Goal: Information Seeking & Learning: Learn about a topic

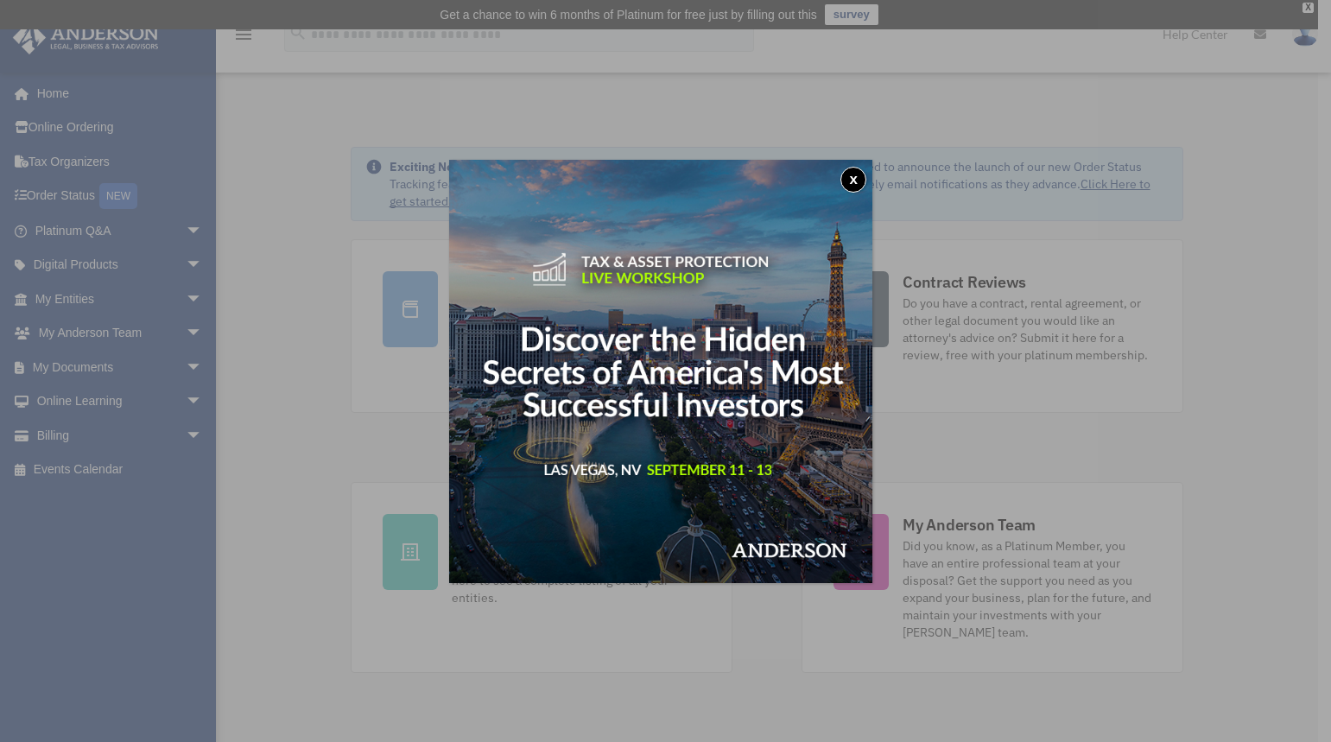
click at [859, 181] on button "x" at bounding box center [853, 180] width 26 height 26
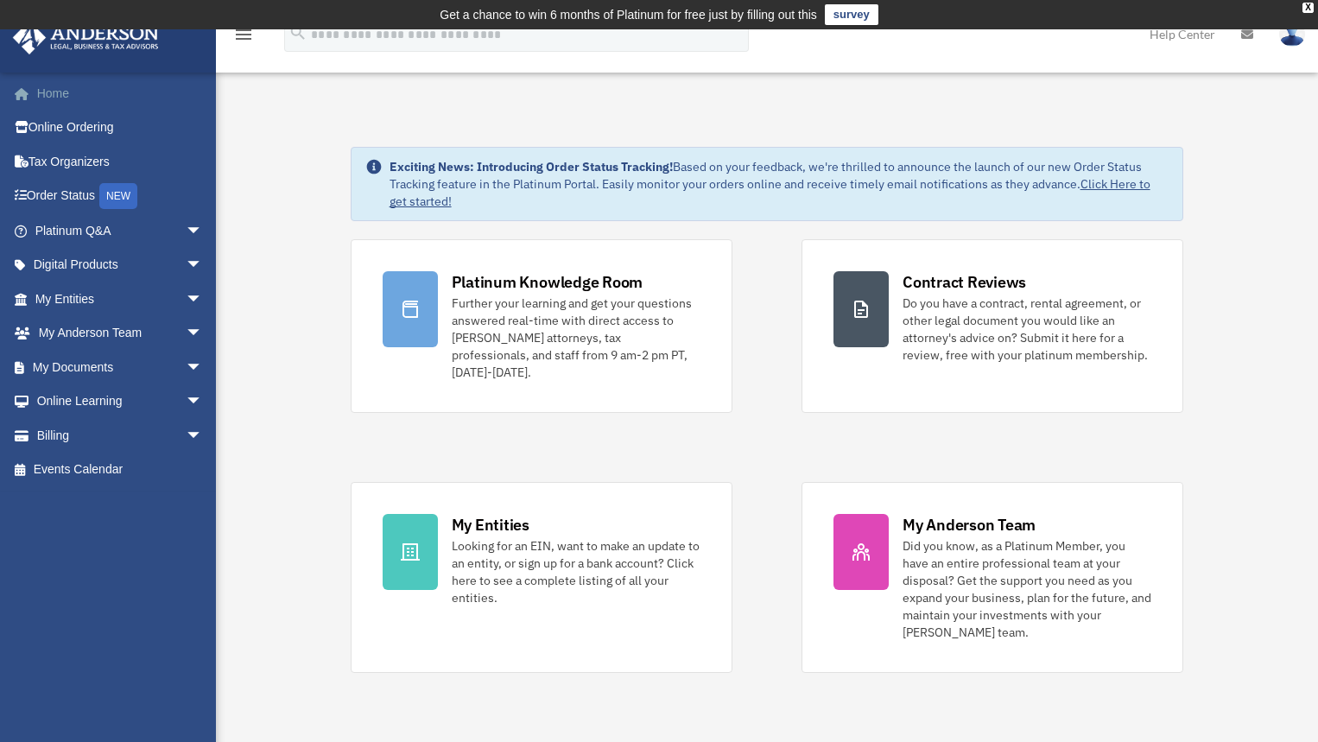
click at [58, 96] on link "Home" at bounding box center [120, 93] width 217 height 35
click at [91, 295] on link "My Entities arrow_drop_down" at bounding box center [120, 299] width 217 height 35
click at [81, 296] on link "My Entities arrow_drop_down" at bounding box center [120, 299] width 217 height 35
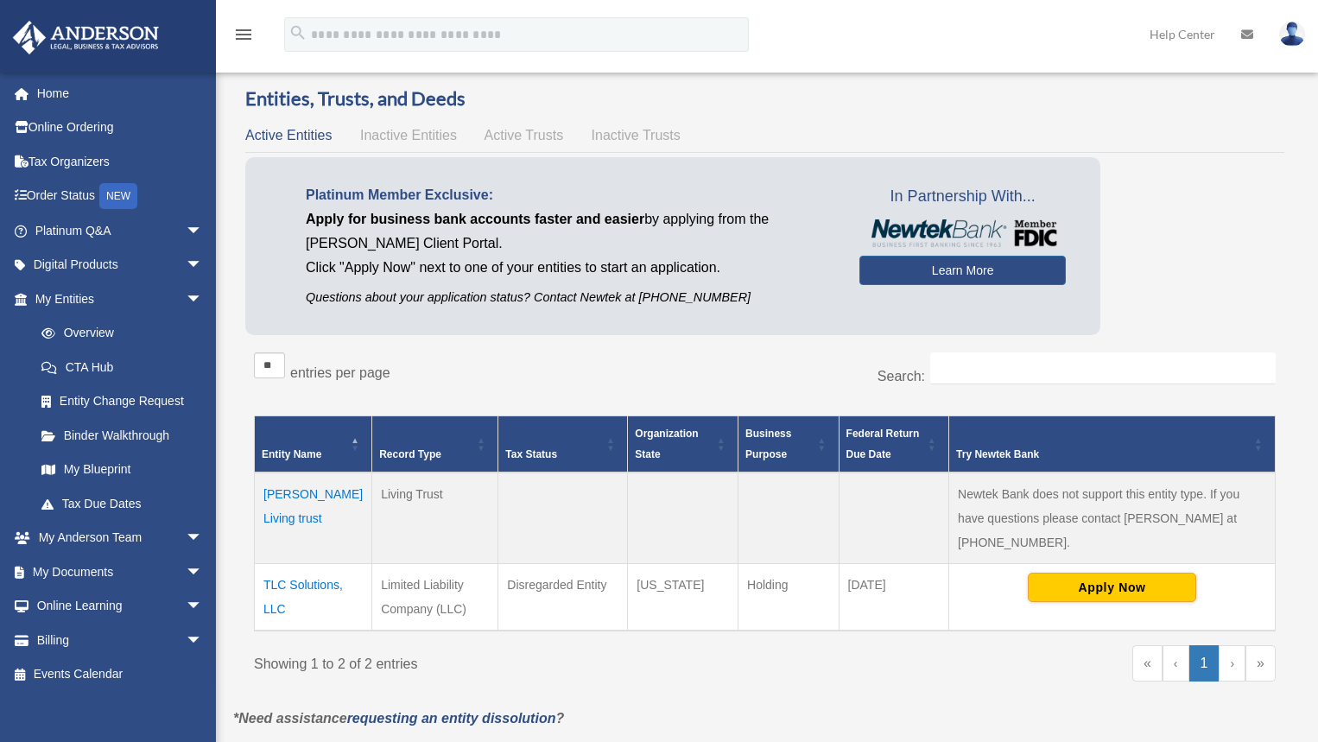
scroll to position [86, 0]
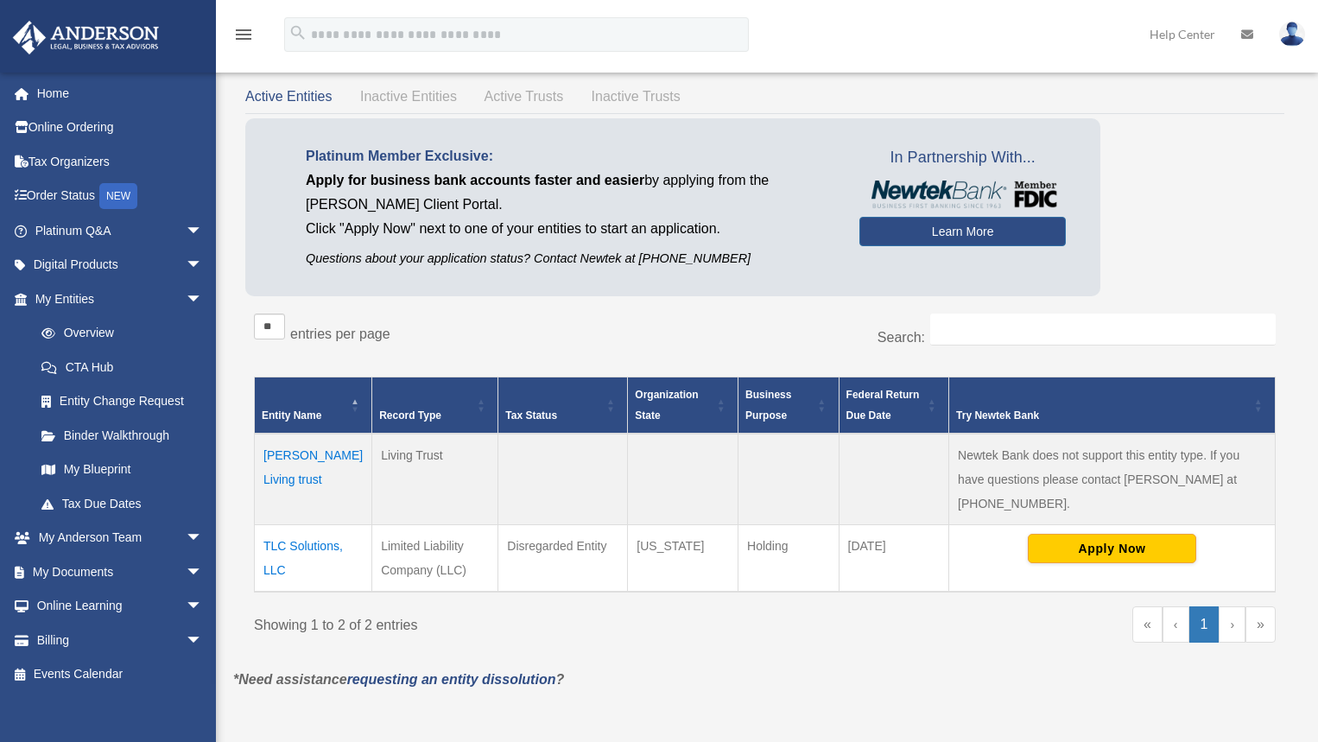
click at [309, 525] on td "TLC Solutions, LLC" at bounding box center [313, 558] width 117 height 67
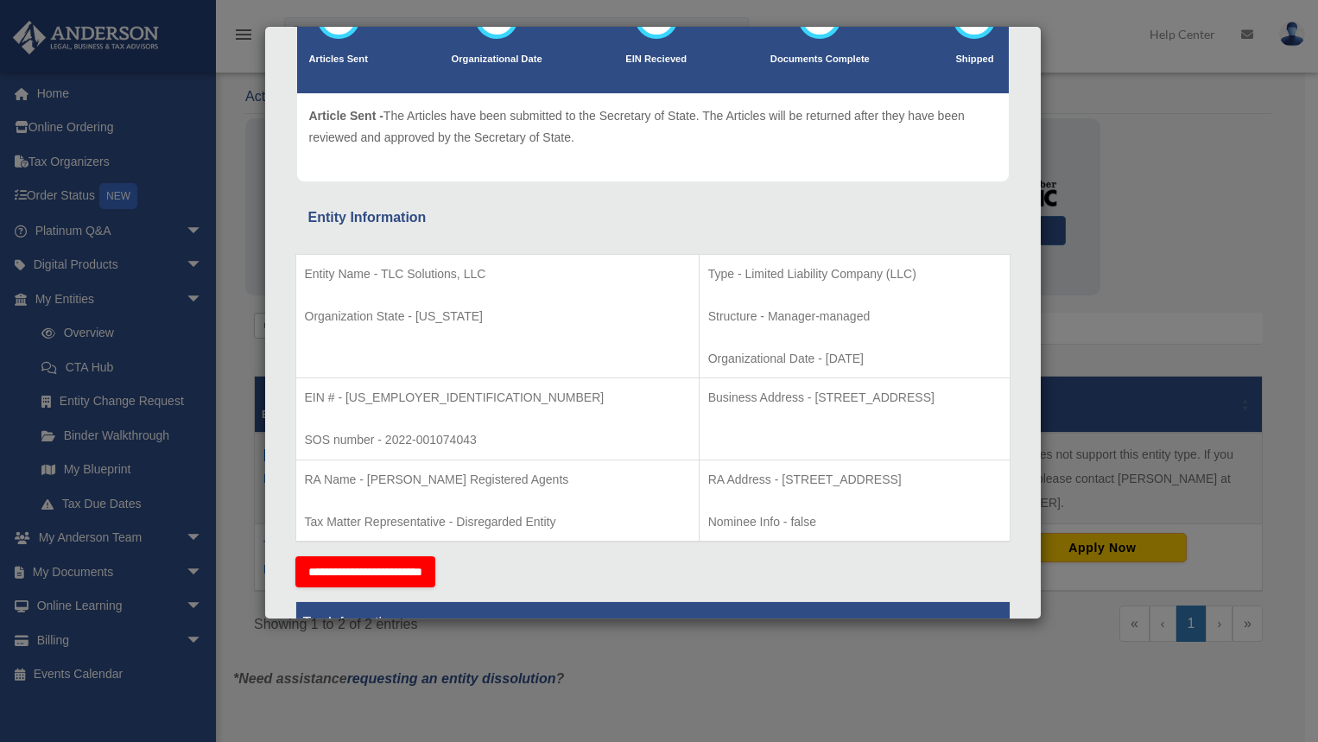
scroll to position [173, 0]
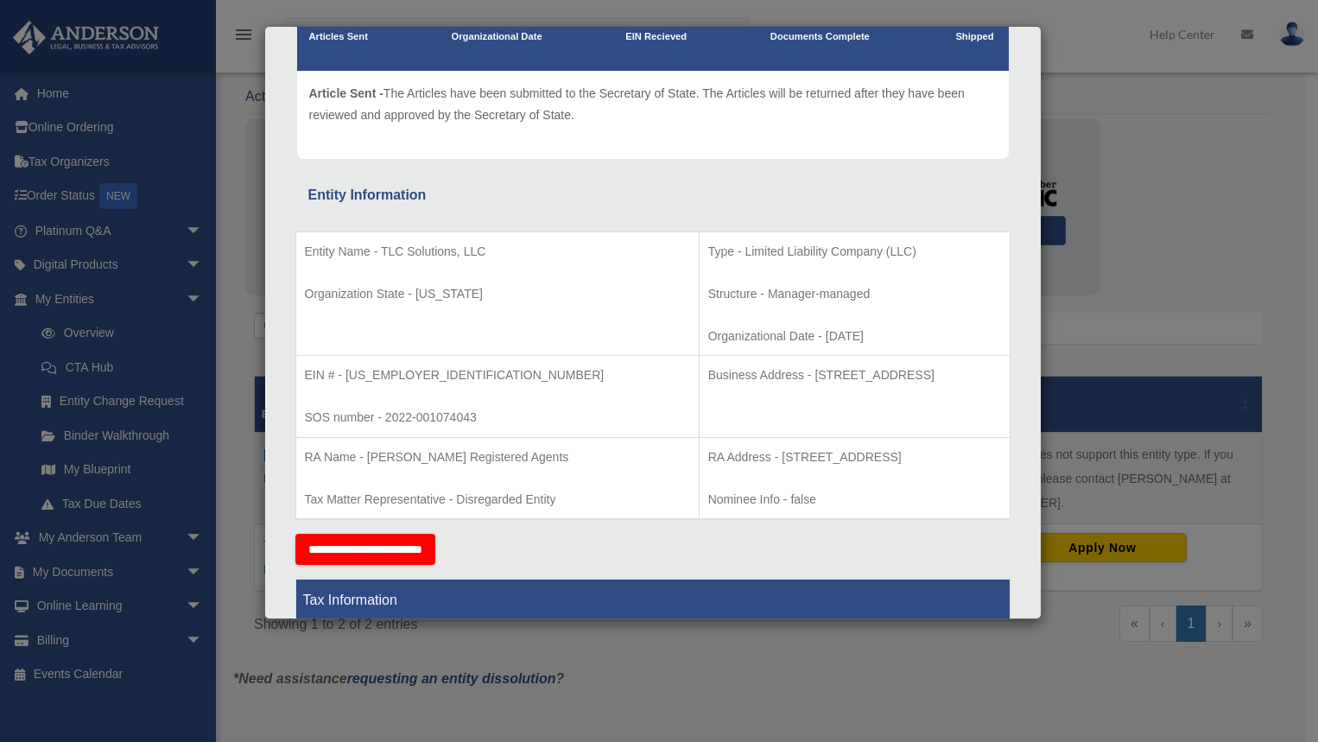
drag, startPoint x: 699, startPoint y: 371, endPoint x: 796, endPoint y: 384, distance: 98.5
click at [796, 384] on p "Business Address - 1718 Capitol Ave., Cheyenne, Wy 82001" at bounding box center [854, 376] width 293 height 22
copy p "1718 Capitol Ave.,"
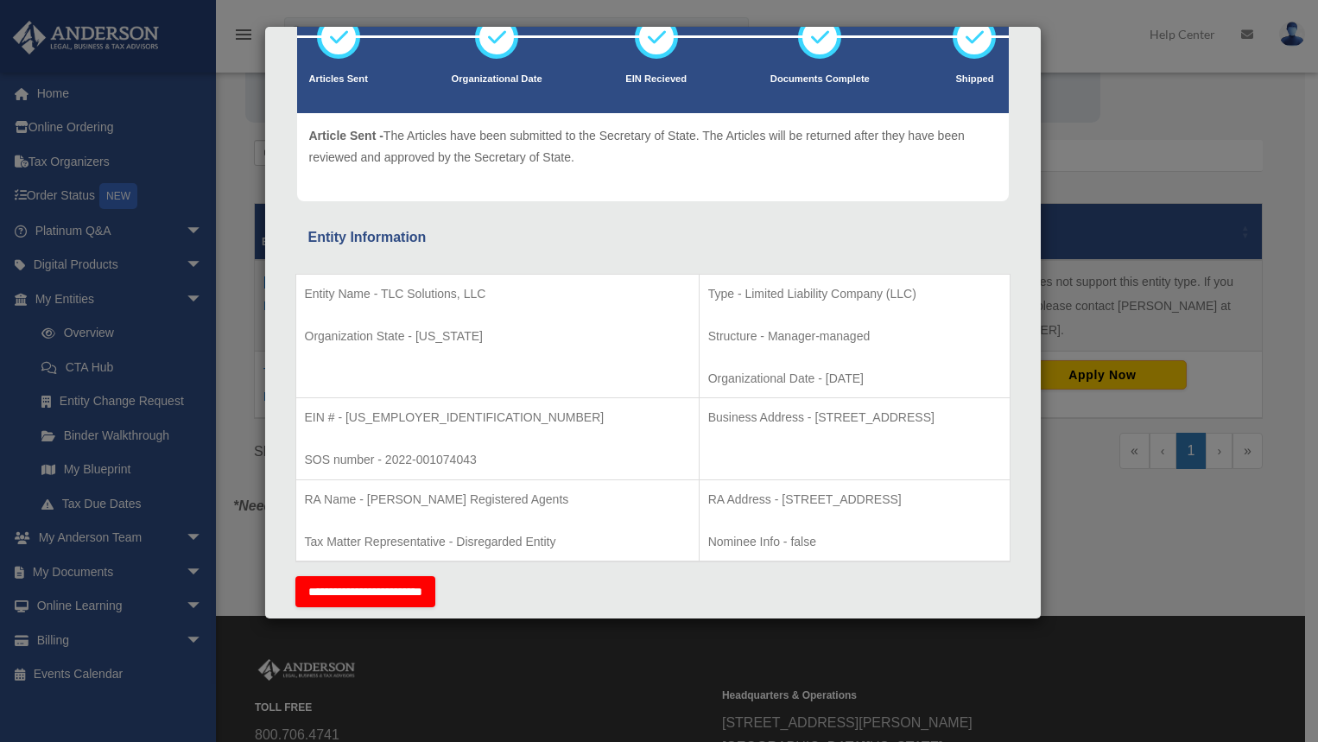
scroll to position [0, 0]
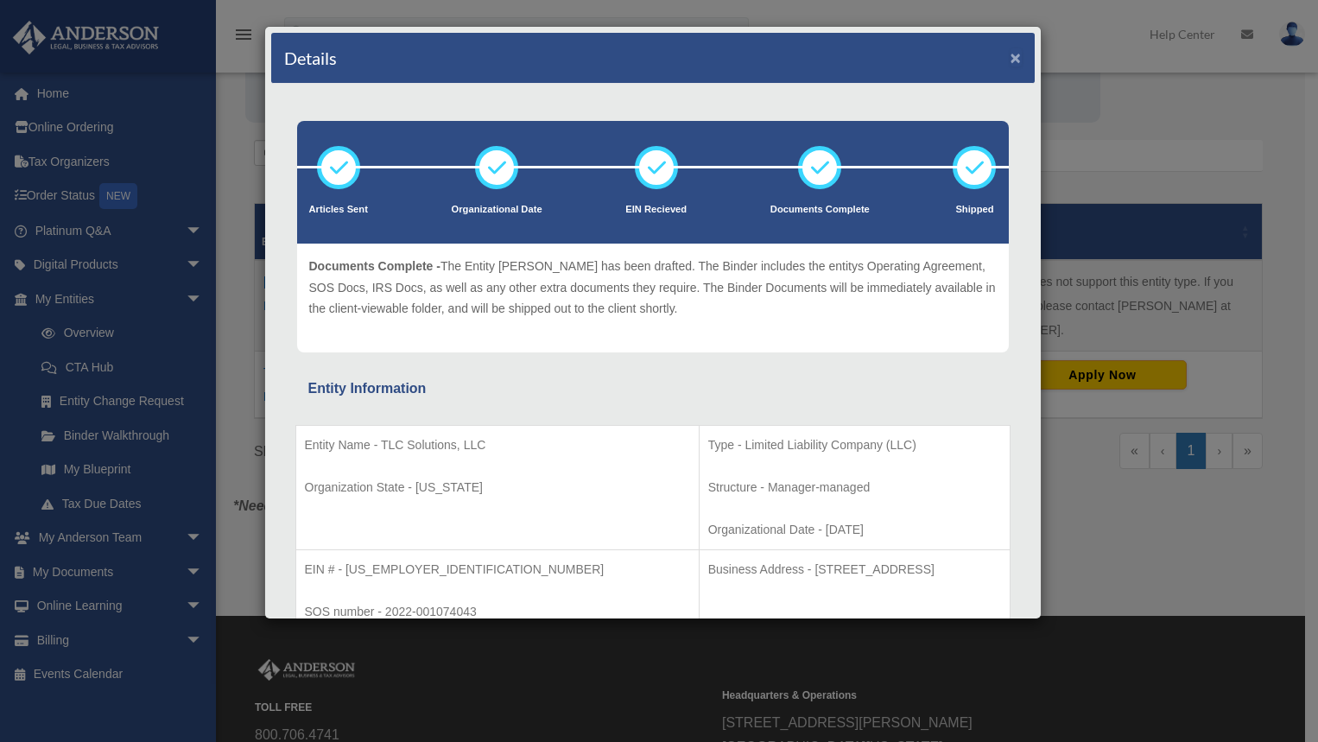
click at [1011, 60] on button "×" at bounding box center [1016, 57] width 11 height 18
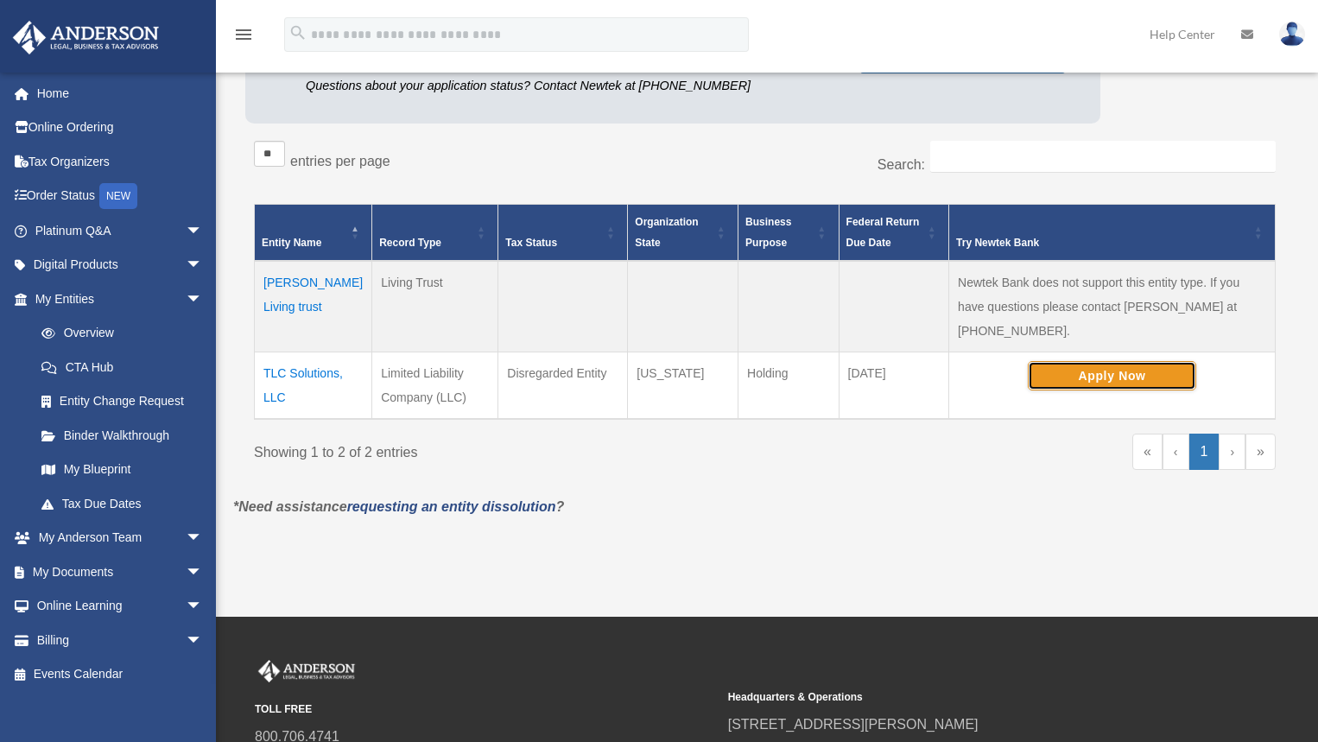
click at [1128, 361] on button "Apply Now" at bounding box center [1112, 375] width 168 height 29
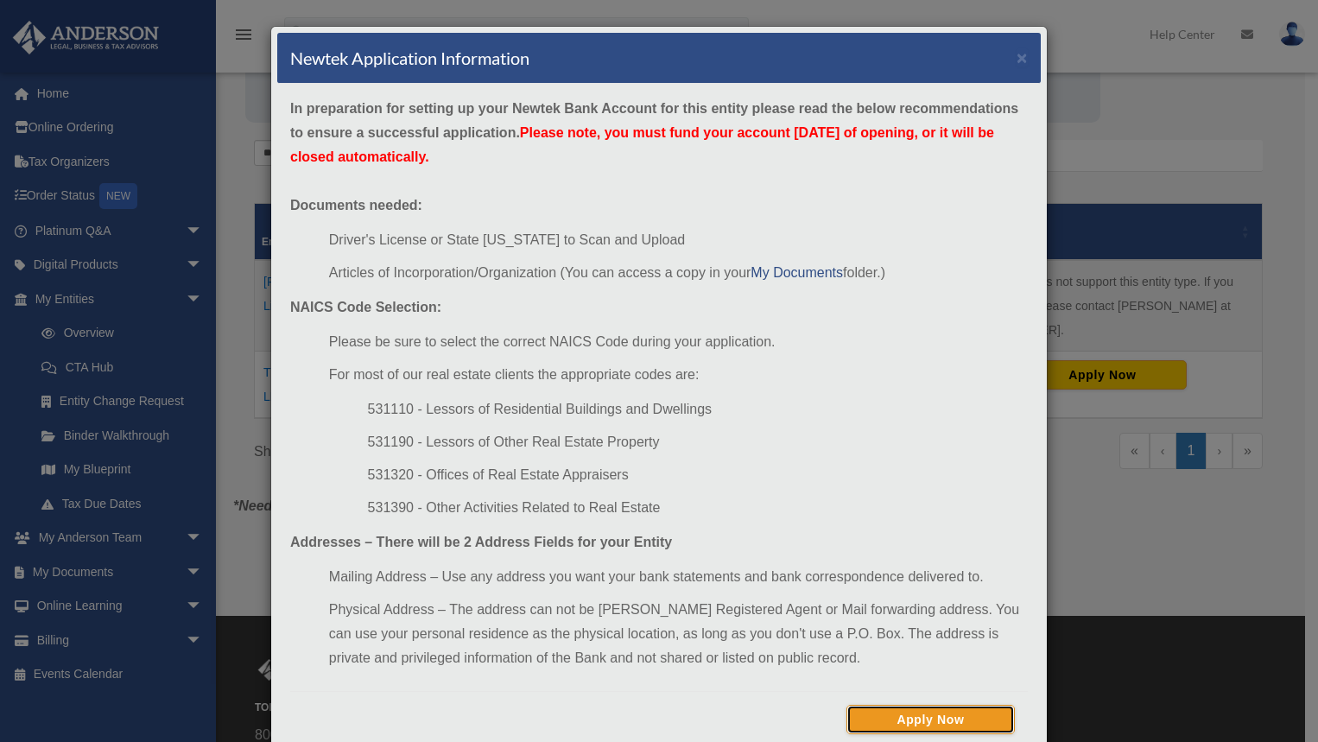
click at [923, 716] on button "Apply Now" at bounding box center [931, 719] width 168 height 29
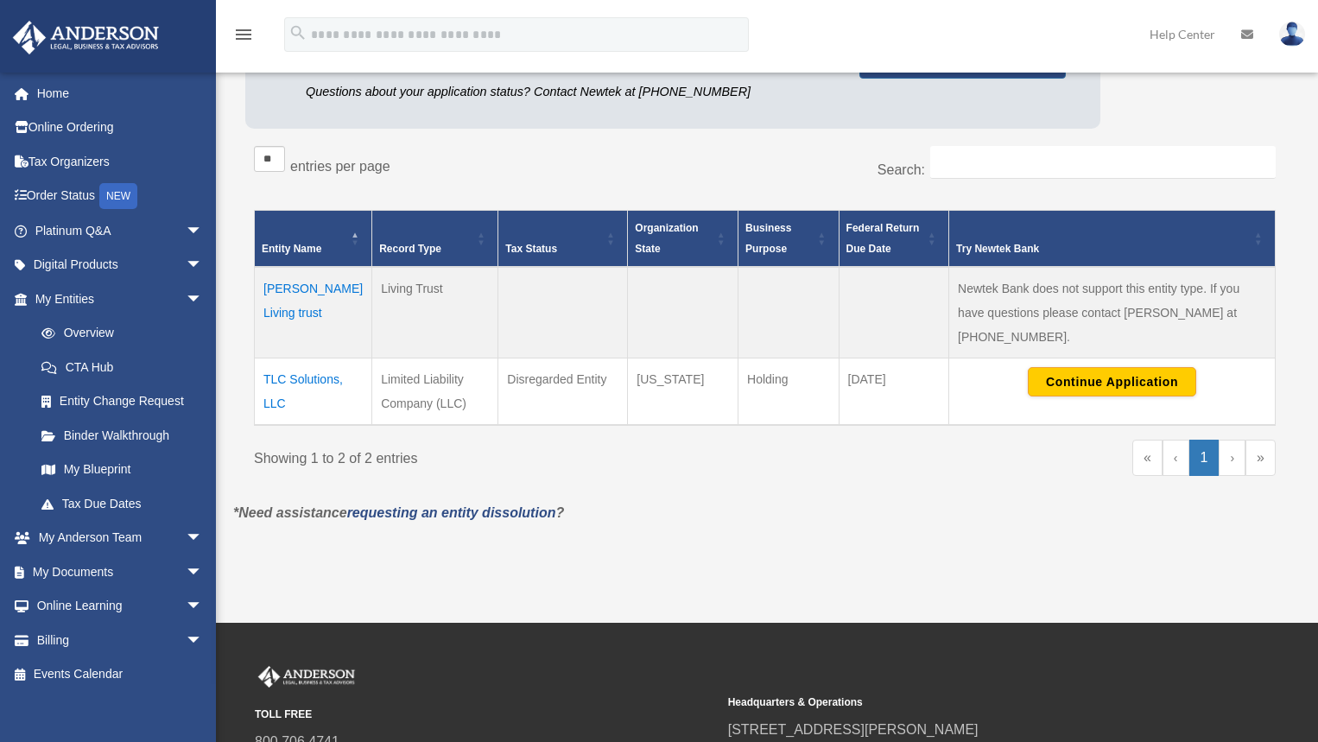
scroll to position [259, 0]
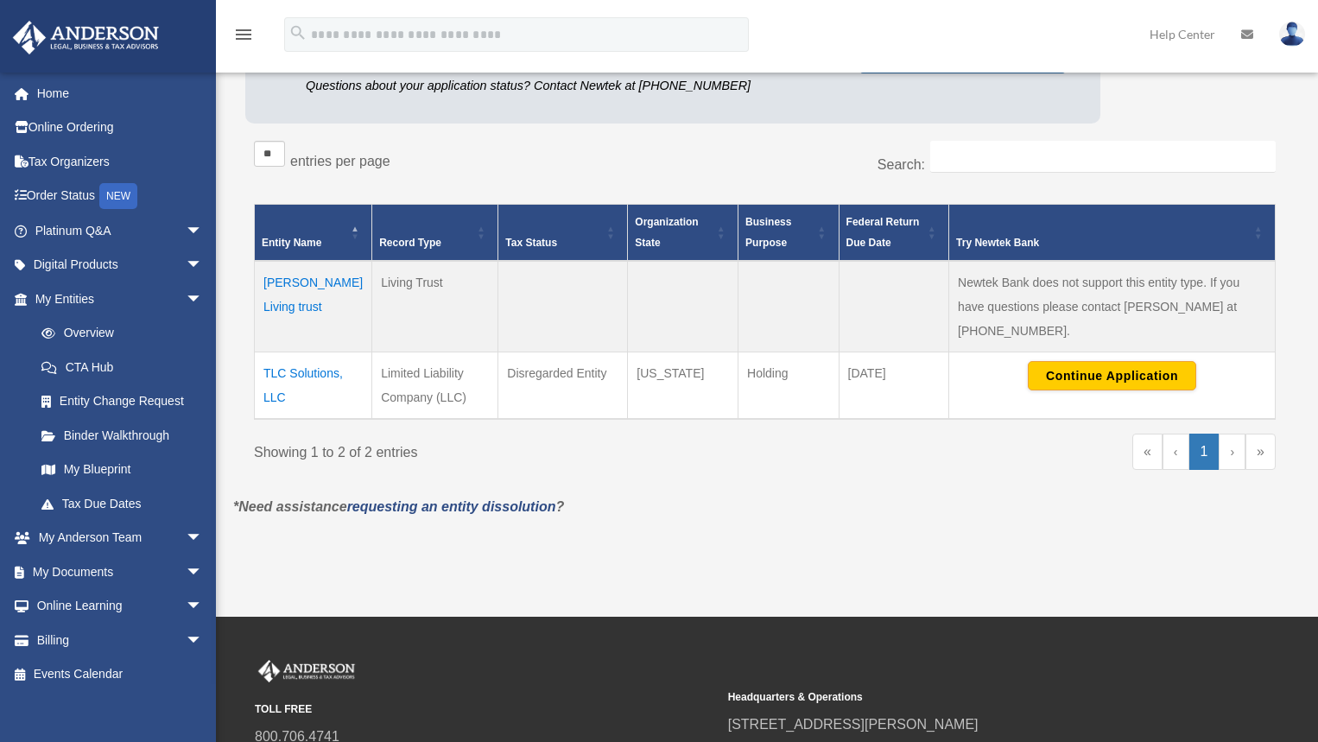
click at [302, 352] on td "TLC Solutions, LLC" at bounding box center [313, 385] width 117 height 67
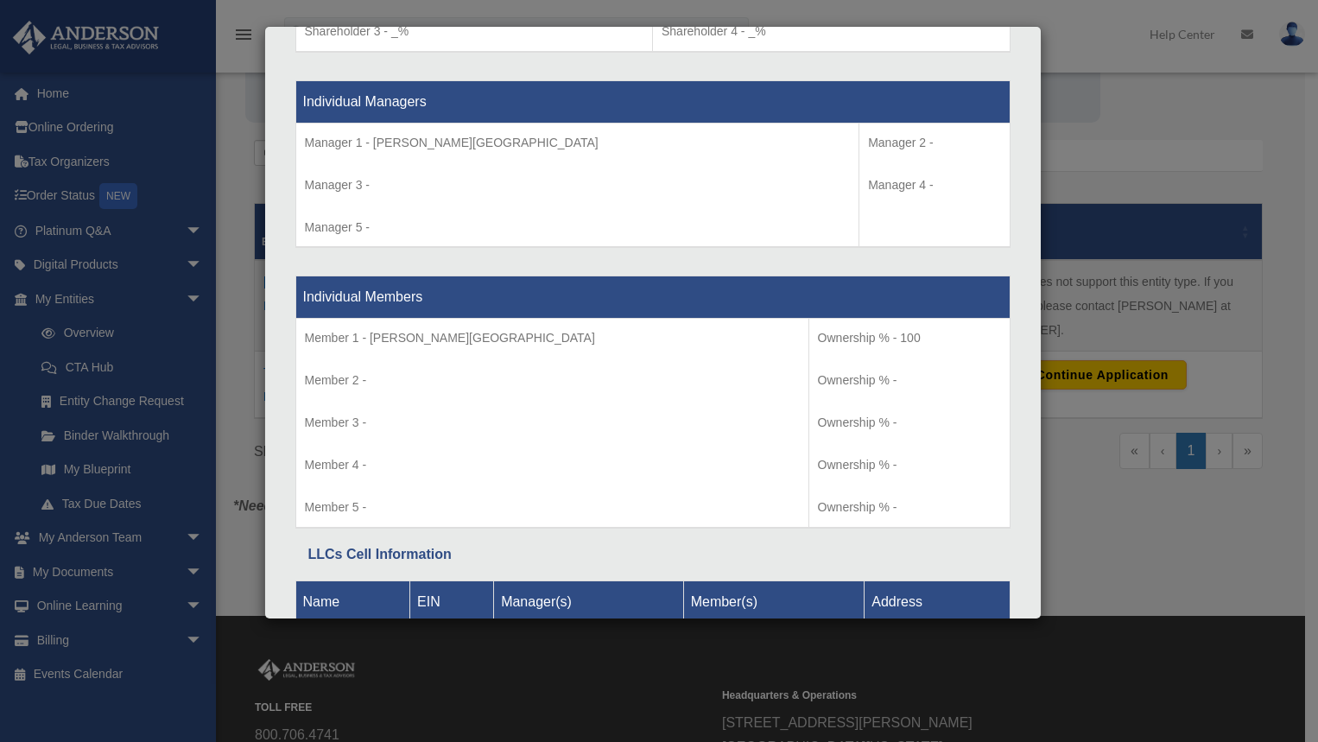
scroll to position [1685, 0]
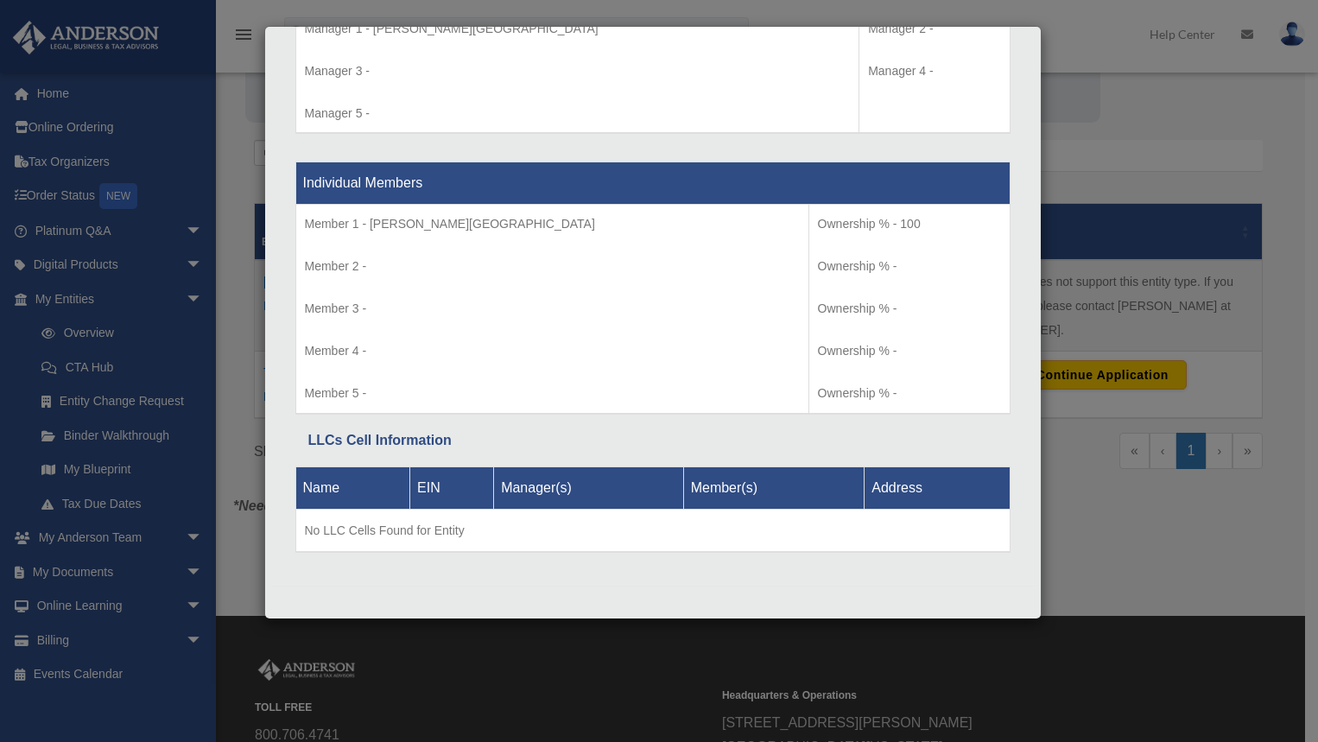
click at [171, 568] on div "Details × Articles Sent Organizational Date" at bounding box center [659, 371] width 1318 height 742
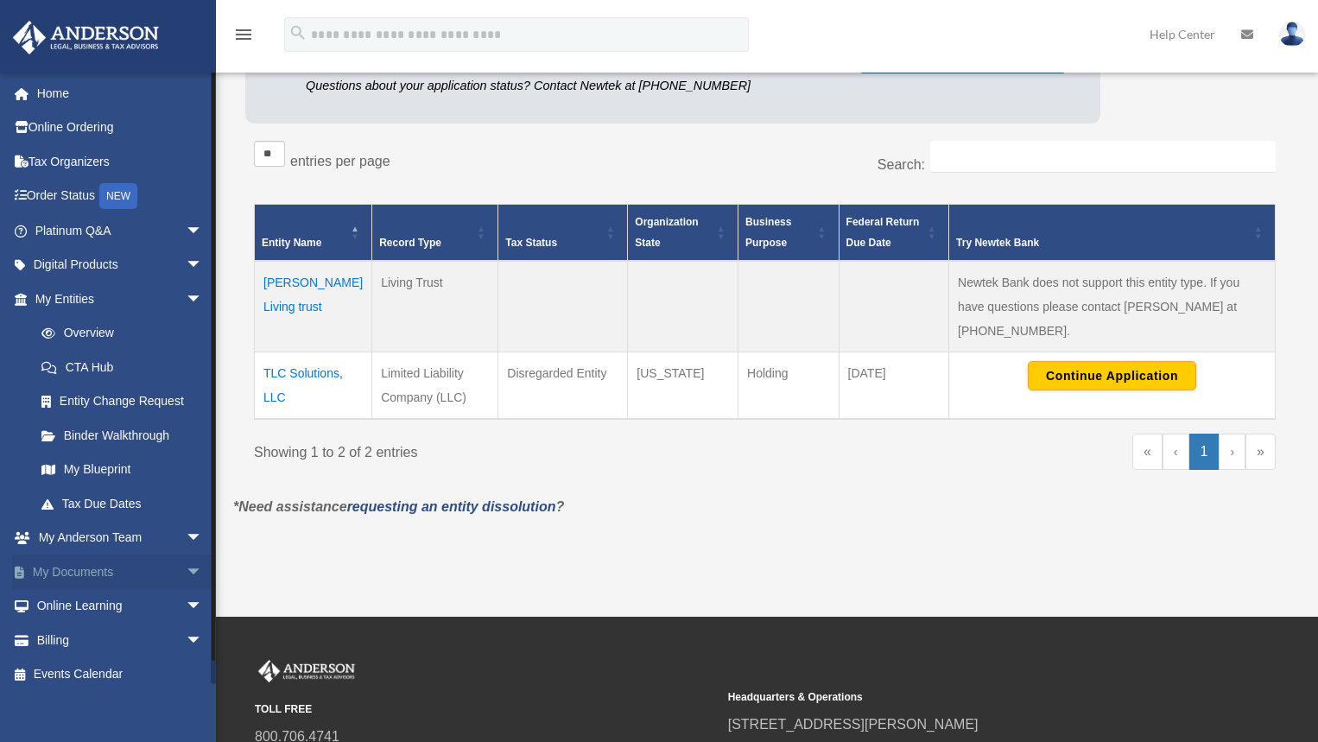
click at [81, 565] on link "My Documents arrow_drop_down" at bounding box center [120, 572] width 217 height 35
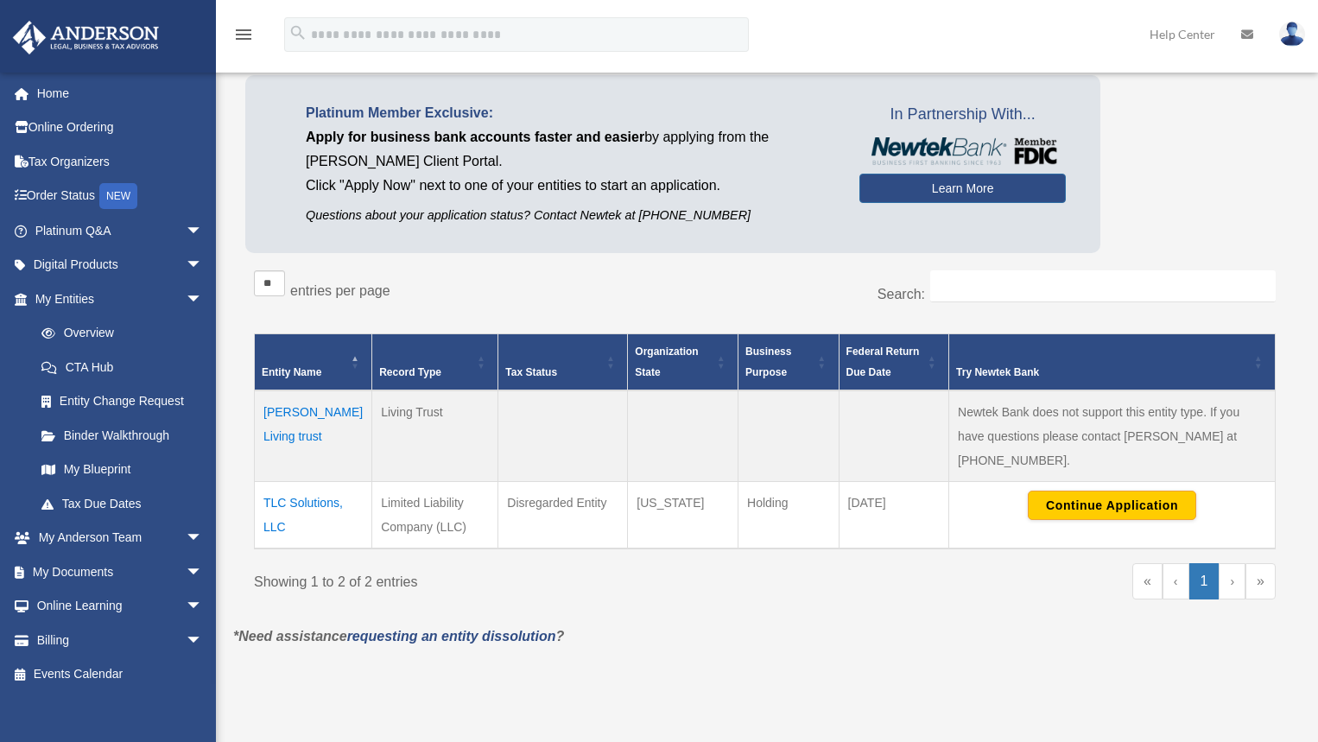
scroll to position [7, 0]
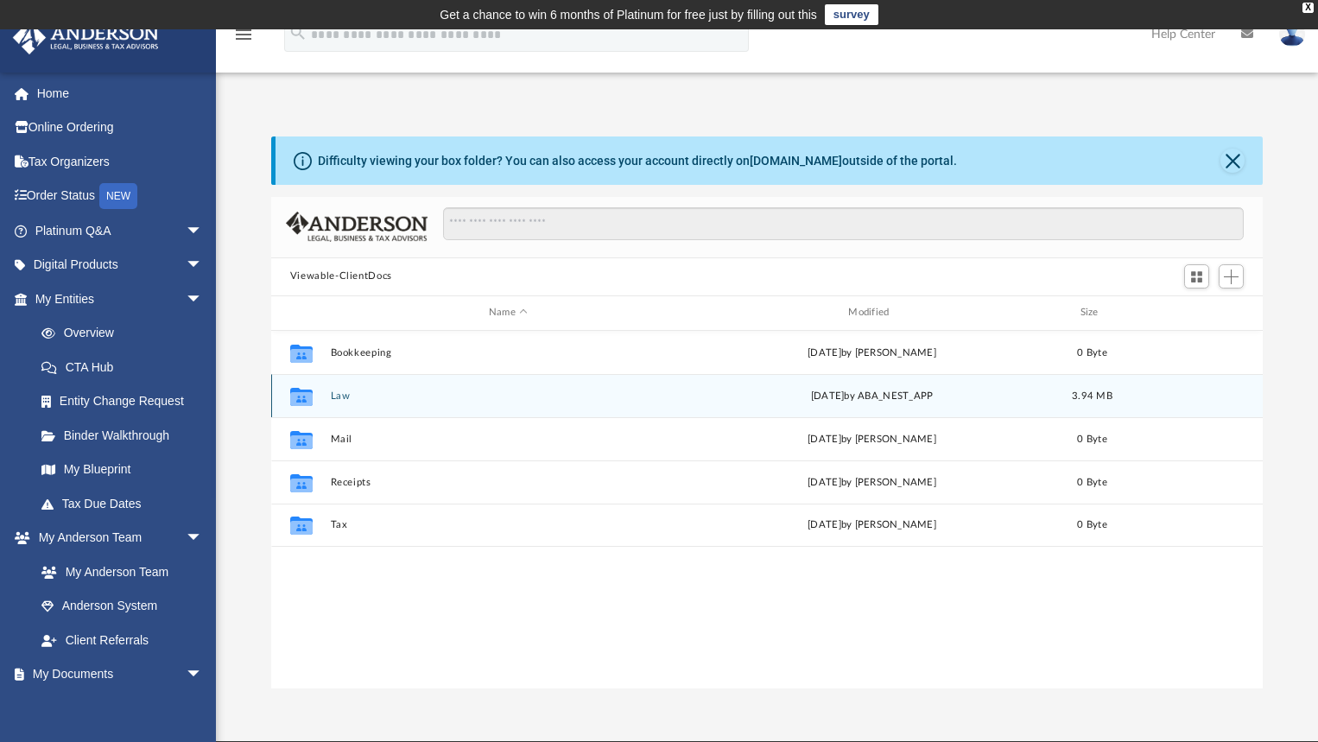
scroll to position [380, 980]
click at [386, 396] on button "Law" at bounding box center [508, 395] width 356 height 11
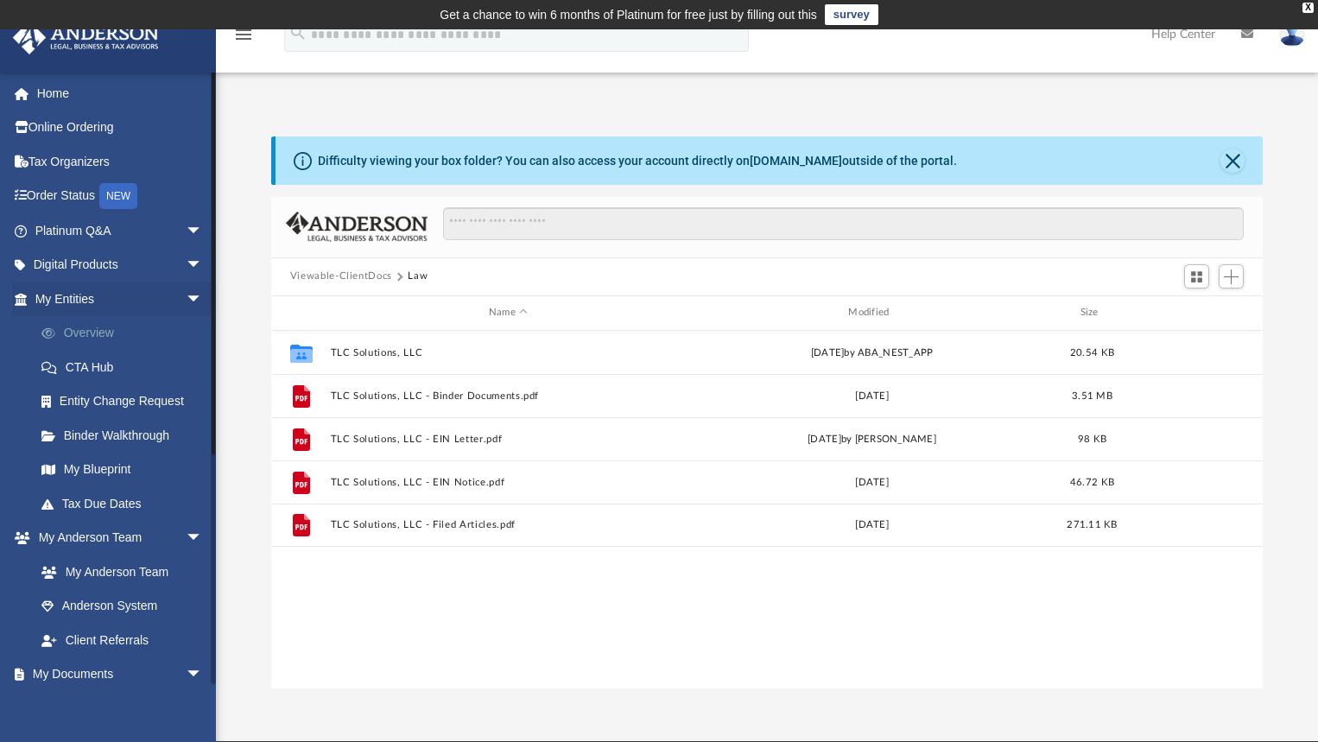
click at [111, 331] on link "Overview" at bounding box center [126, 333] width 205 height 35
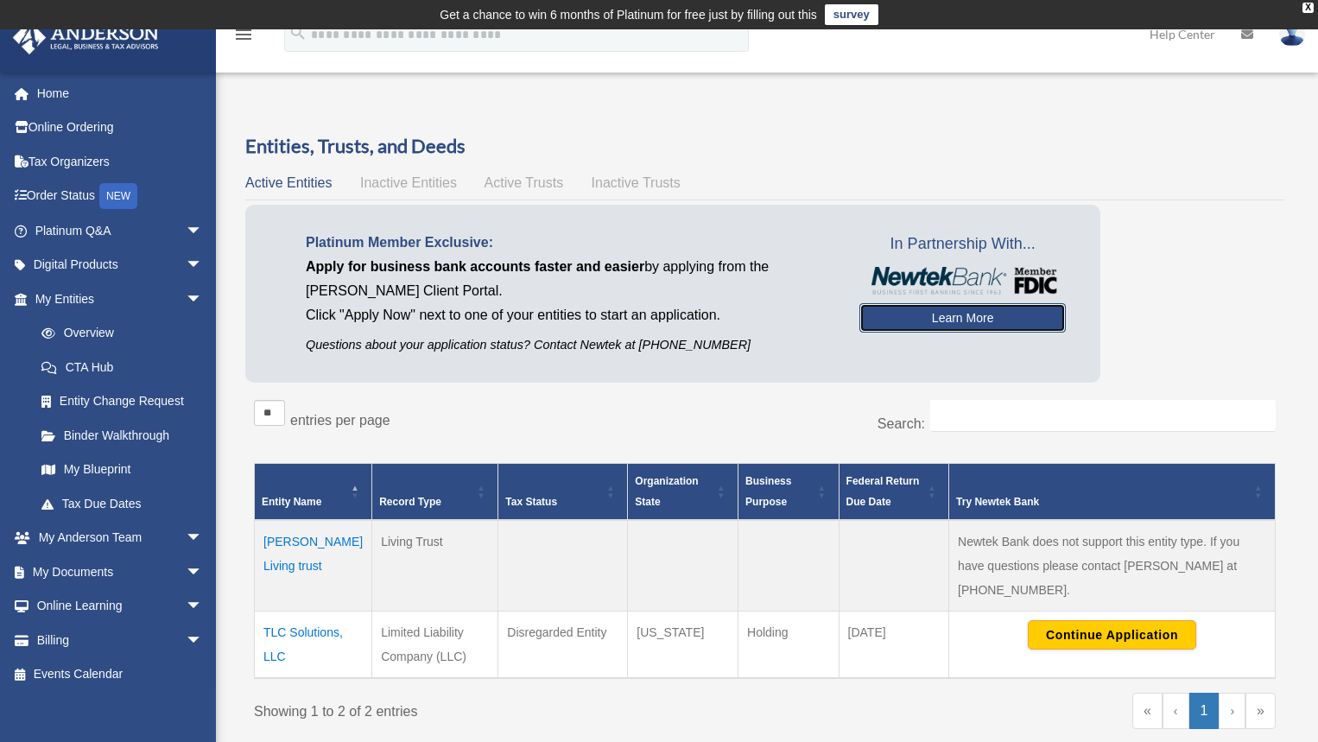
click at [919, 327] on link "Learn More" at bounding box center [962, 317] width 206 height 29
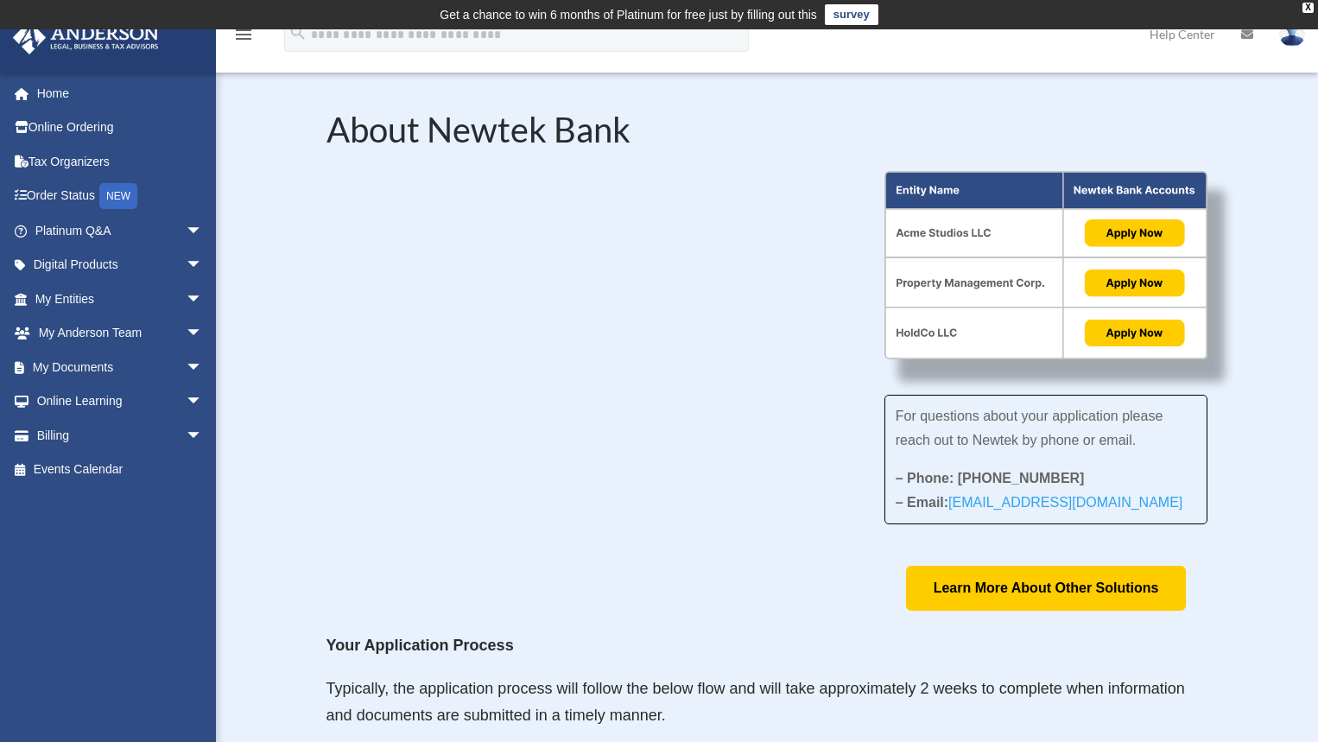
click at [1134, 236] on img at bounding box center [1047, 265] width 324 height 189
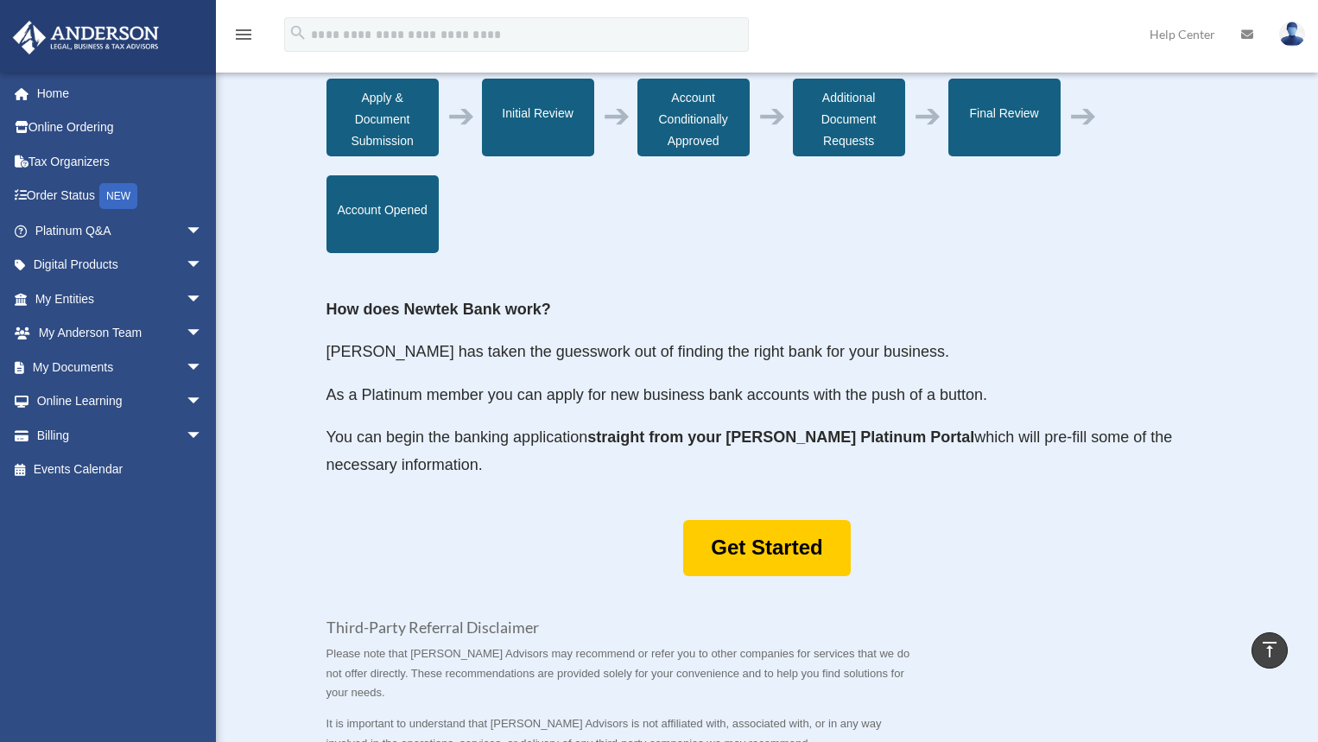
scroll to position [691, 0]
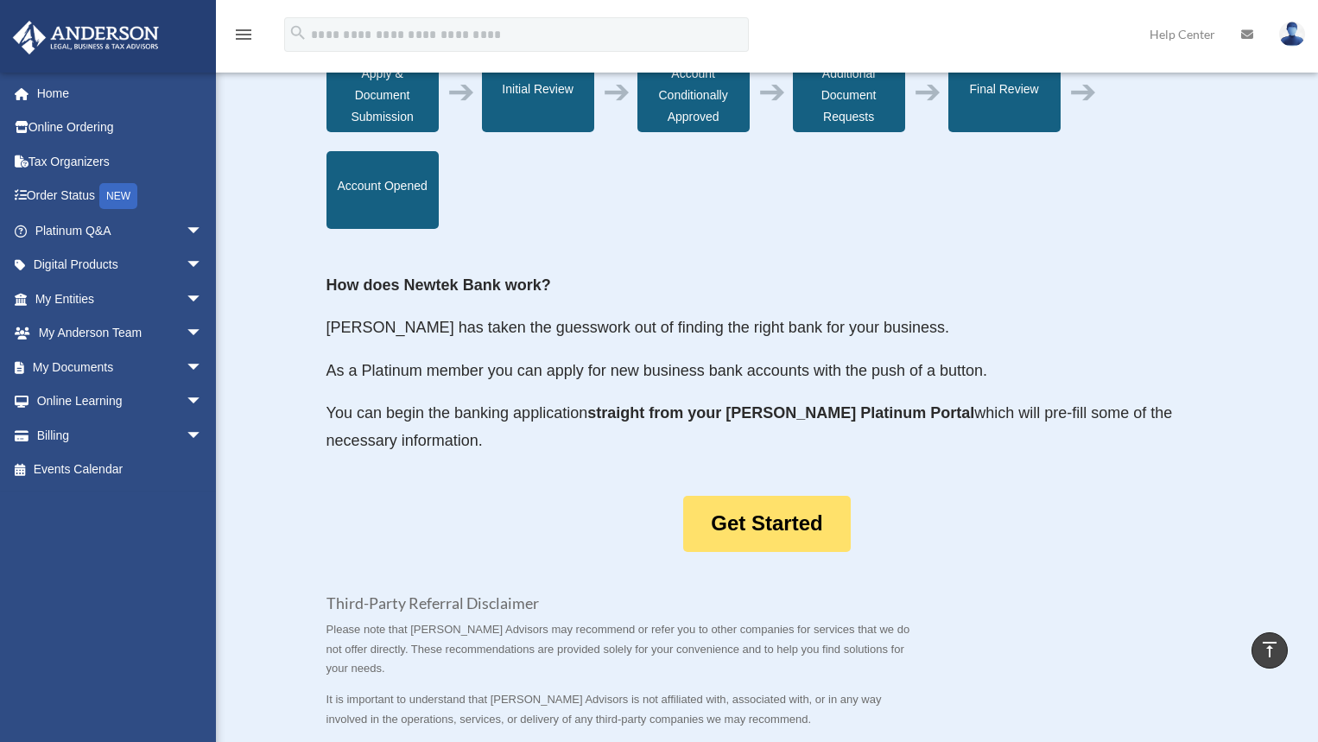
click at [798, 530] on link "Get Started" at bounding box center [766, 524] width 167 height 56
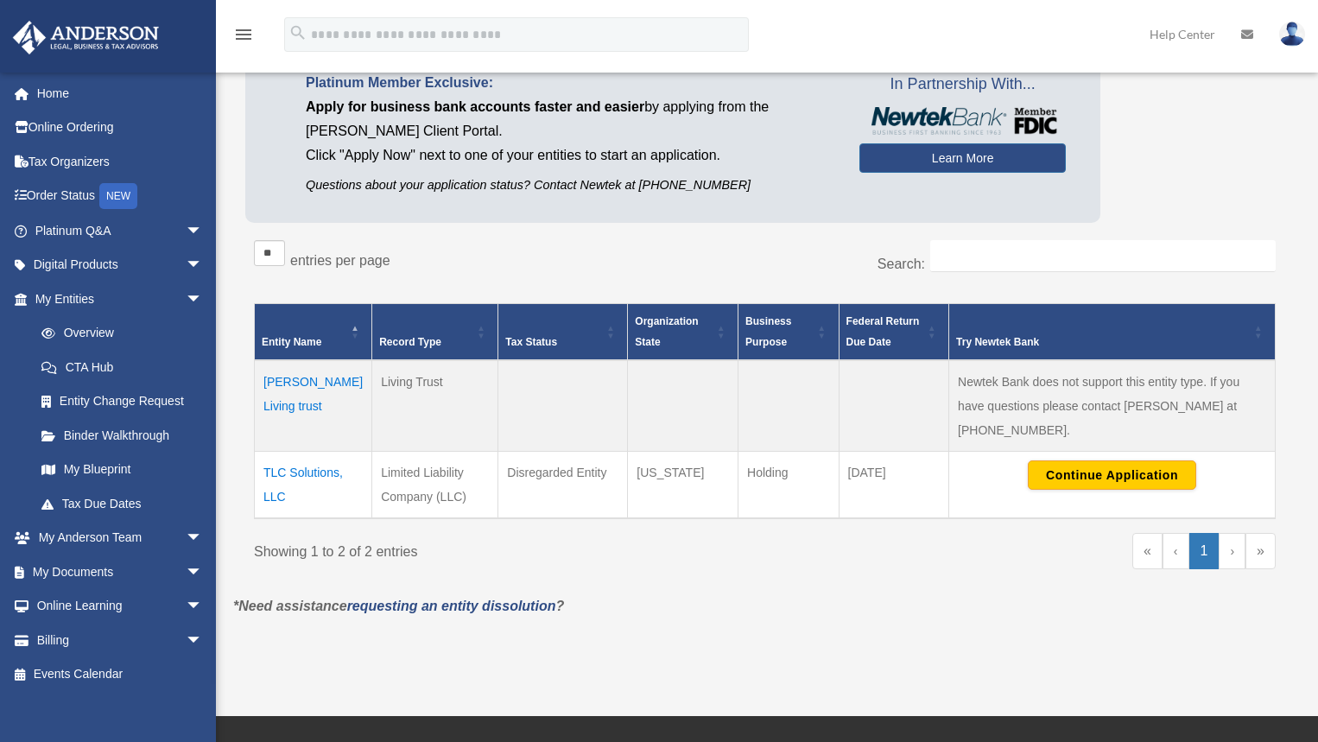
scroll to position [173, 0]
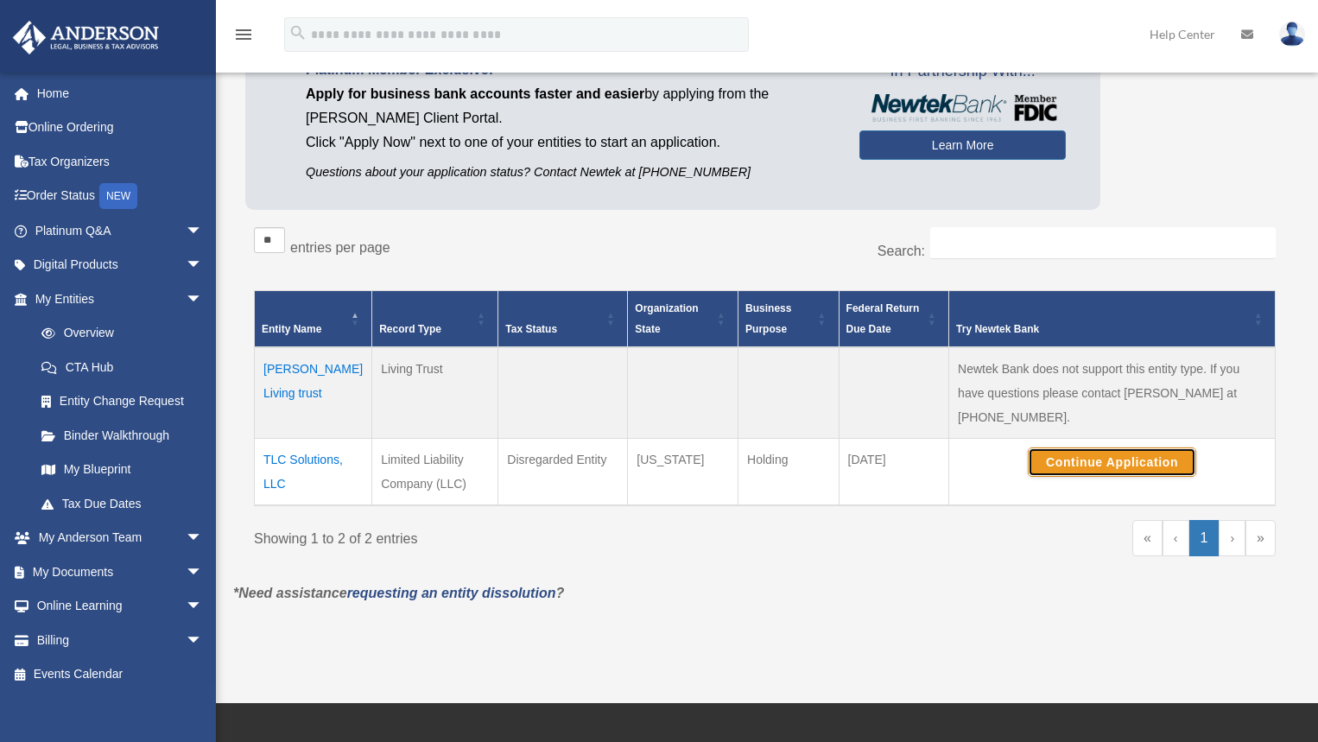
click at [1100, 447] on button "Continue Application" at bounding box center [1112, 461] width 168 height 29
click at [313, 439] on td "TLC Solutions, LLC" at bounding box center [313, 472] width 117 height 67
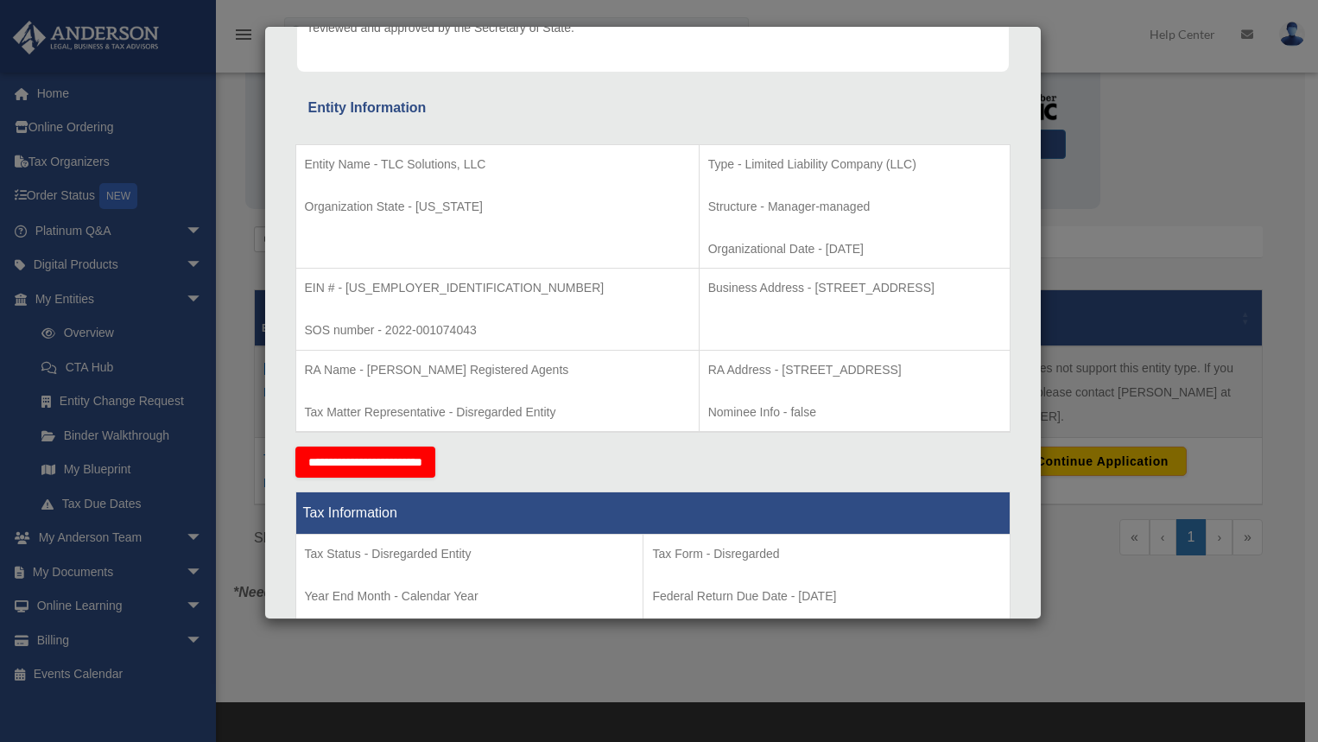
scroll to position [259, 0]
drag, startPoint x: 701, startPoint y: 294, endPoint x: 926, endPoint y: 293, distance: 224.6
click at [926, 293] on p "Business Address - [STREET_ADDRESS]" at bounding box center [854, 289] width 293 height 22
copy p "[STREET_ADDRESS]"
click at [105, 572] on div "Details × Articles Sent Organizational Date" at bounding box center [659, 371] width 1318 height 742
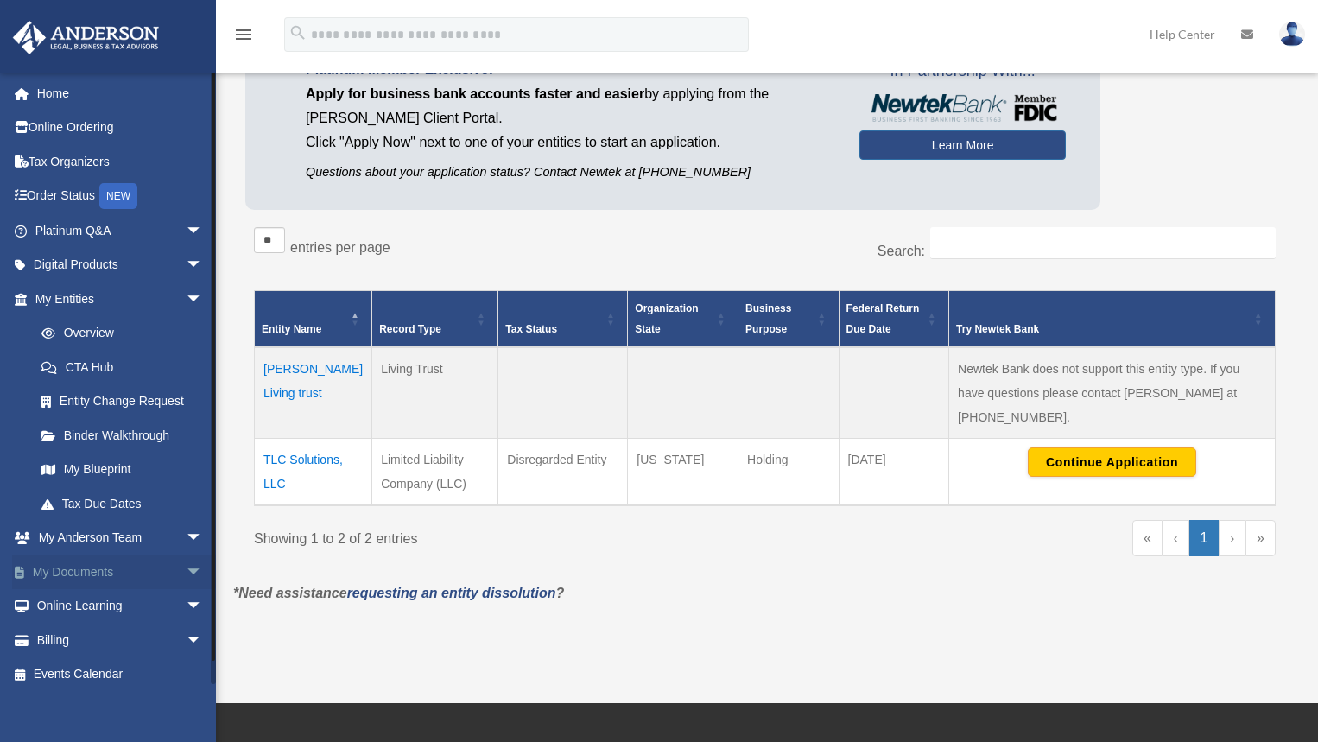
click at [105, 572] on link "My Documents arrow_drop_down" at bounding box center [120, 572] width 217 height 35
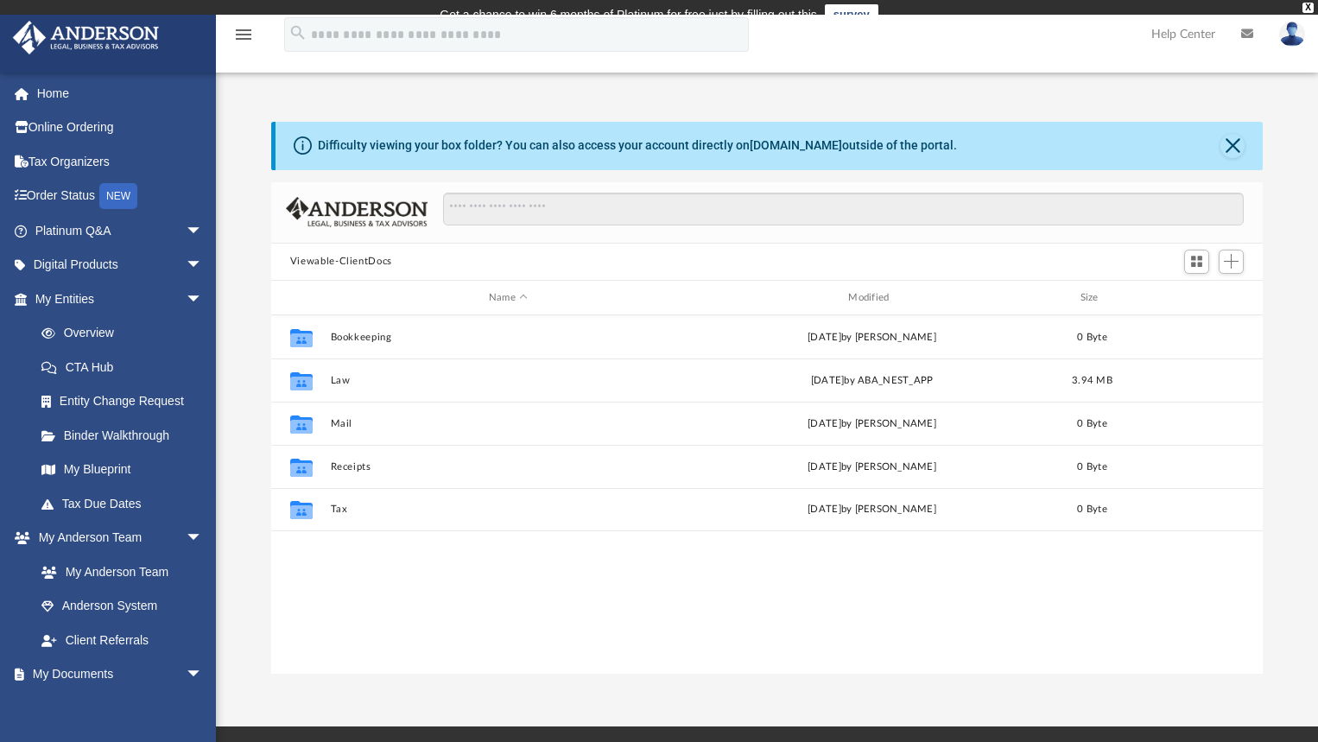
scroll to position [380, 980]
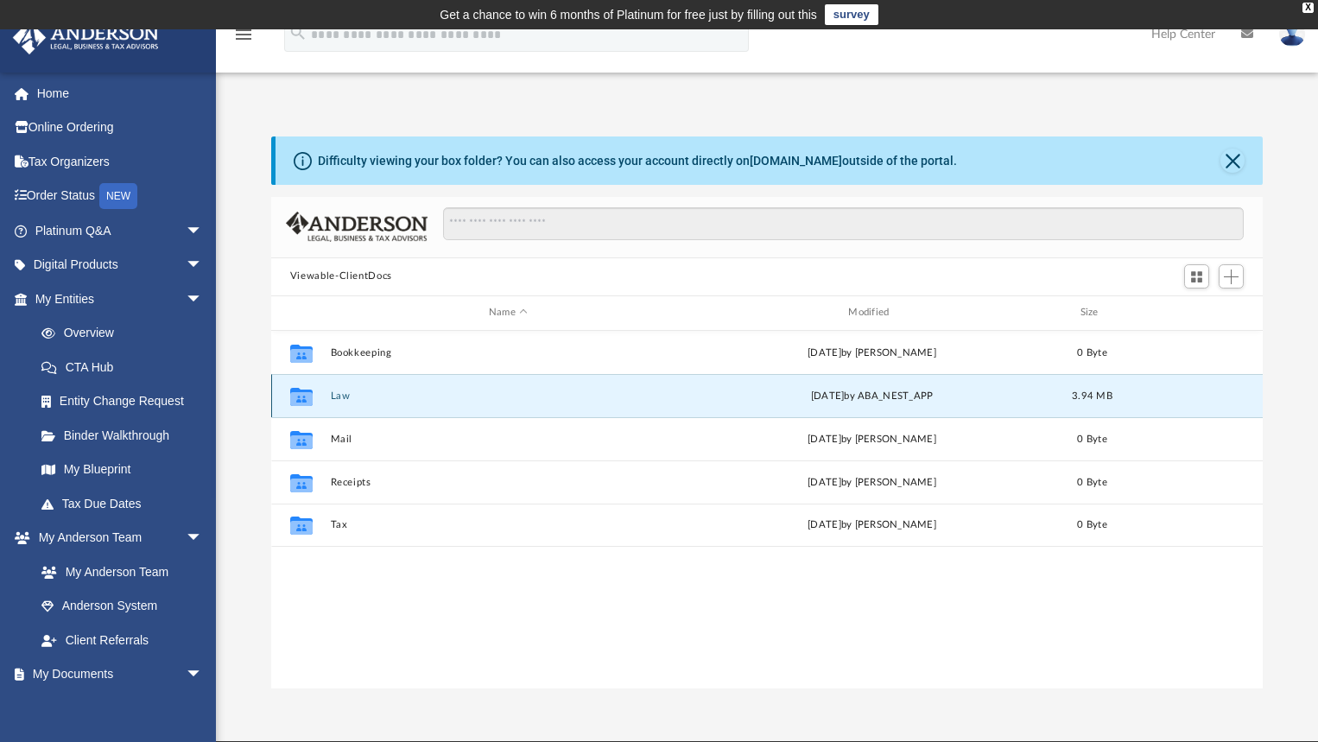
click at [394, 397] on button "Law" at bounding box center [508, 395] width 356 height 11
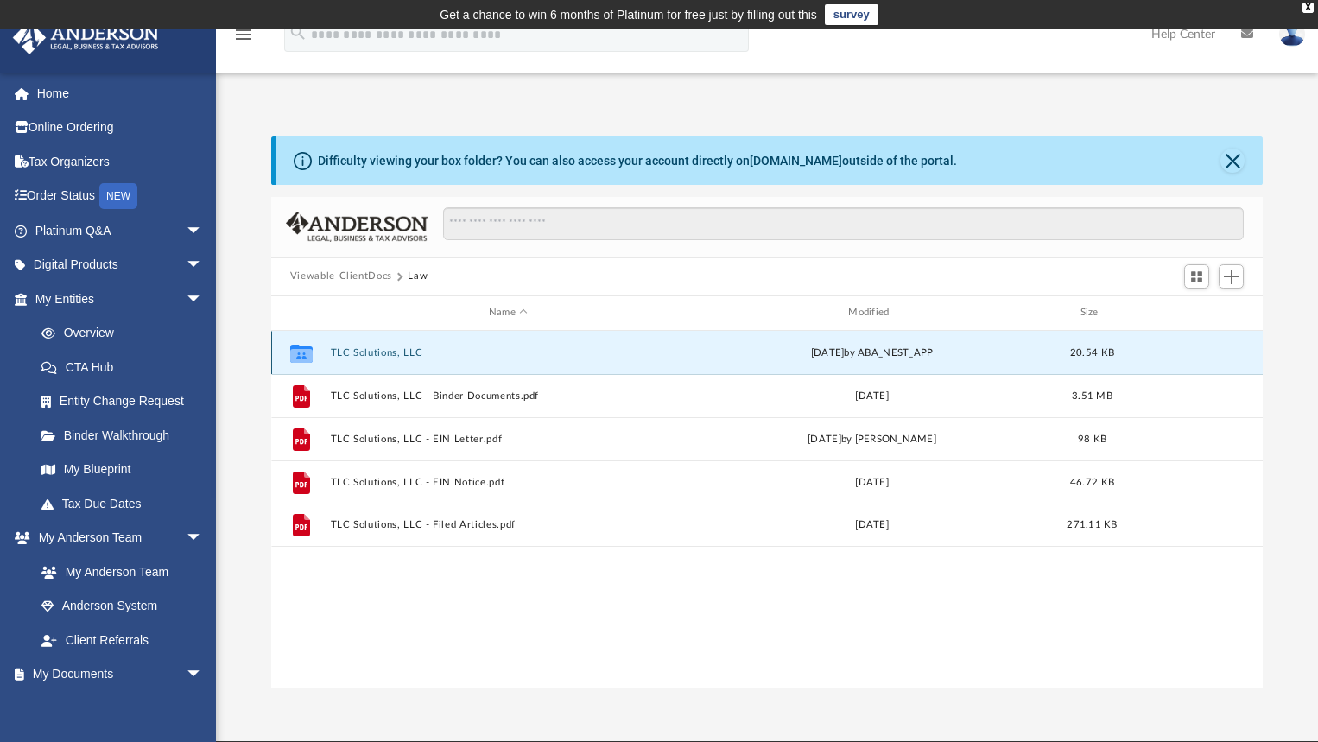
click at [379, 355] on button "TLC Solutions, LLC" at bounding box center [508, 351] width 356 height 11
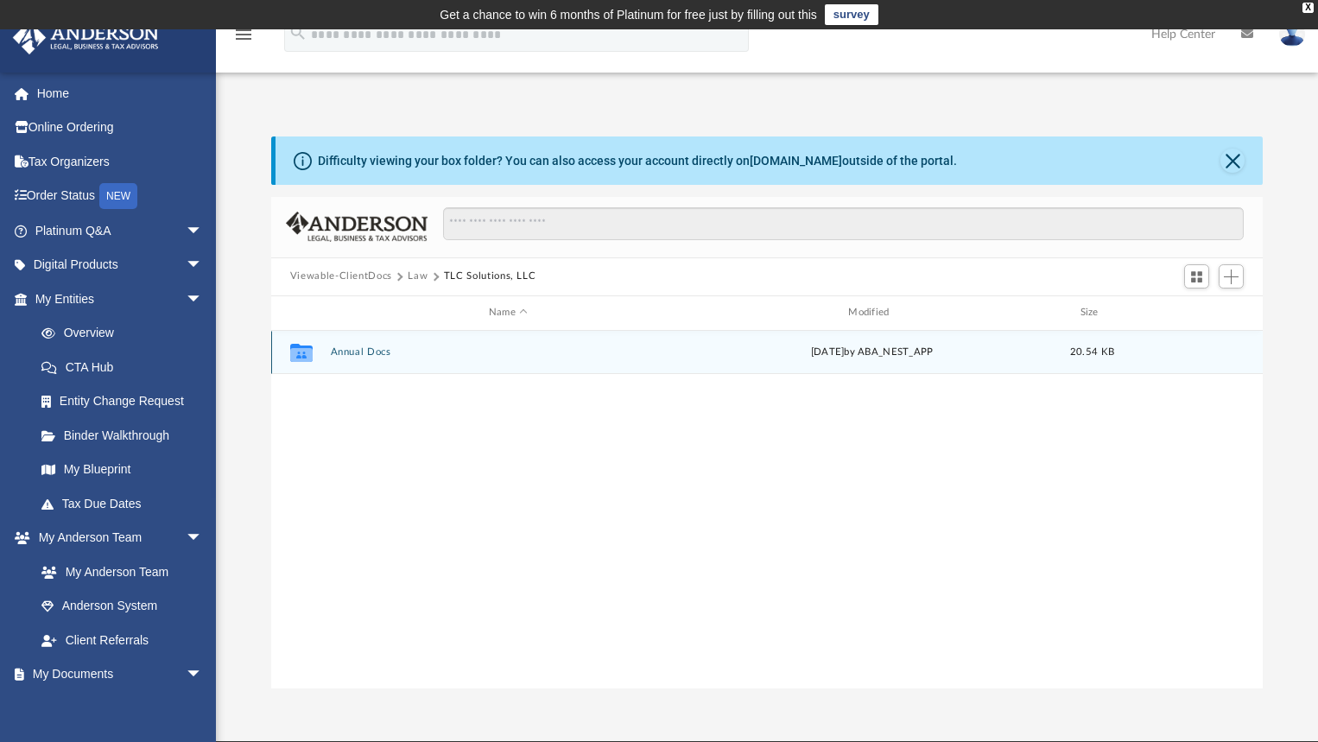
click at [379, 355] on button "Annual Docs" at bounding box center [508, 351] width 356 height 11
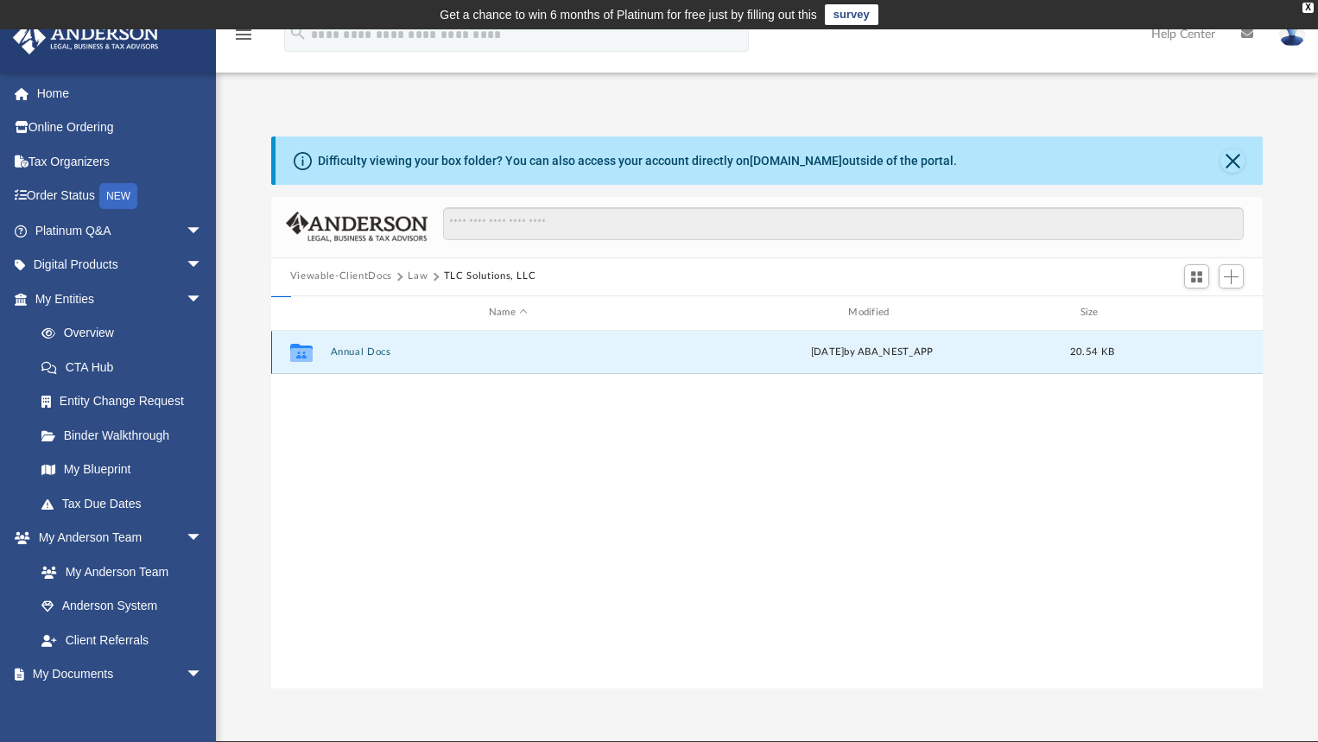
click at [380, 355] on button "Annual Docs" at bounding box center [508, 351] width 356 height 11
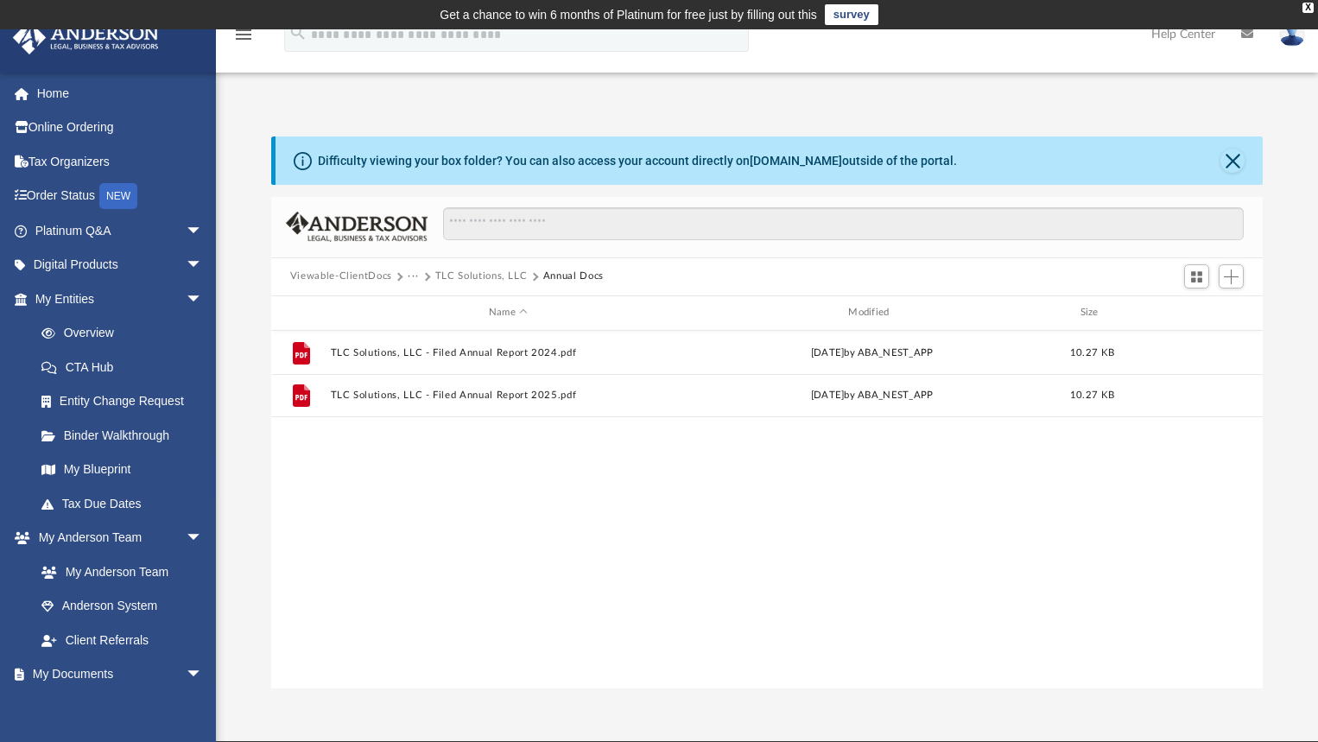
click at [463, 276] on button "TLC Solutions, LLC" at bounding box center [481, 277] width 92 height 16
click at [422, 277] on button "Law" at bounding box center [418, 277] width 20 height 16
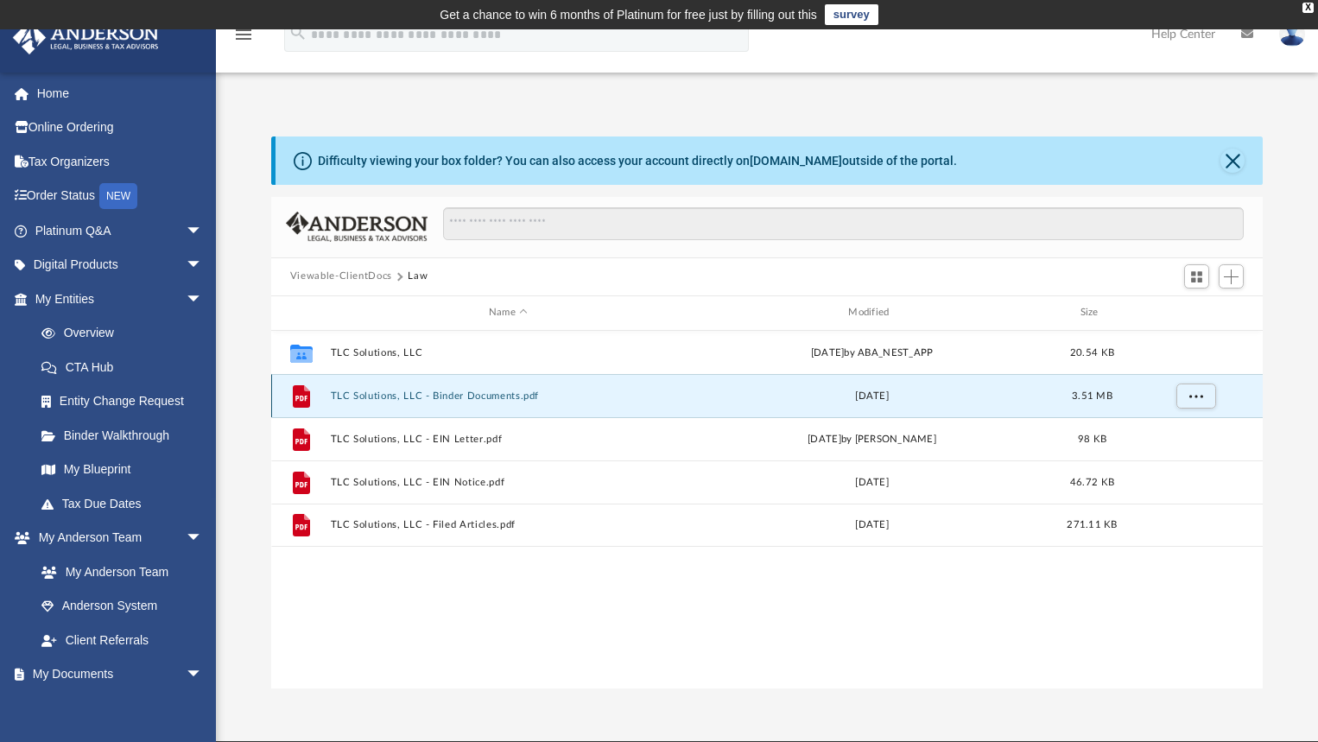
click at [381, 398] on button "TLC Solutions, LLC - Binder Documents.pdf" at bounding box center [508, 395] width 356 height 11
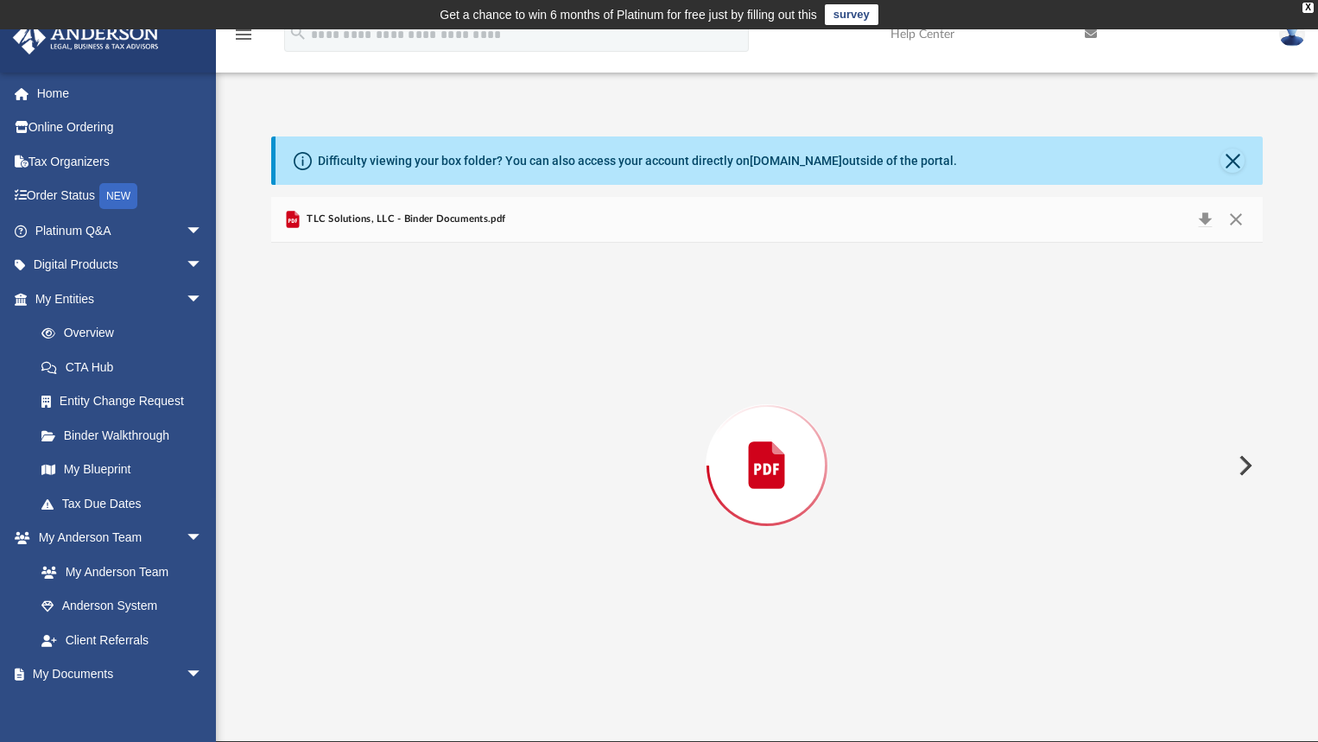
click at [450, 218] on span "TLC Solutions, LLC - Binder Documents.pdf" at bounding box center [404, 220] width 202 height 16
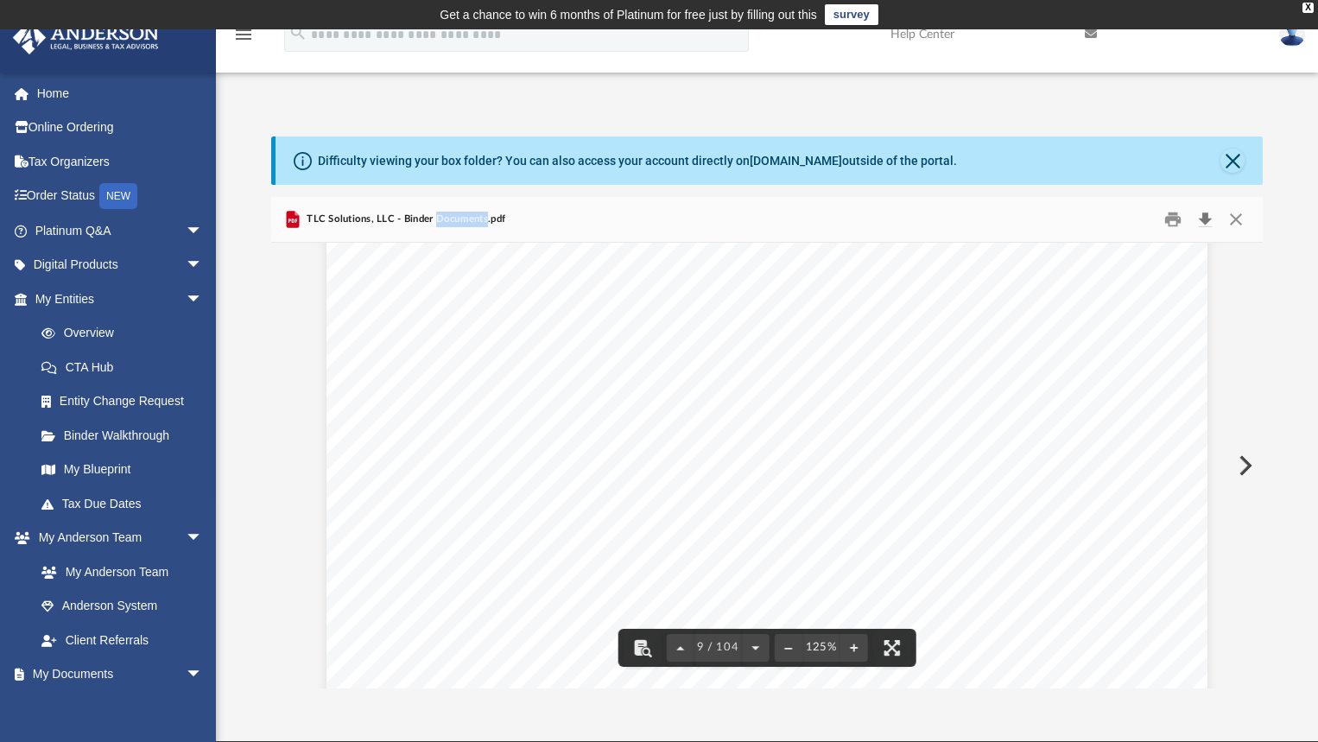
click at [1213, 220] on button "Download" at bounding box center [1204, 219] width 31 height 27
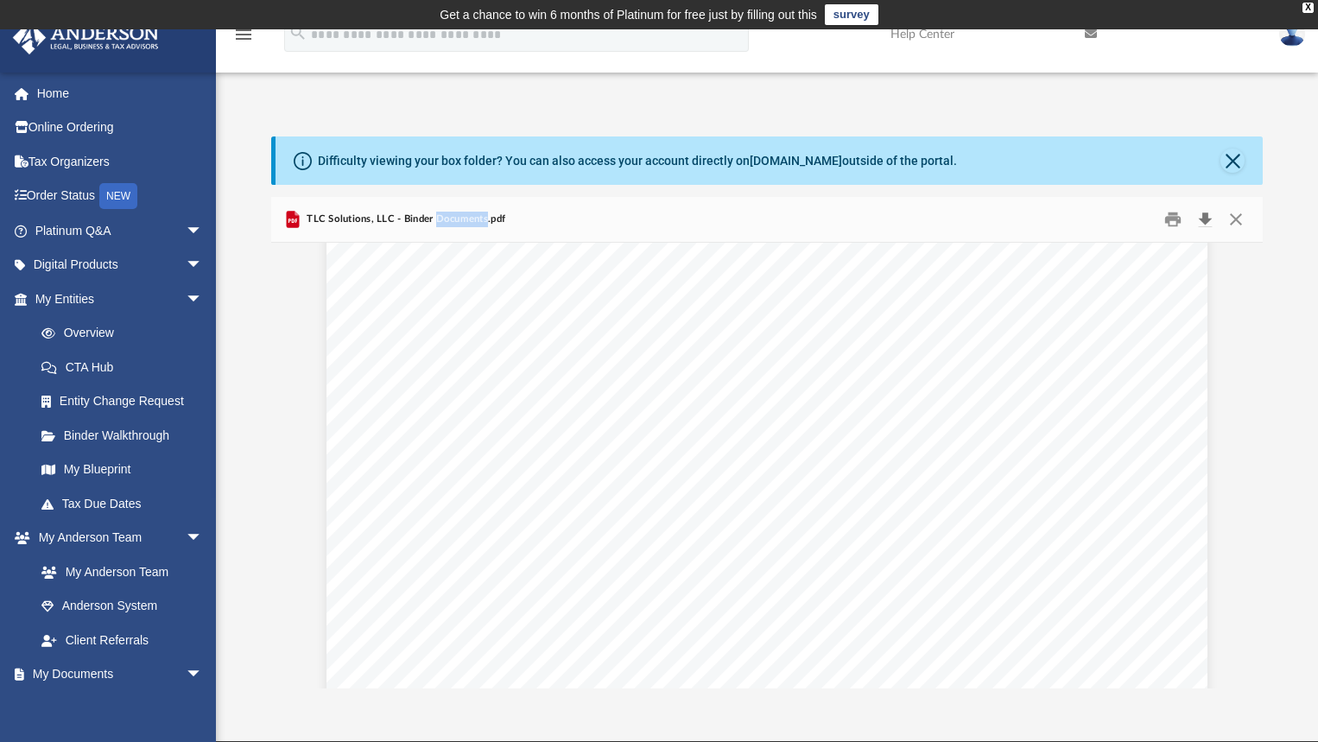
click at [1209, 221] on button "Download" at bounding box center [1204, 219] width 31 height 27
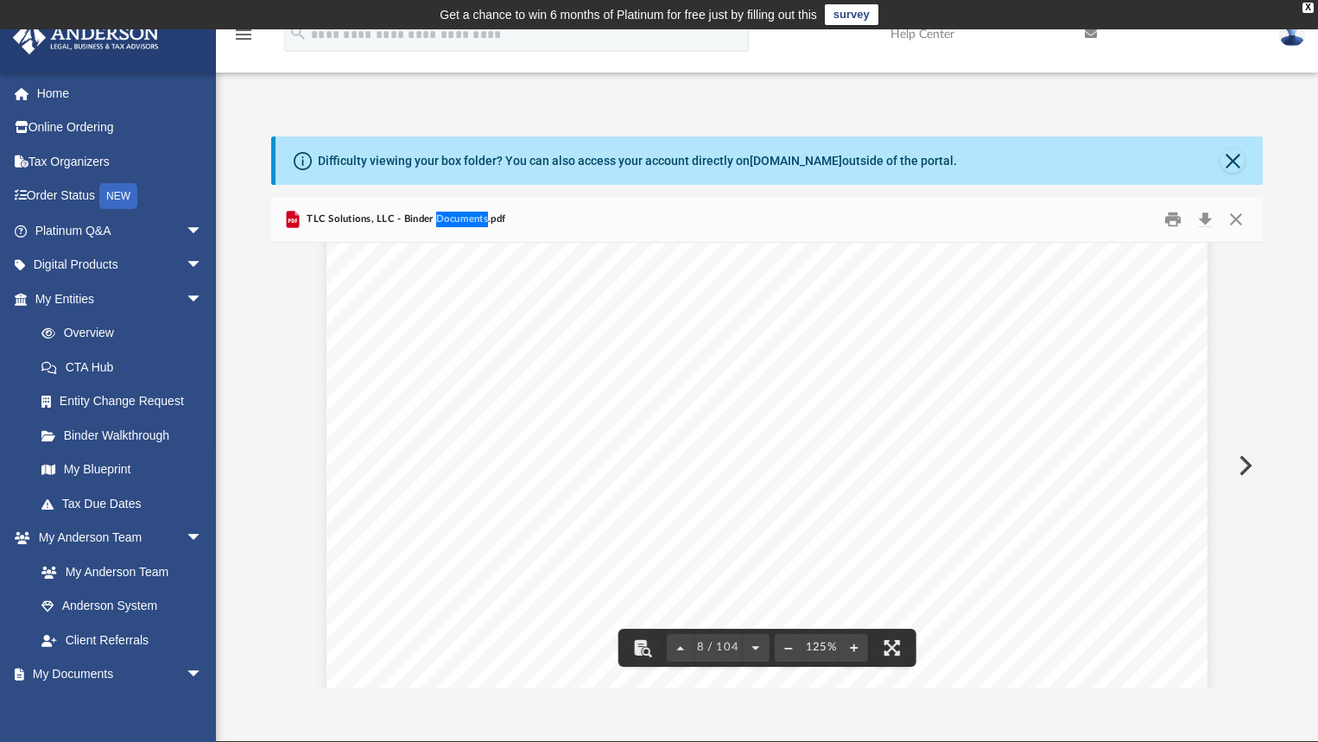
scroll to position [8379, 0]
click at [94, 334] on link "Overview" at bounding box center [126, 333] width 205 height 35
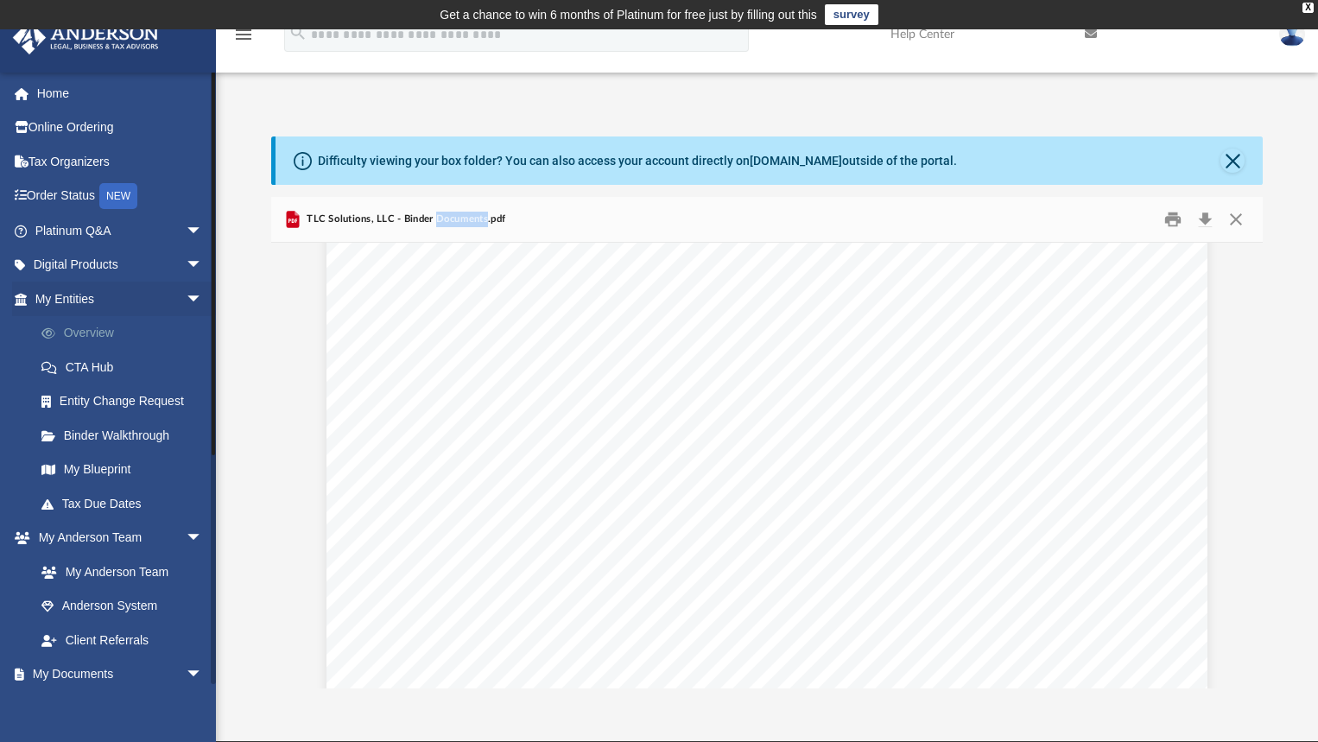
click at [94, 334] on link "Overview" at bounding box center [126, 333] width 205 height 35
click at [130, 436] on link "Binder Walkthrough" at bounding box center [126, 435] width 205 height 35
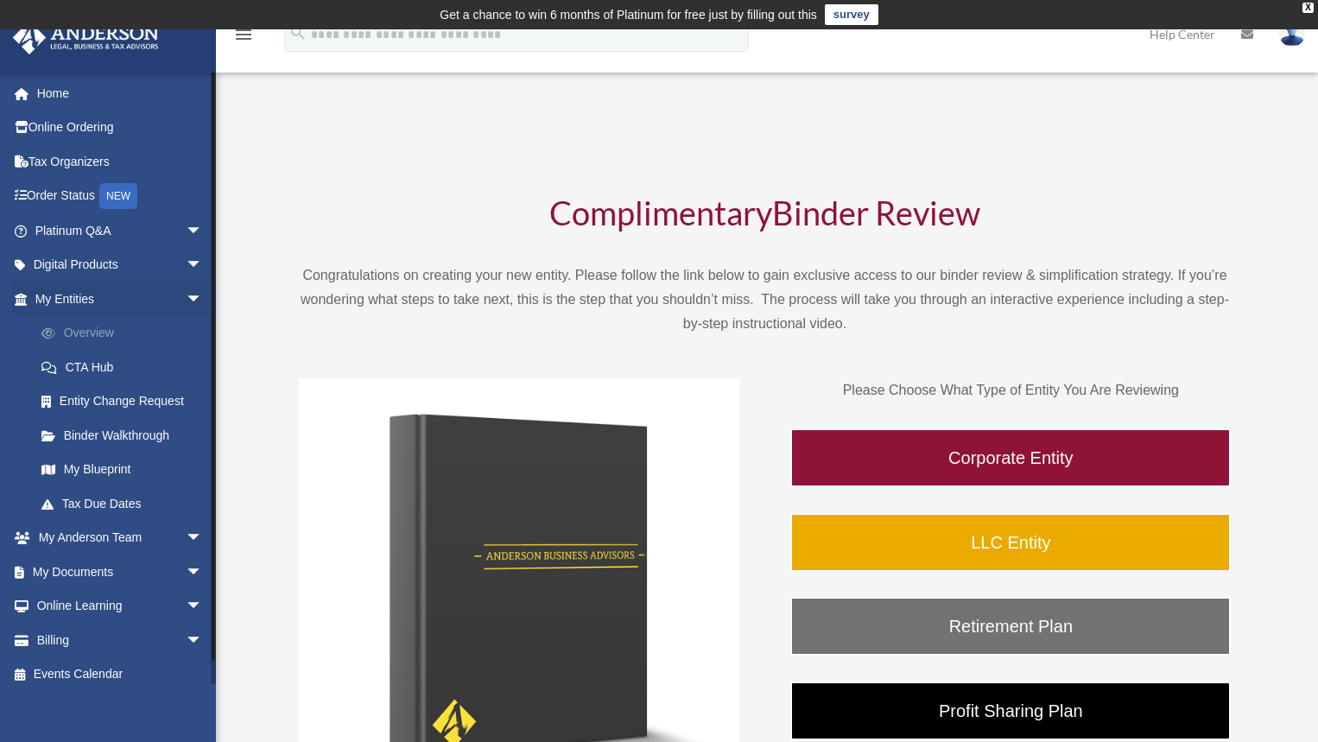
click at [116, 332] on link "Overview" at bounding box center [126, 333] width 205 height 35
click at [100, 330] on link "Overview" at bounding box center [126, 333] width 205 height 35
click at [92, 334] on link "Overview" at bounding box center [126, 333] width 205 height 35
click at [60, 574] on link "My Documents arrow_drop_down" at bounding box center [120, 572] width 217 height 35
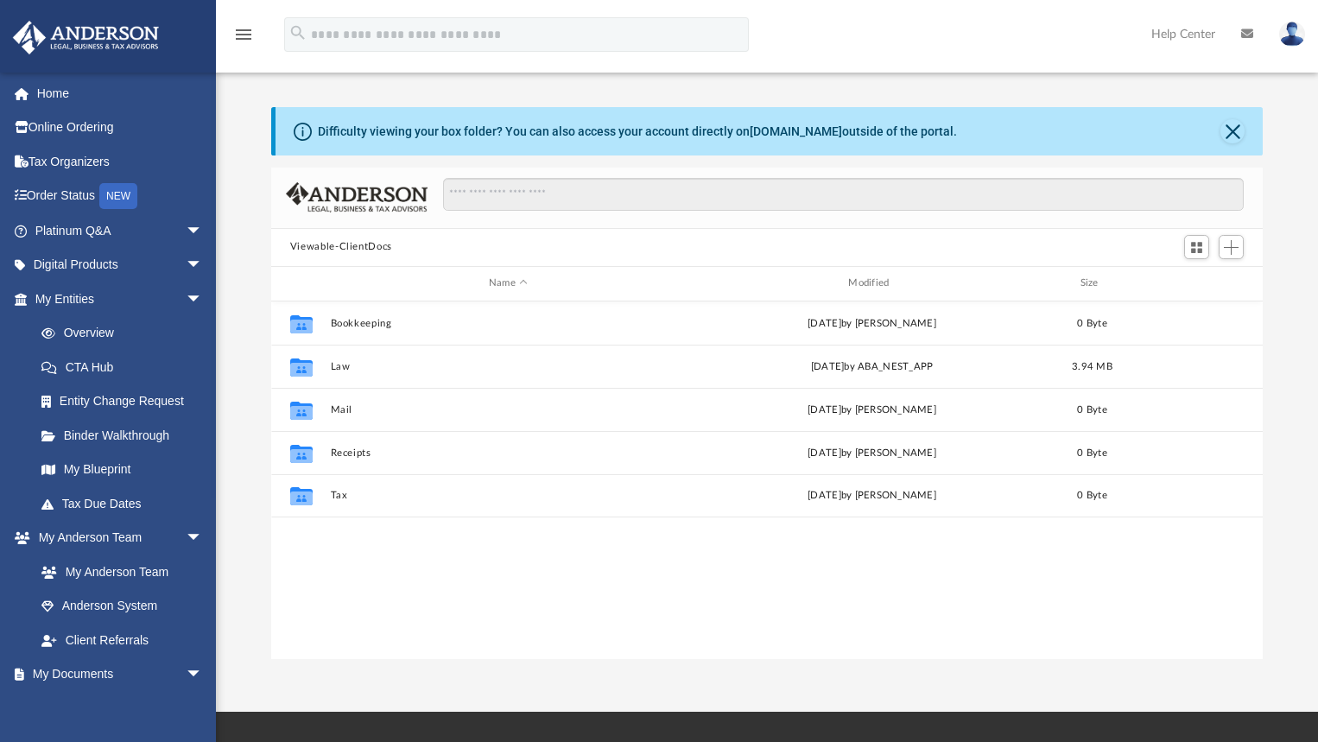
scroll to position [380, 980]
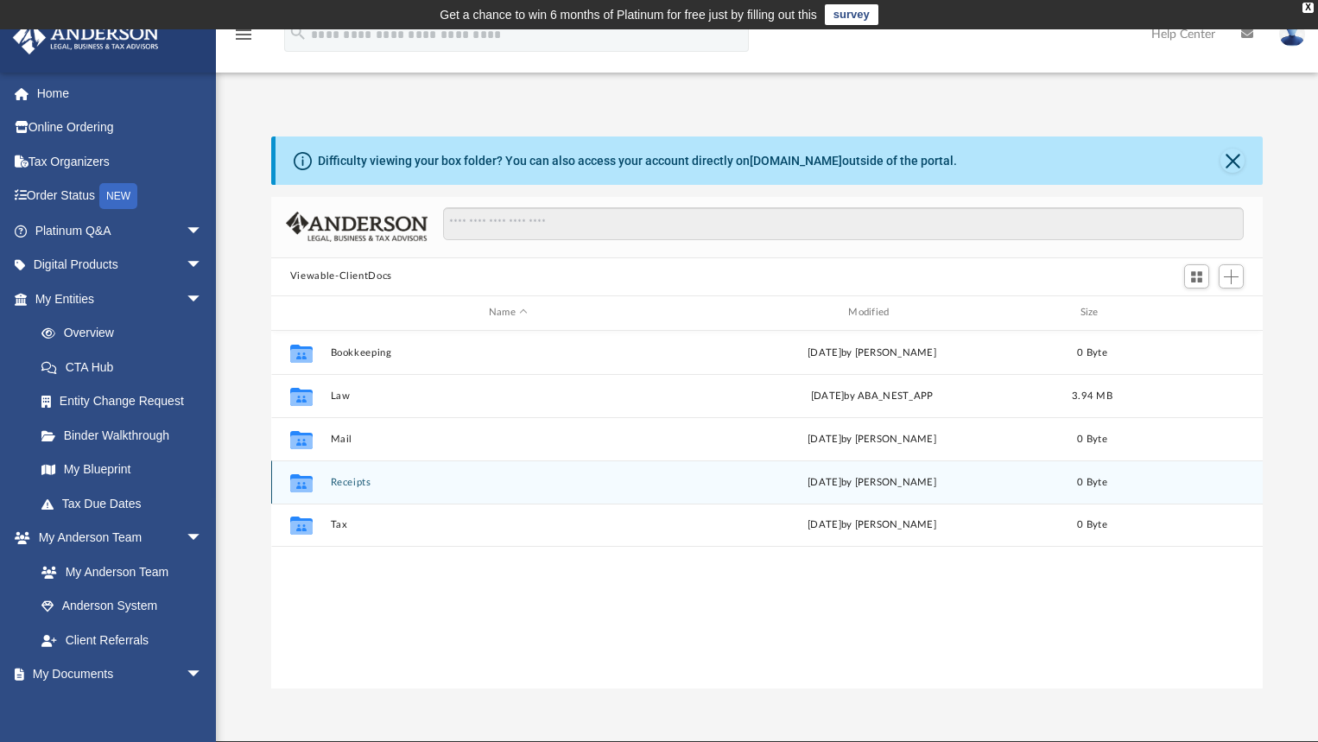
click at [388, 490] on div "Collaborated Folder Receipts Tue Jun 29 2021 by Matthew Smidowicz 0 Byte" at bounding box center [767, 481] width 992 height 43
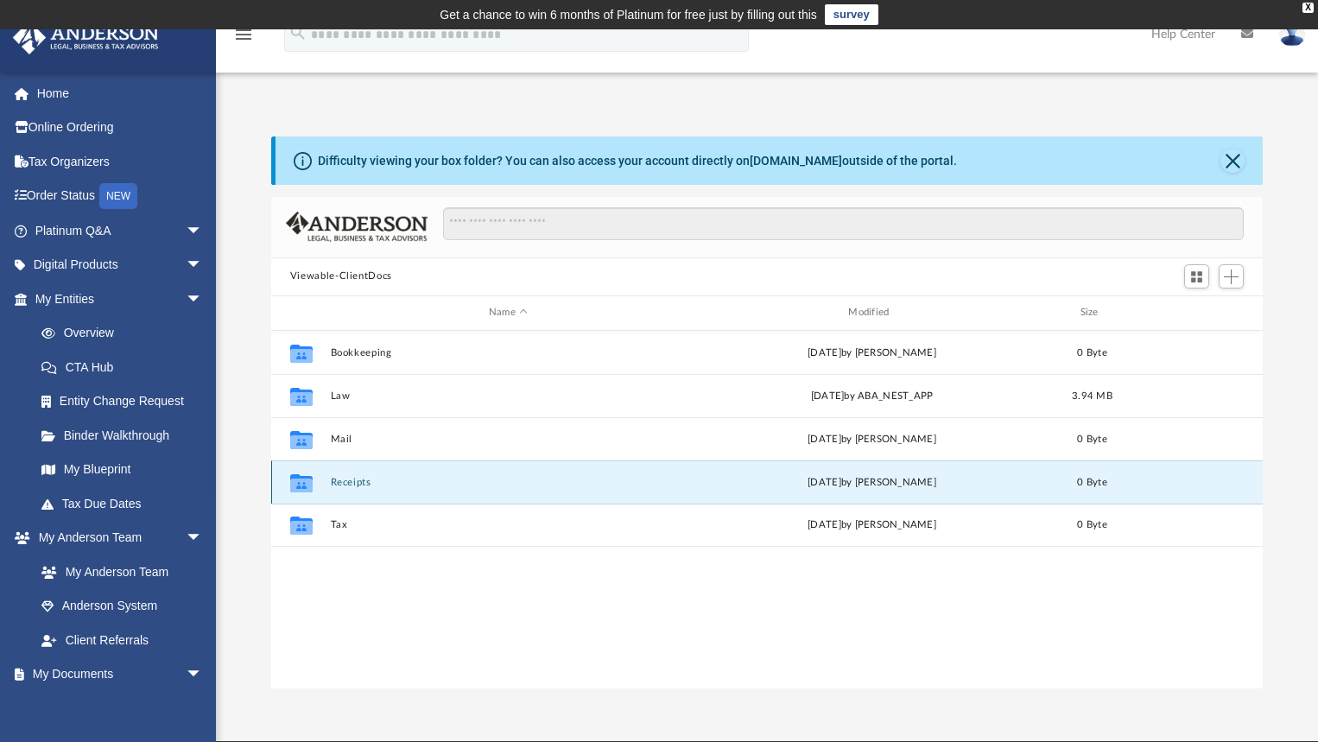
click at [370, 482] on button "Receipts" at bounding box center [508, 481] width 356 height 11
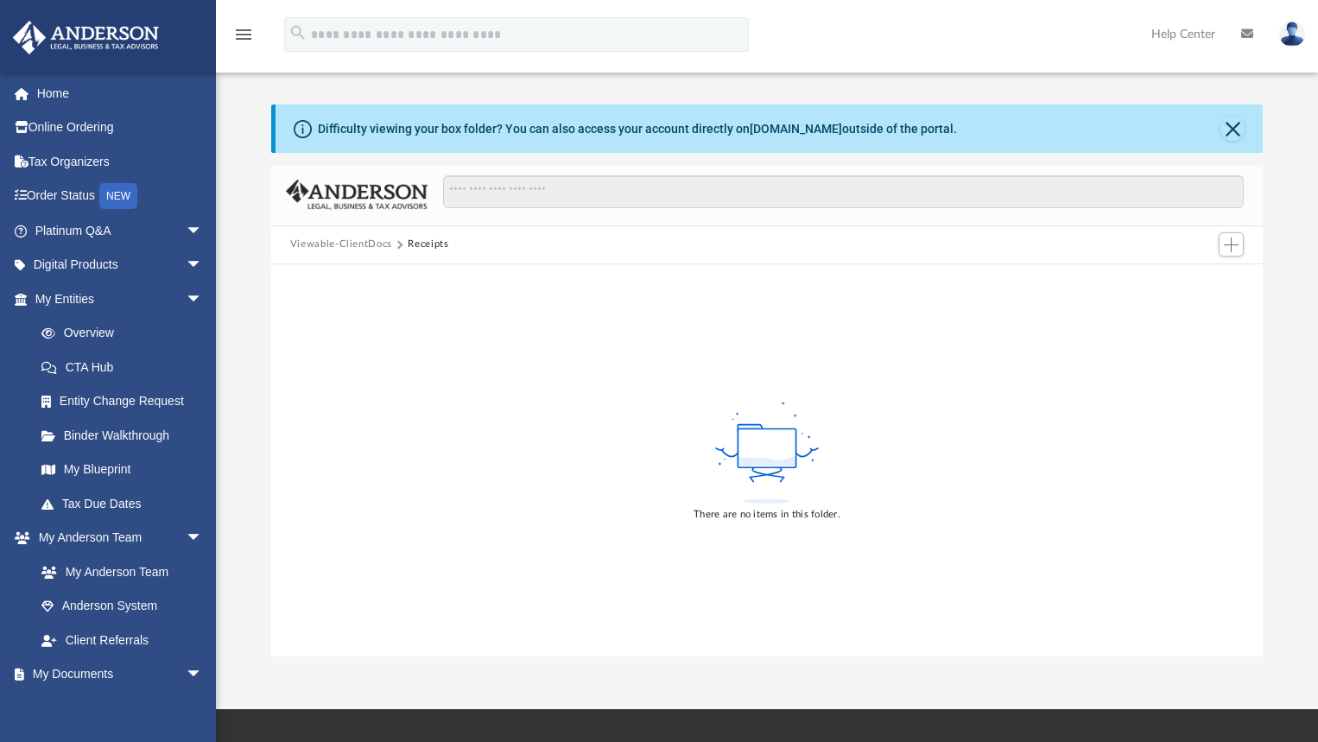
scroll to position [30, 0]
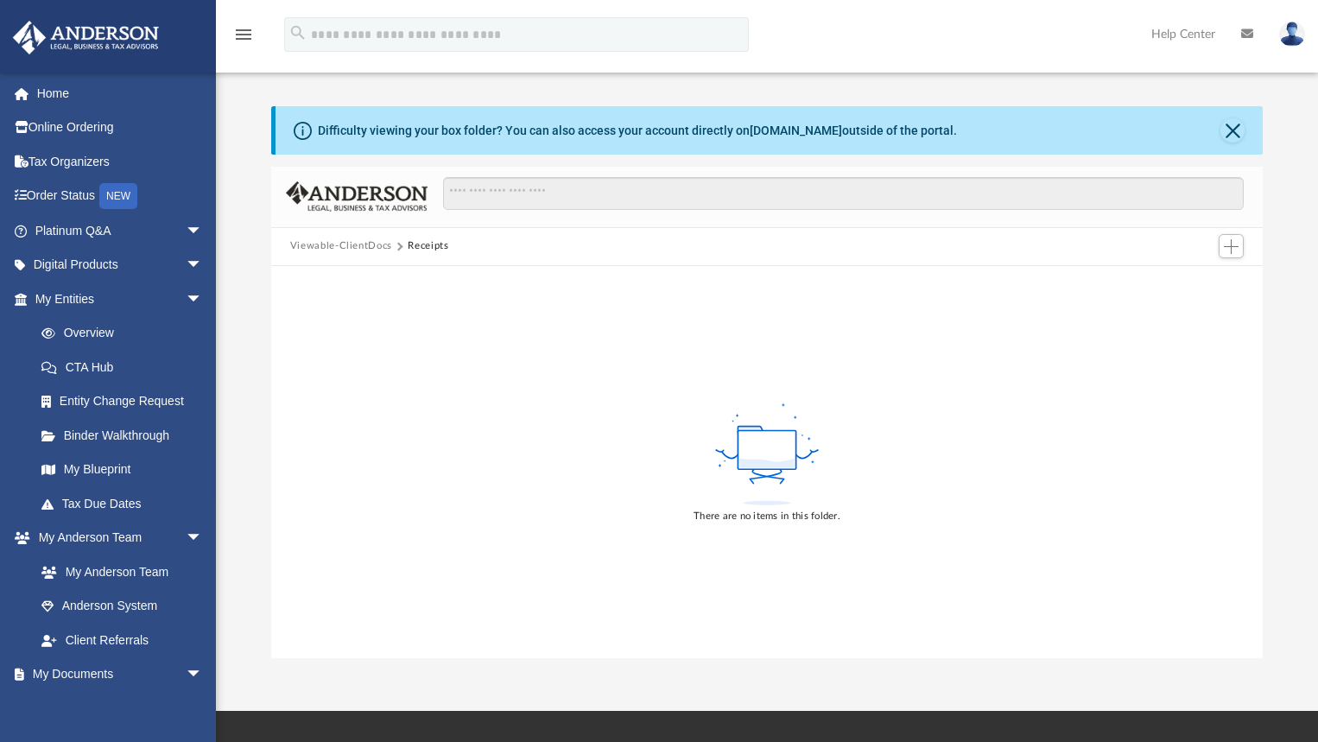
click at [340, 249] on button "Viewable-ClientDocs" at bounding box center [341, 246] width 102 height 16
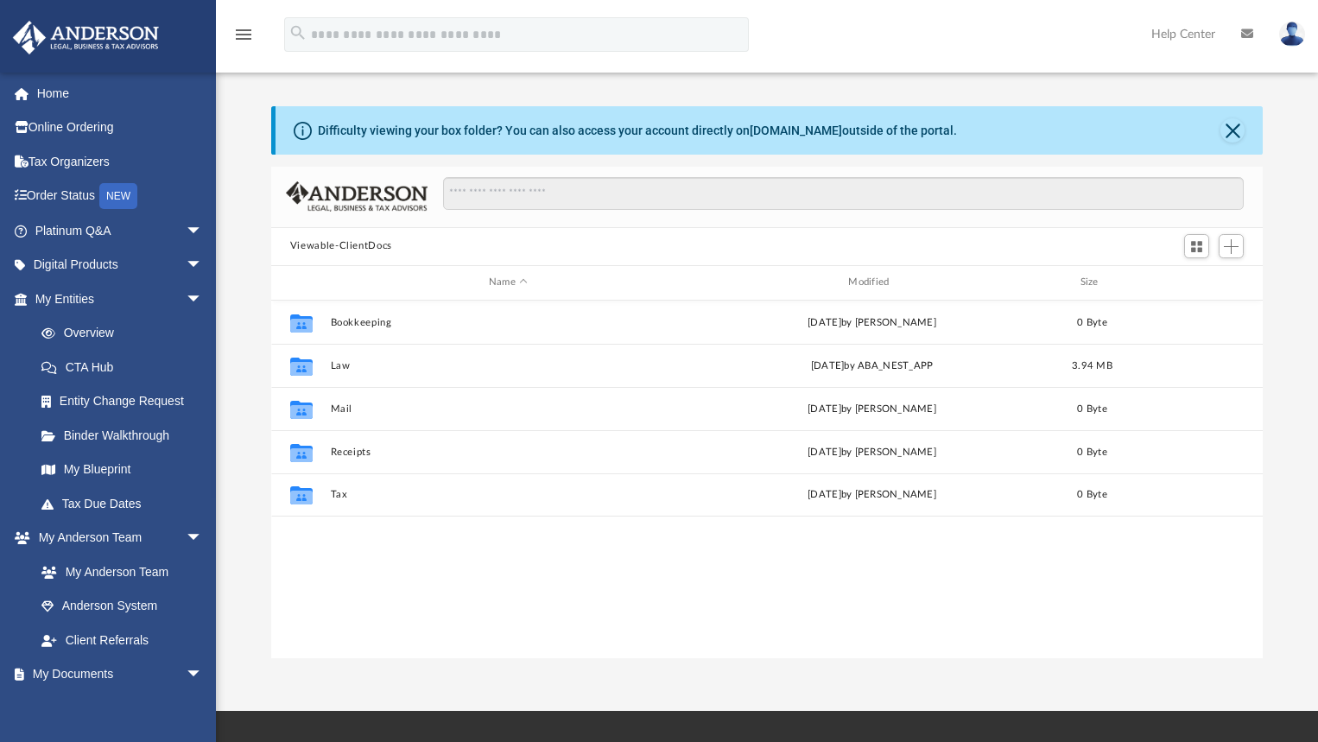
scroll to position [380, 980]
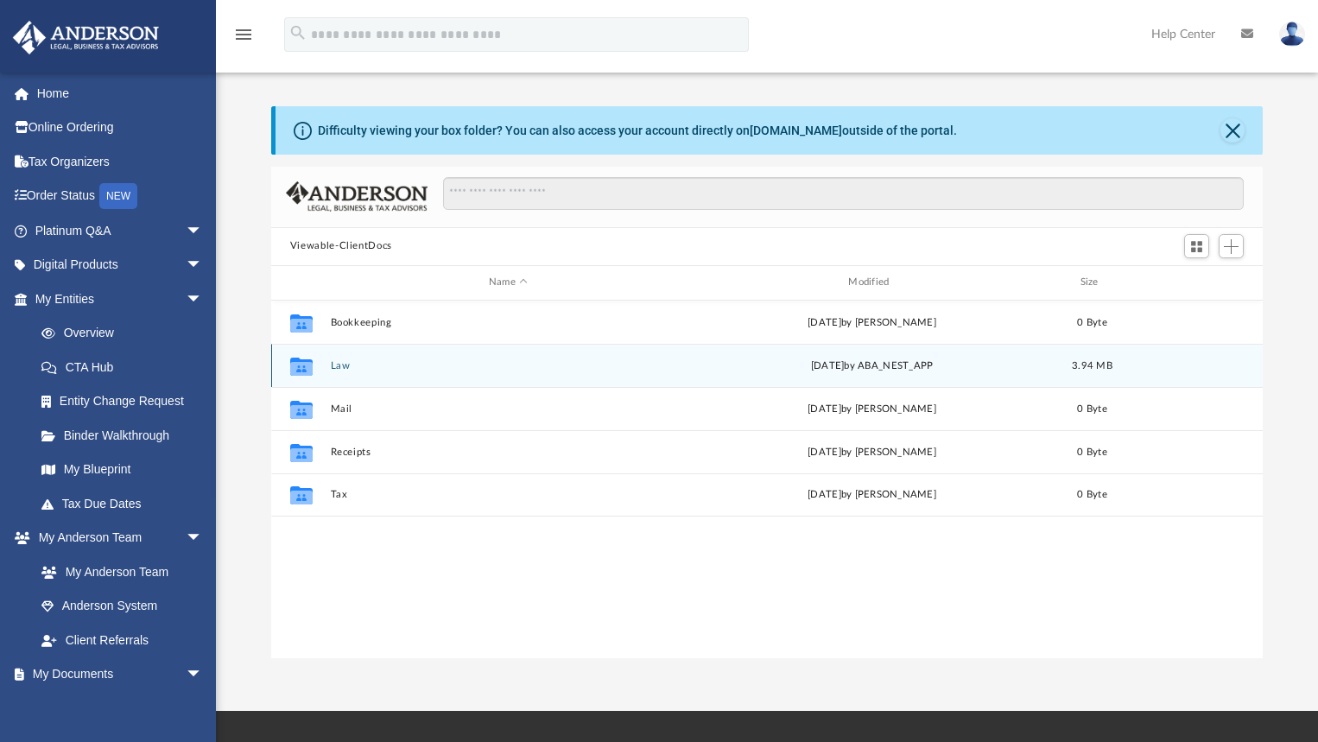
click at [352, 374] on div "Collaborated Folder Law Fri Dec 13 2024 by ABA_NEST_APP 3.94 MB" at bounding box center [767, 365] width 992 height 43
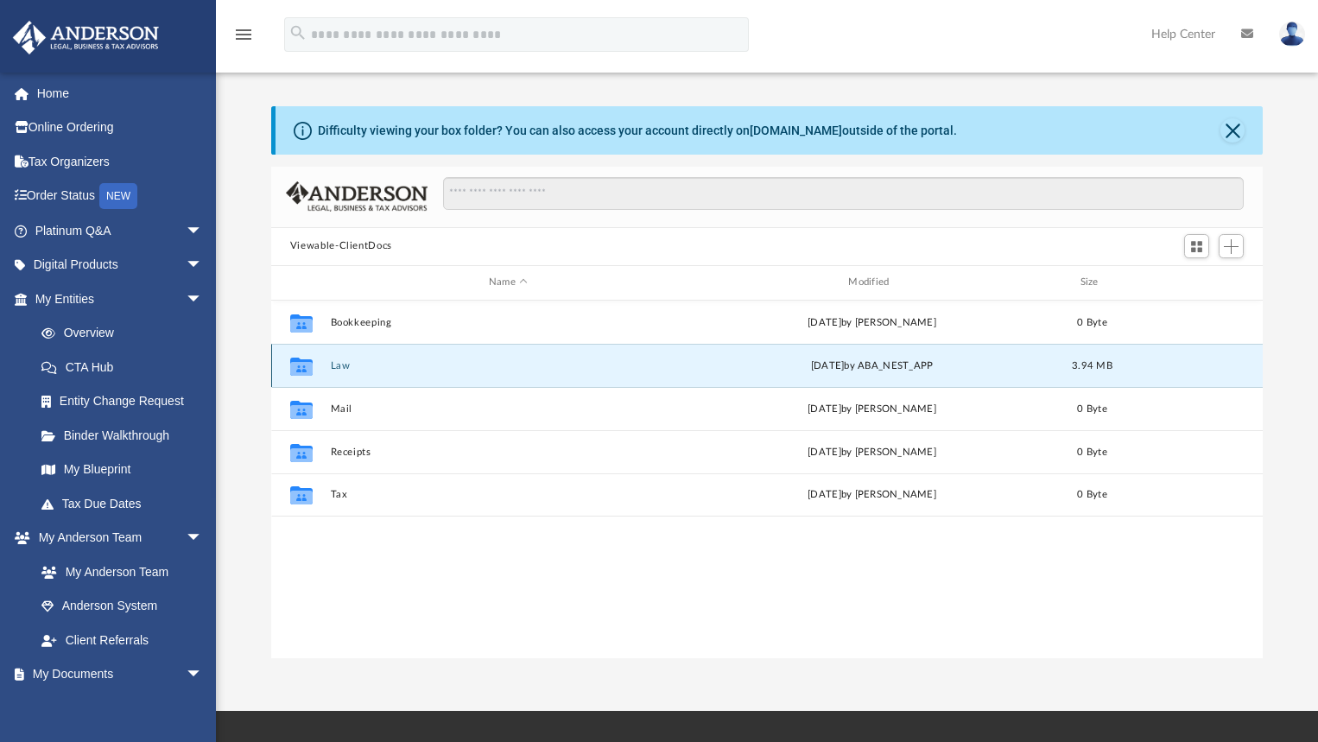
click at [339, 363] on button "Law" at bounding box center [508, 364] width 356 height 11
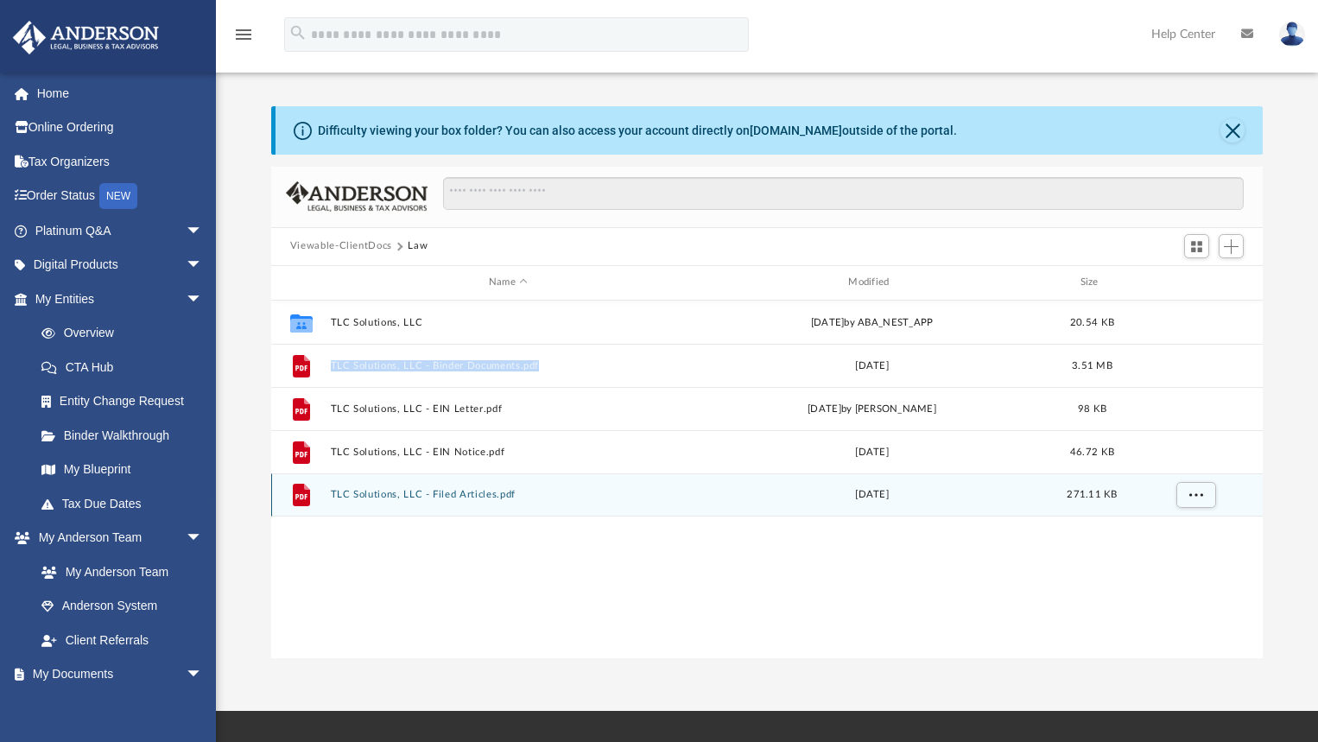
click at [453, 497] on button "TLC Solutions, LLC - Filed Articles.pdf" at bounding box center [508, 494] width 356 height 11
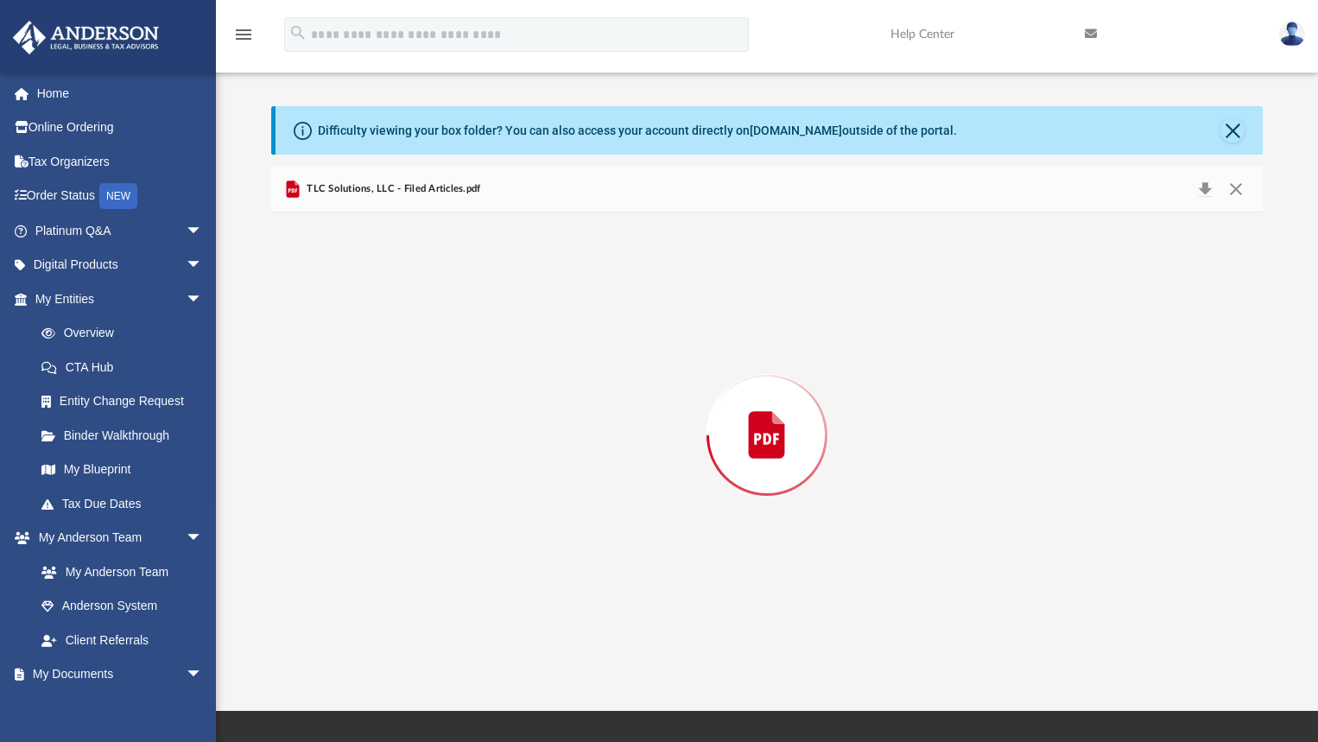
click at [453, 497] on div "Preview" at bounding box center [767, 435] width 992 height 446
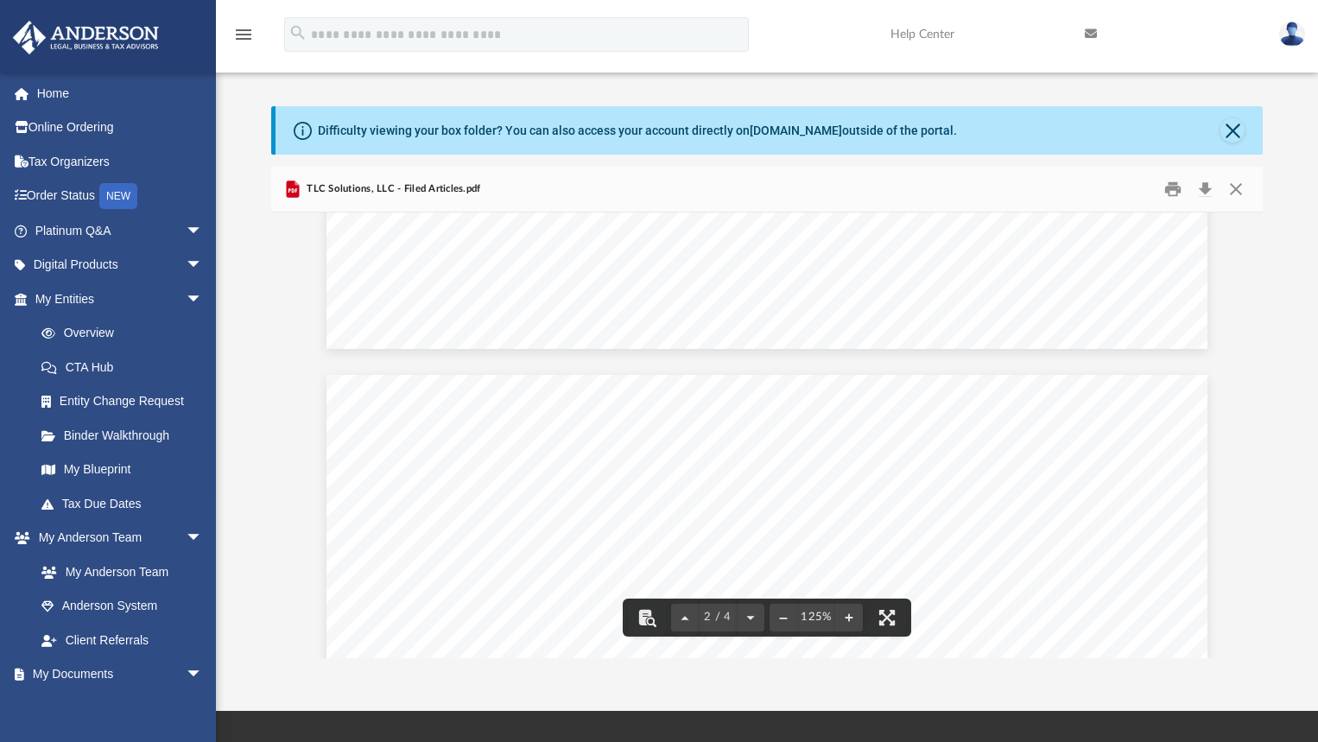
scroll to position [864, 0]
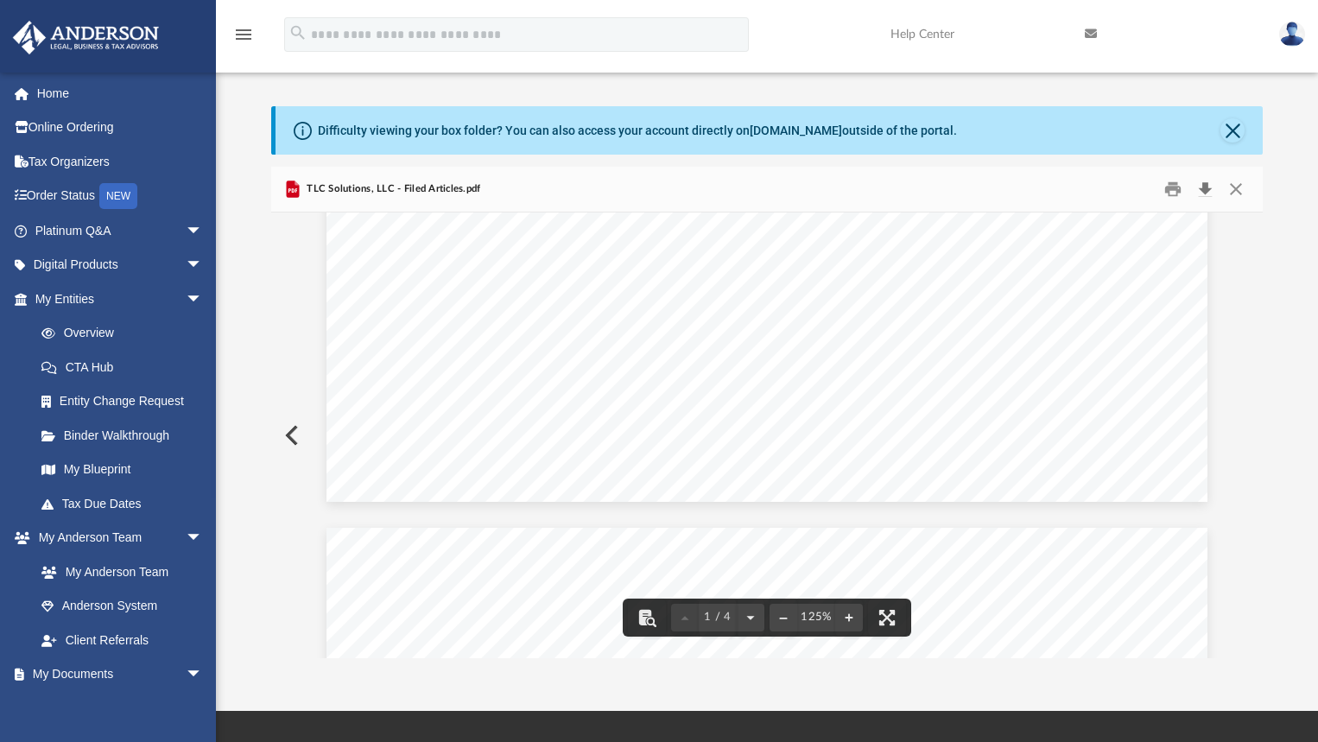
click at [1199, 188] on button "Download" at bounding box center [1204, 188] width 31 height 27
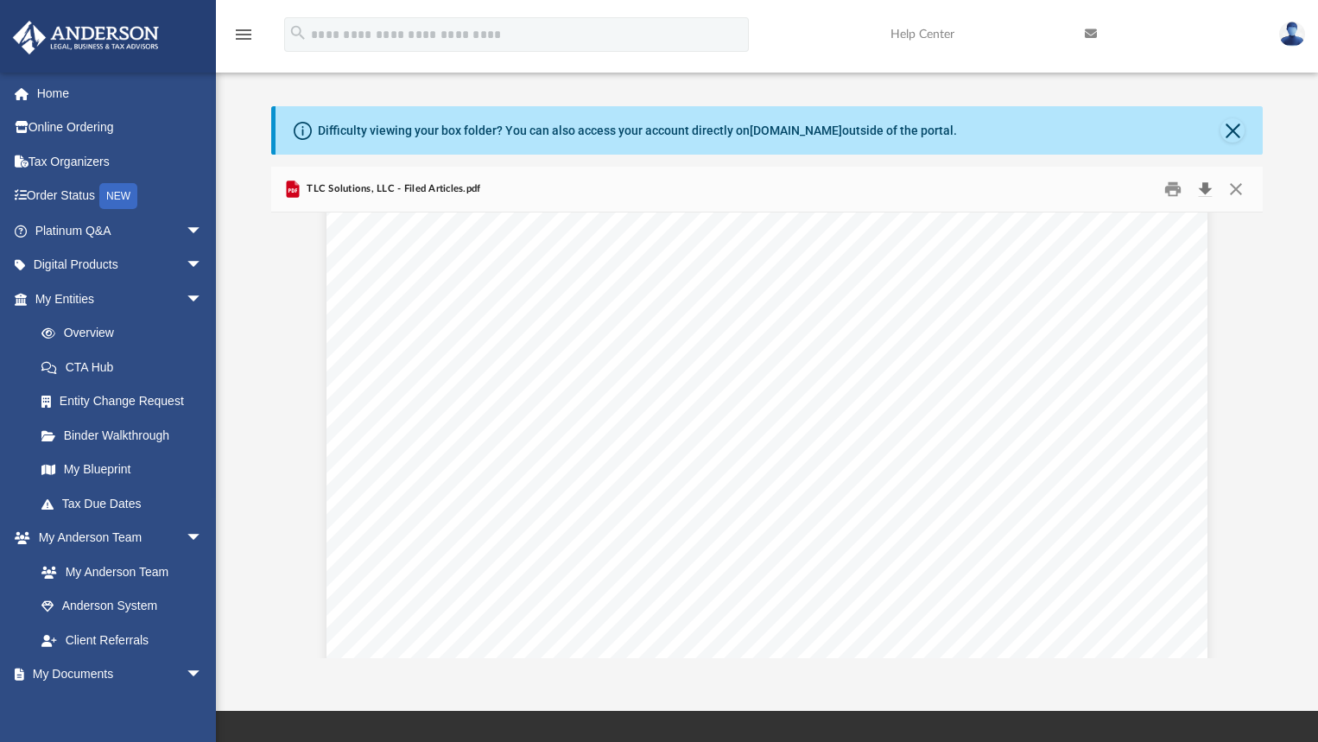
scroll to position [432, 0]
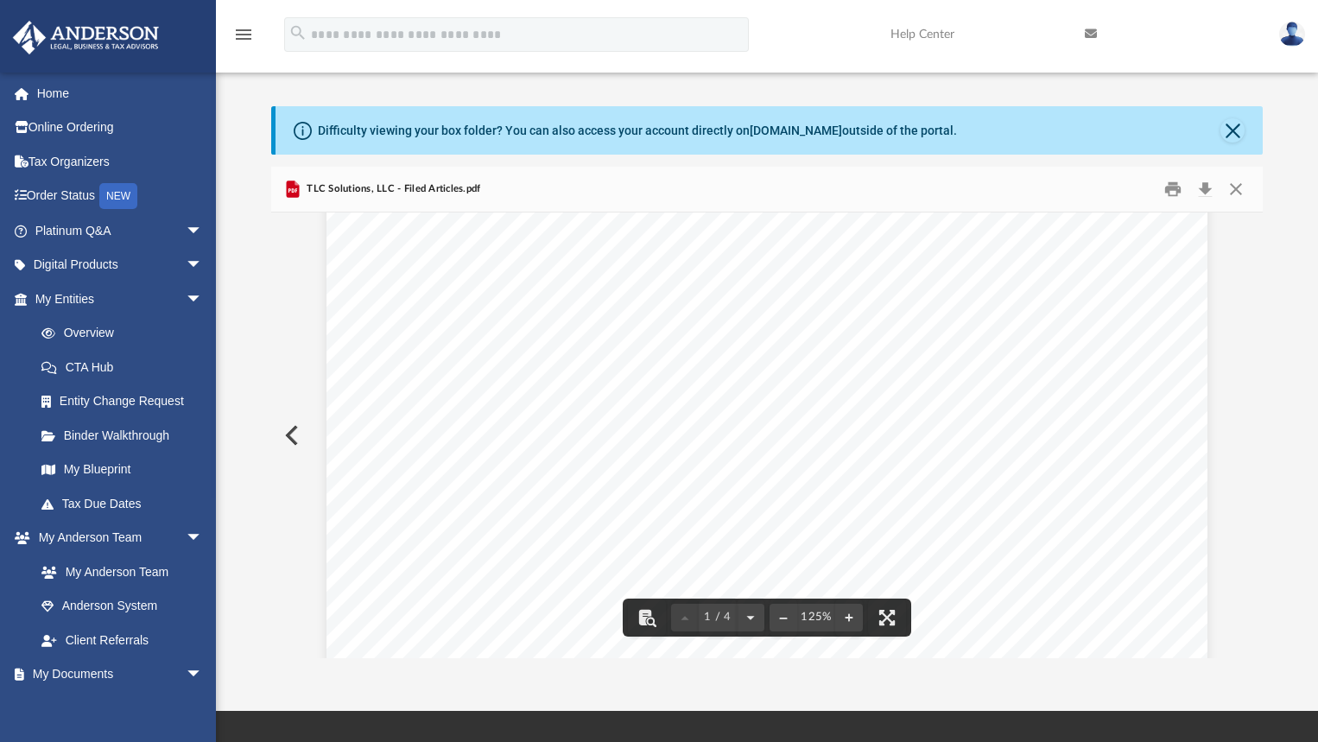
drag, startPoint x: 416, startPoint y: 332, endPoint x: 558, endPoint y: 361, distance: 144.7
click at [558, 361] on div "Wyoming Secretary of State Herschler Bldg East, Ste.100 & 101 Cheyenne, WY 8200…" at bounding box center [767, 364] width 881 height 1140
drag, startPoint x: 420, startPoint y: 323, endPoint x: 568, endPoint y: 346, distance: 150.3
click at [568, 346] on div "Wyoming Secretary of State Herschler Bldg East, Ste.100 & 101 Cheyenne, WY 8200…" at bounding box center [767, 364] width 881 height 1140
click at [90, 92] on link "Home" at bounding box center [120, 93] width 217 height 35
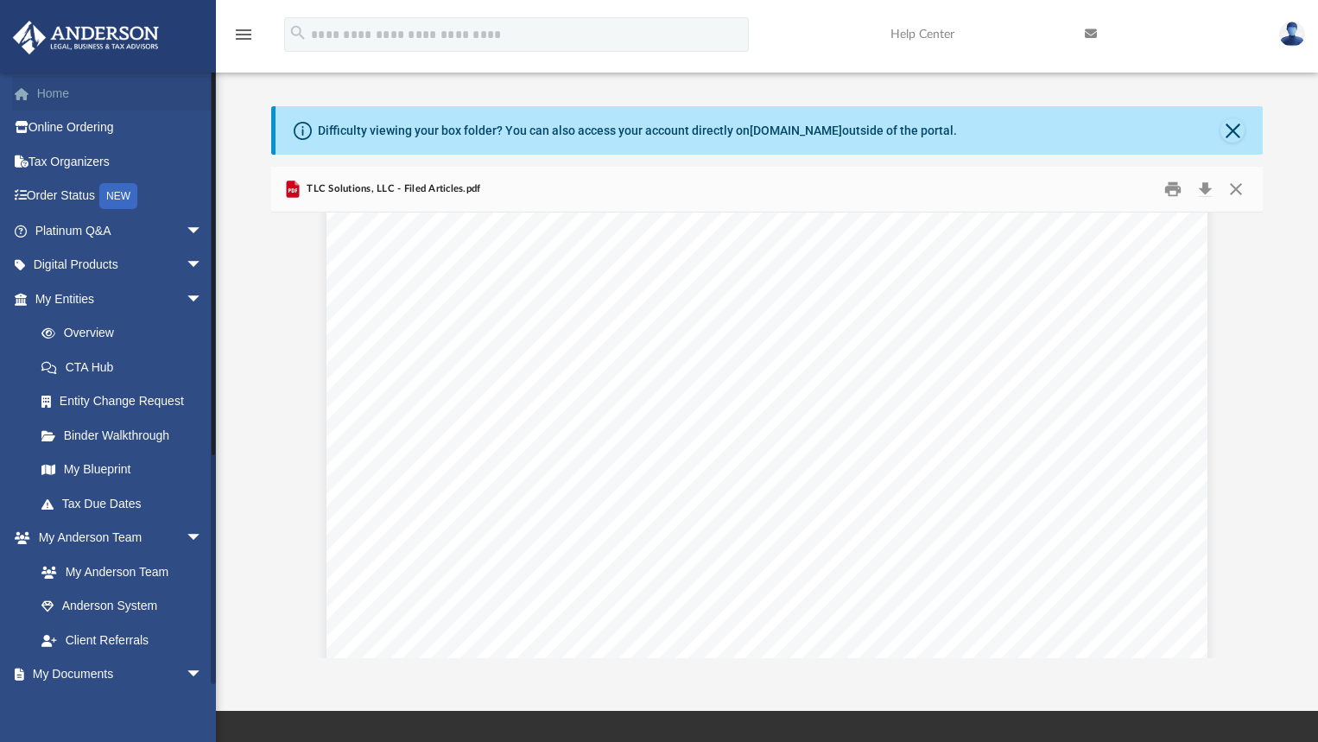
click at [76, 93] on link "Home" at bounding box center [120, 93] width 217 height 35
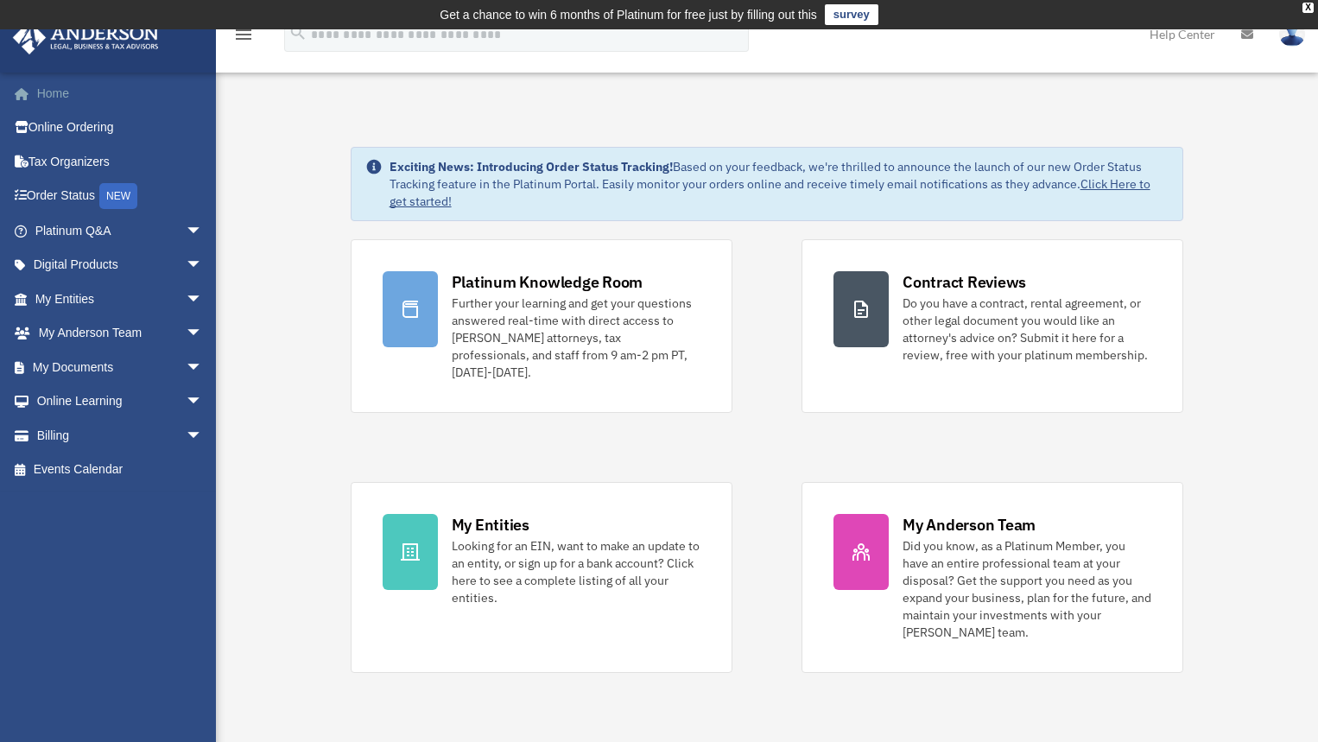
click at [114, 91] on link "Home" at bounding box center [120, 93] width 217 height 35
click at [102, 263] on link "Digital Products arrow_drop_down" at bounding box center [120, 265] width 217 height 35
click at [186, 266] on span "arrow_drop_down" at bounding box center [203, 265] width 35 height 35
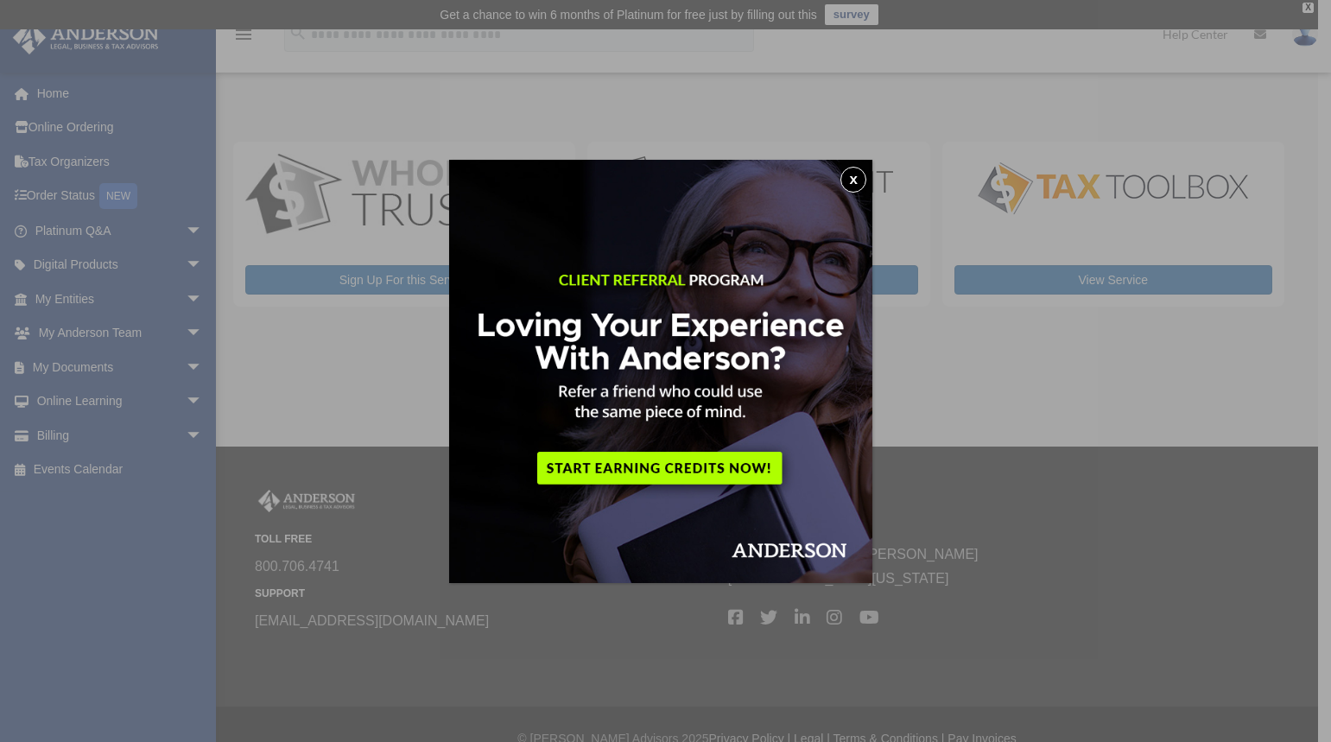
click at [857, 176] on button "x" at bounding box center [853, 180] width 26 height 26
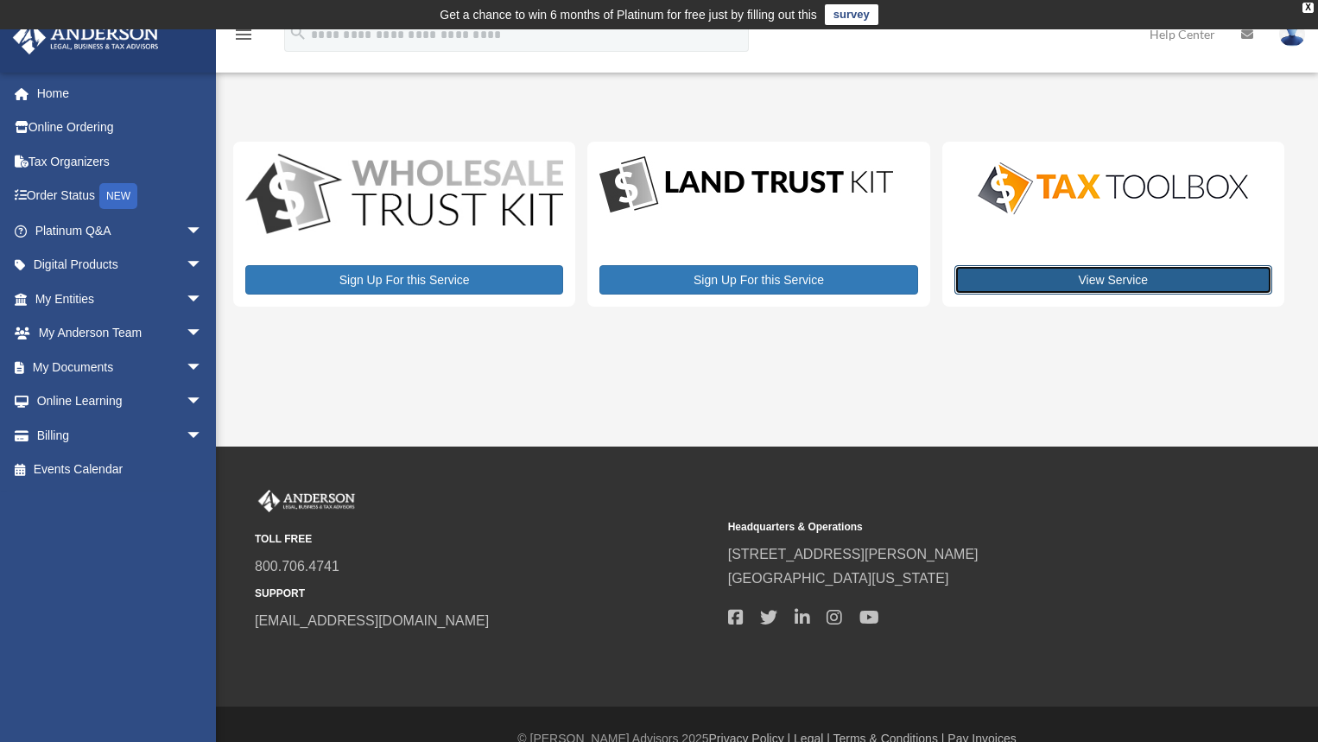
click at [1142, 287] on link "View Service" at bounding box center [1113, 279] width 318 height 29
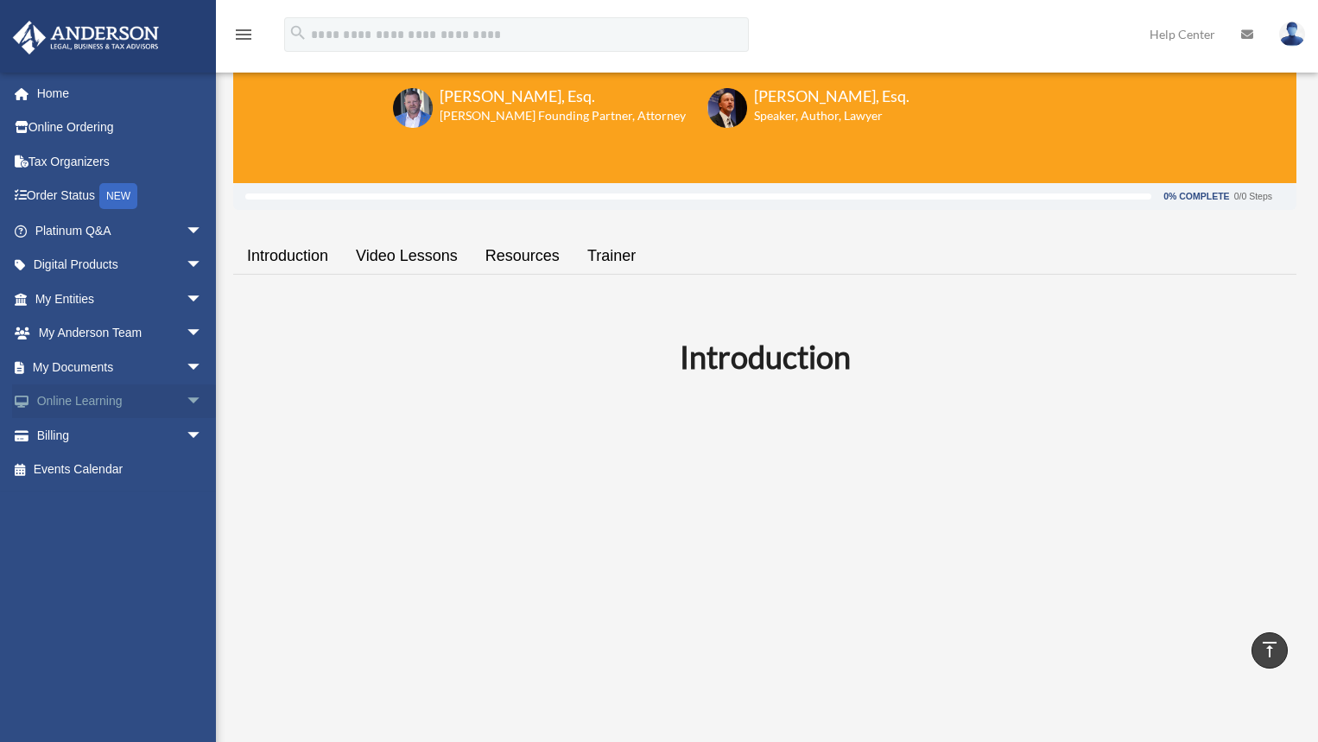
scroll to position [173, 0]
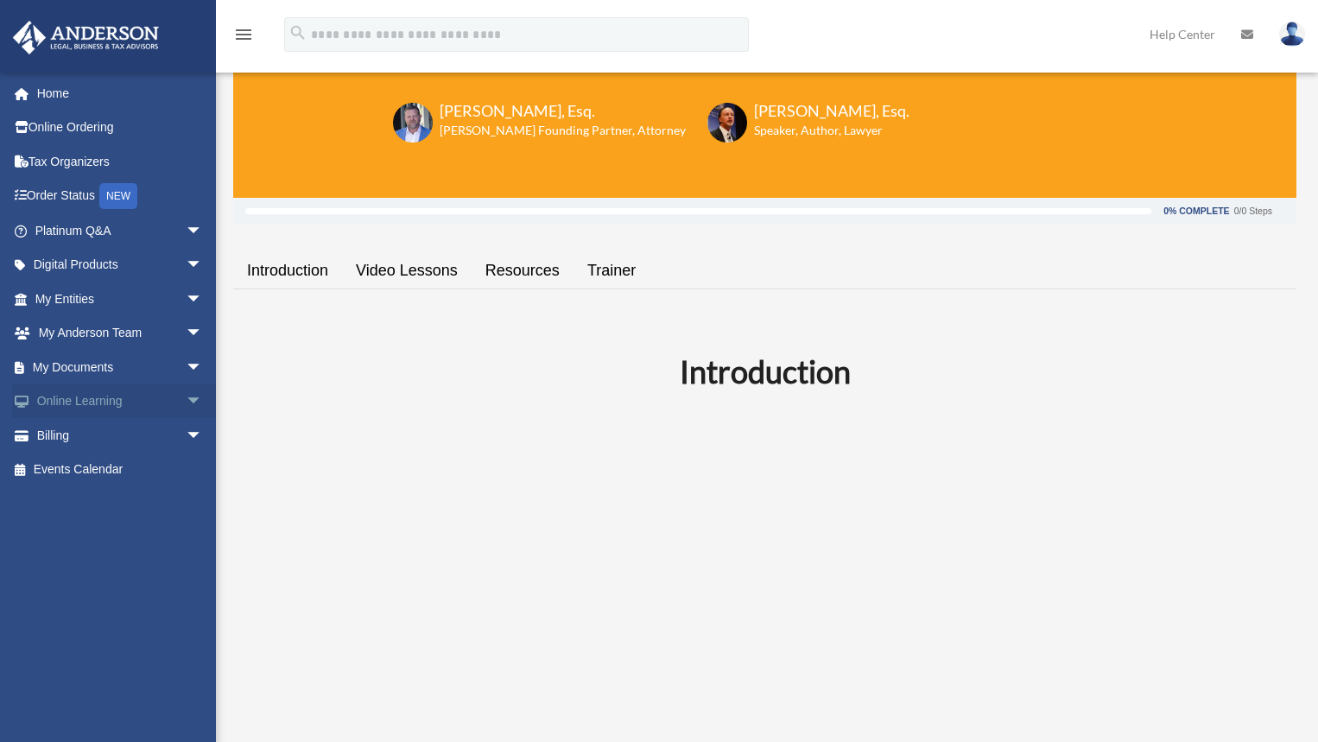
click at [120, 402] on link "Online Learning arrow_drop_down" at bounding box center [120, 401] width 217 height 35
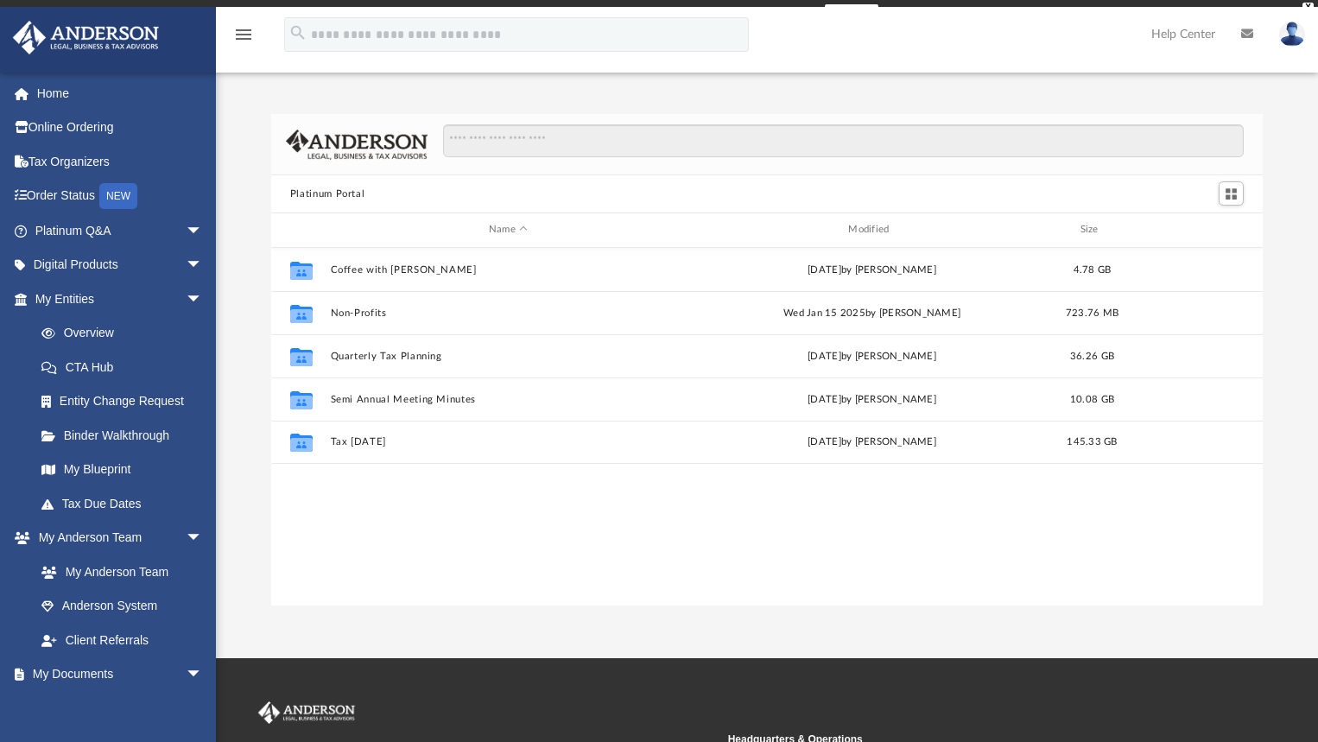
scroll to position [380, 980]
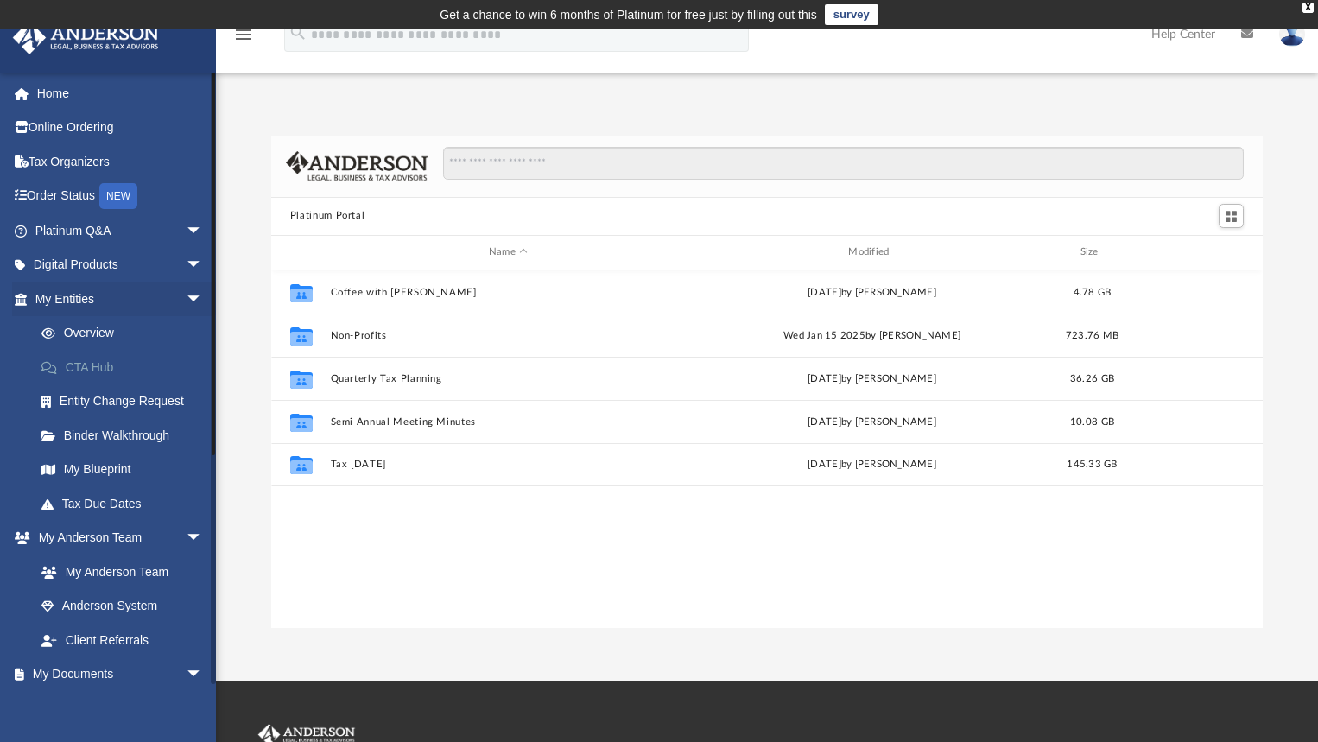
click at [70, 369] on link "CTA Hub" at bounding box center [126, 367] width 205 height 35
click at [95, 371] on link "CTA Hub" at bounding box center [126, 367] width 205 height 35
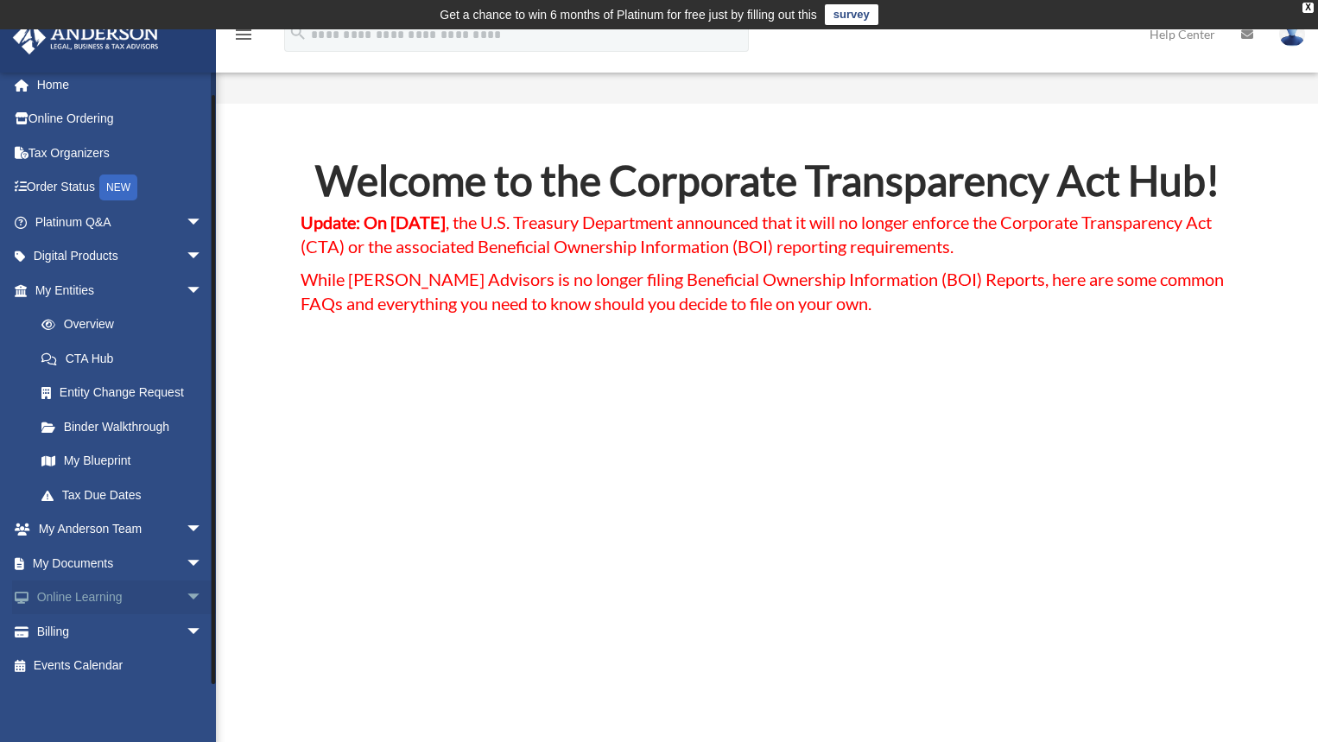
scroll to position [11, 0]
click at [133, 599] on link "Online Learning arrow_drop_down" at bounding box center [120, 595] width 217 height 35
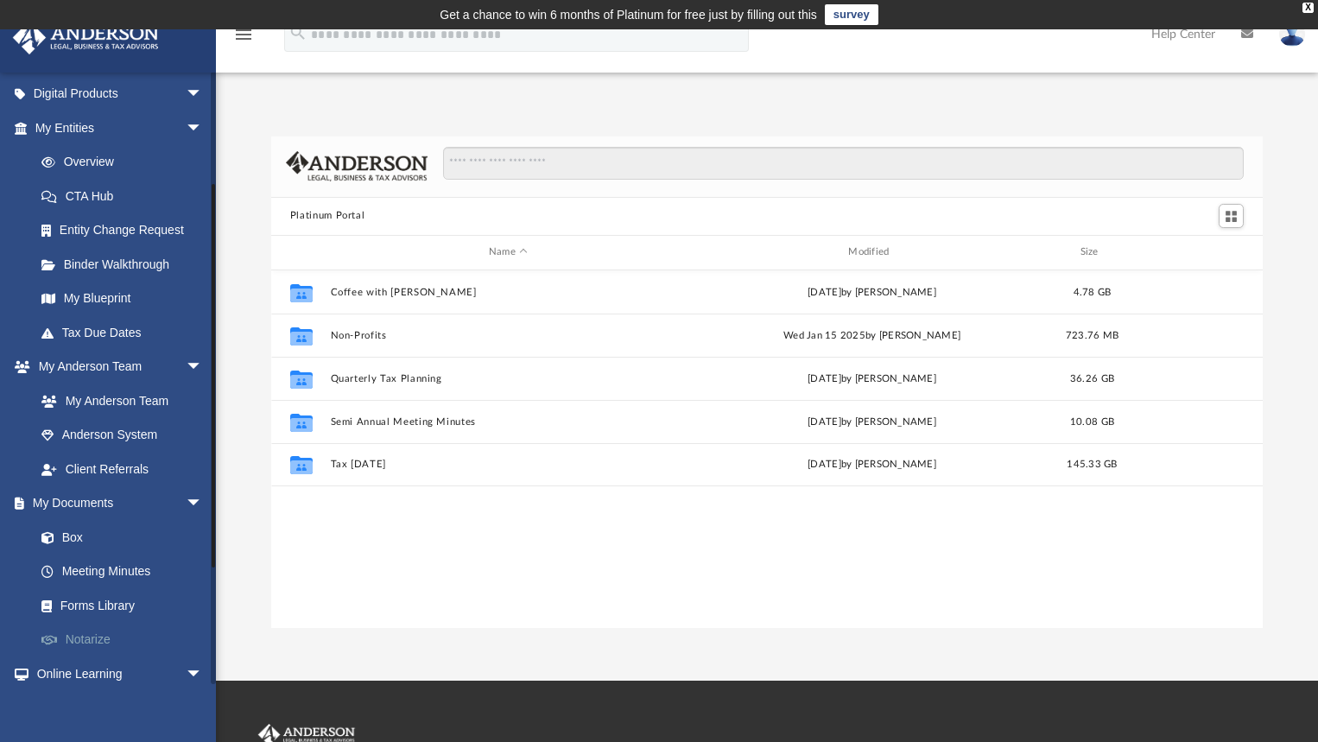
scroll to position [173, 0]
click at [93, 532] on link "Box" at bounding box center [126, 535] width 205 height 35
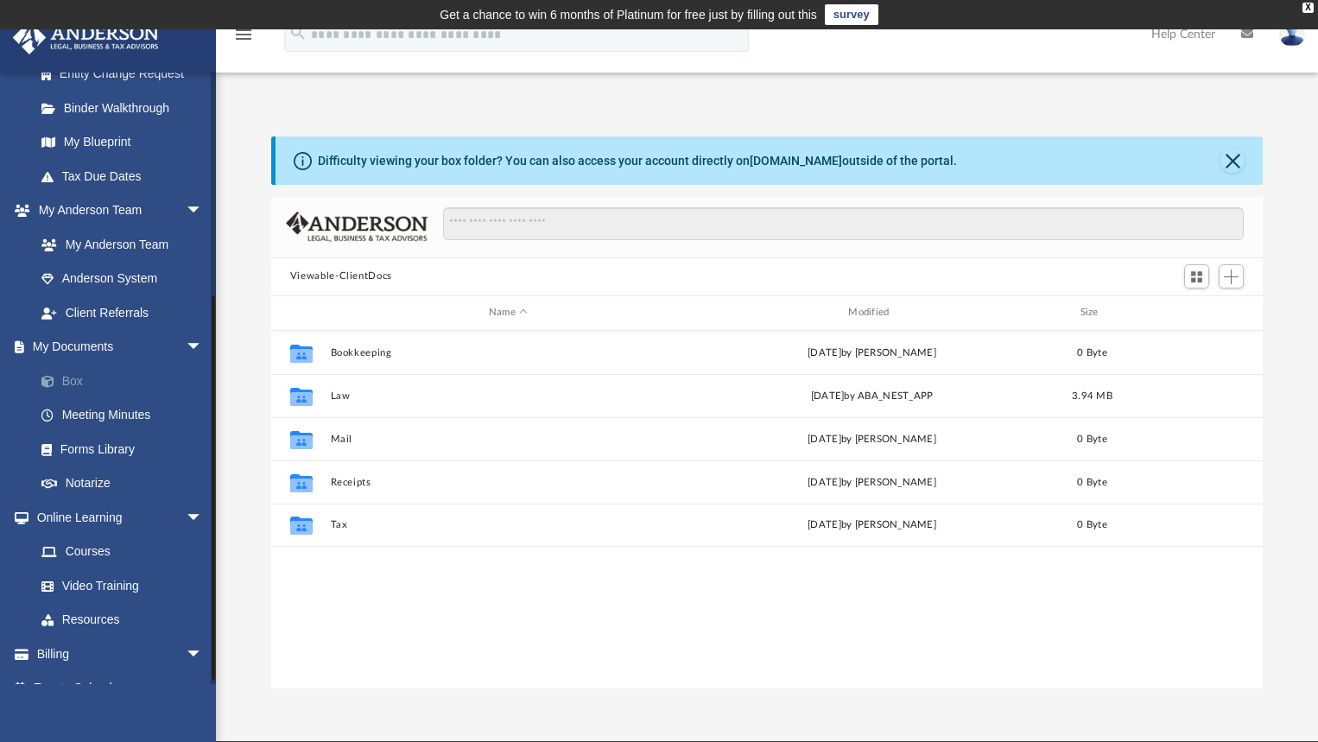
scroll to position [346, 0]
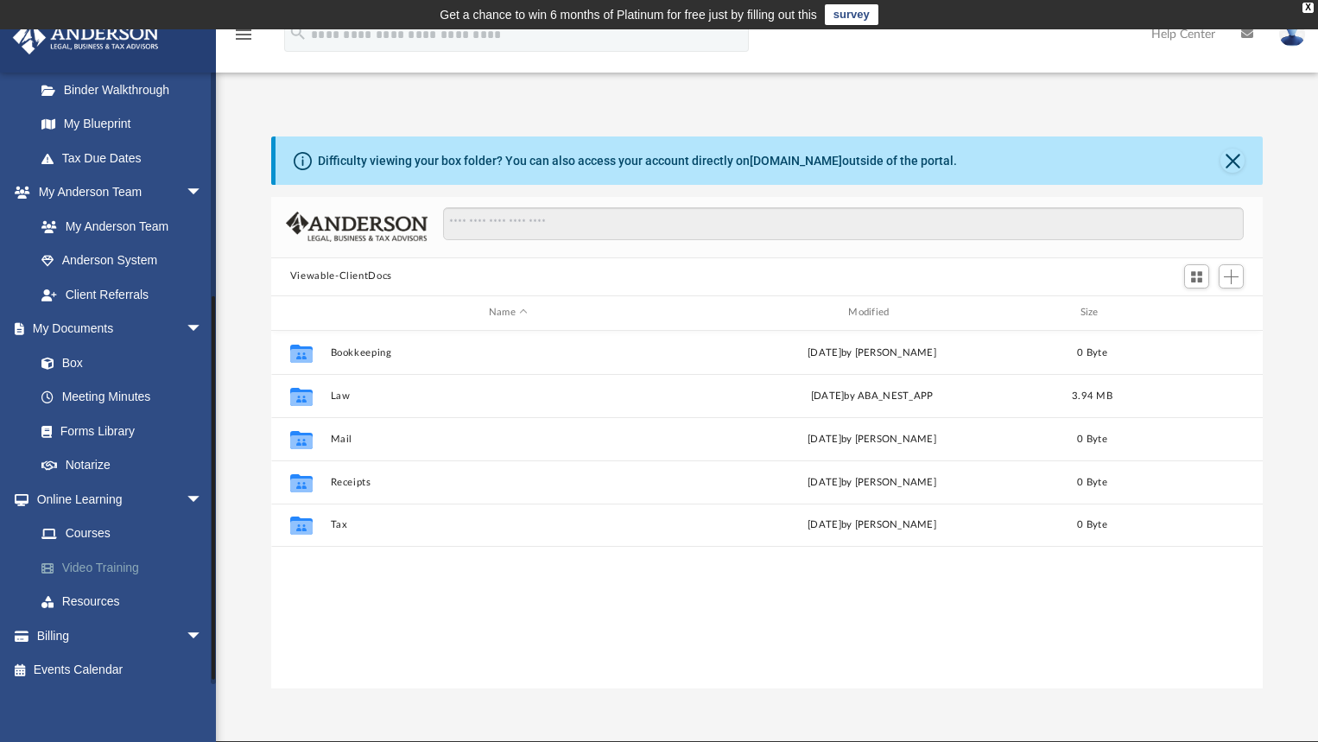
click at [96, 571] on link "Video Training" at bounding box center [126, 567] width 205 height 35
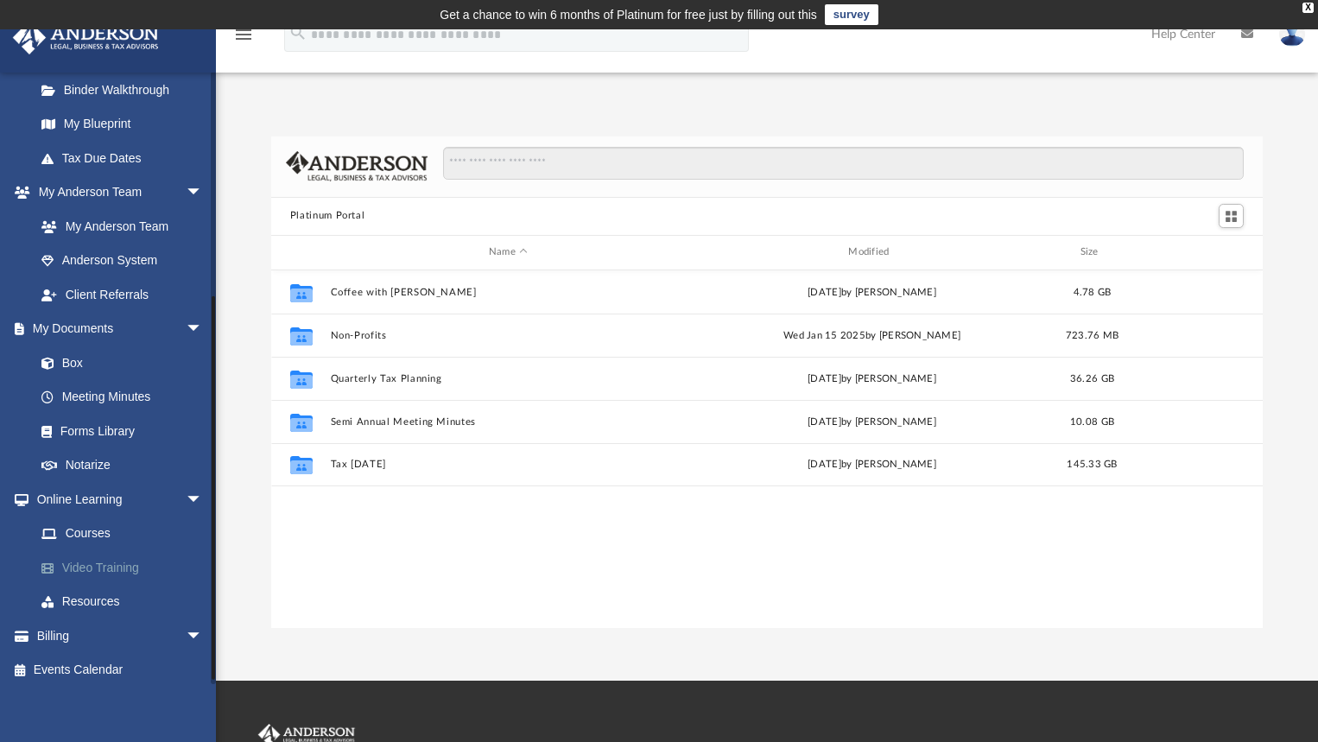
scroll to position [380, 980]
click at [96, 571] on link "Video Training" at bounding box center [126, 567] width 205 height 35
click at [102, 534] on link "Courses" at bounding box center [126, 534] width 205 height 35
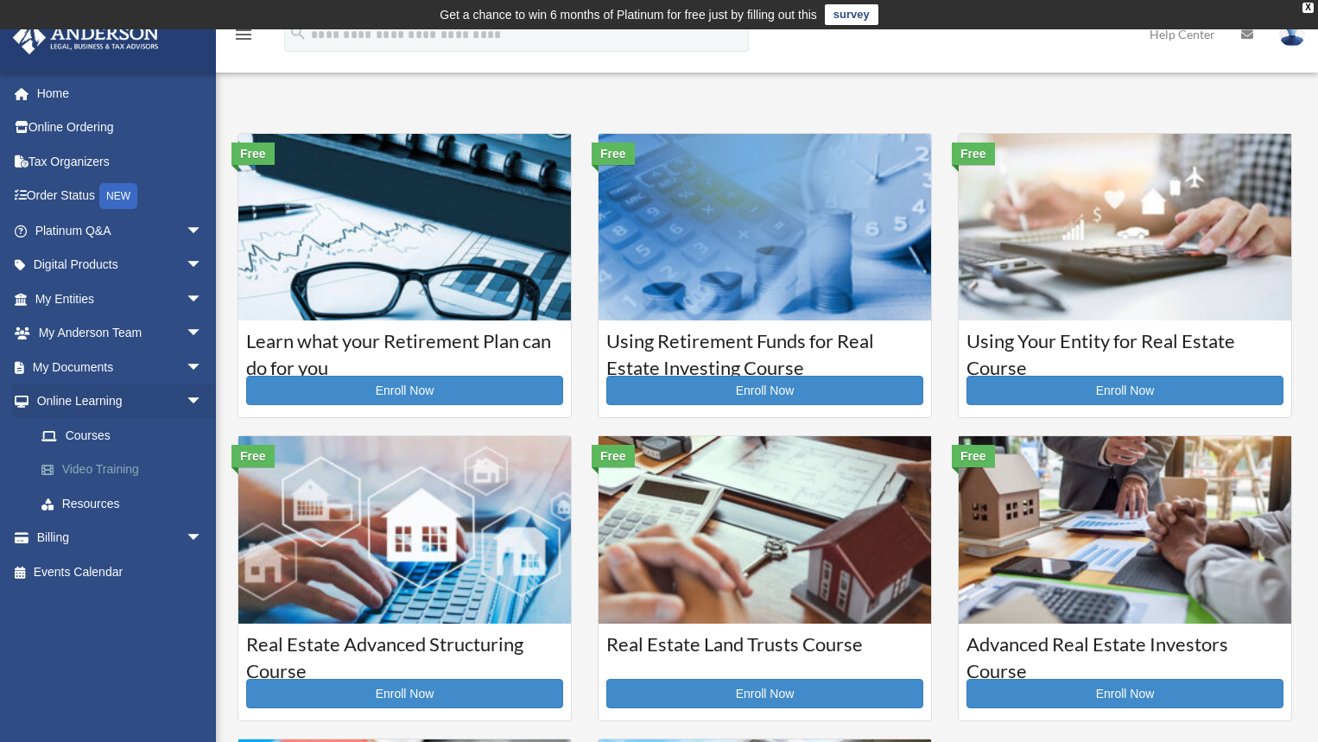
click at [108, 468] on link "Video Training" at bounding box center [126, 470] width 205 height 35
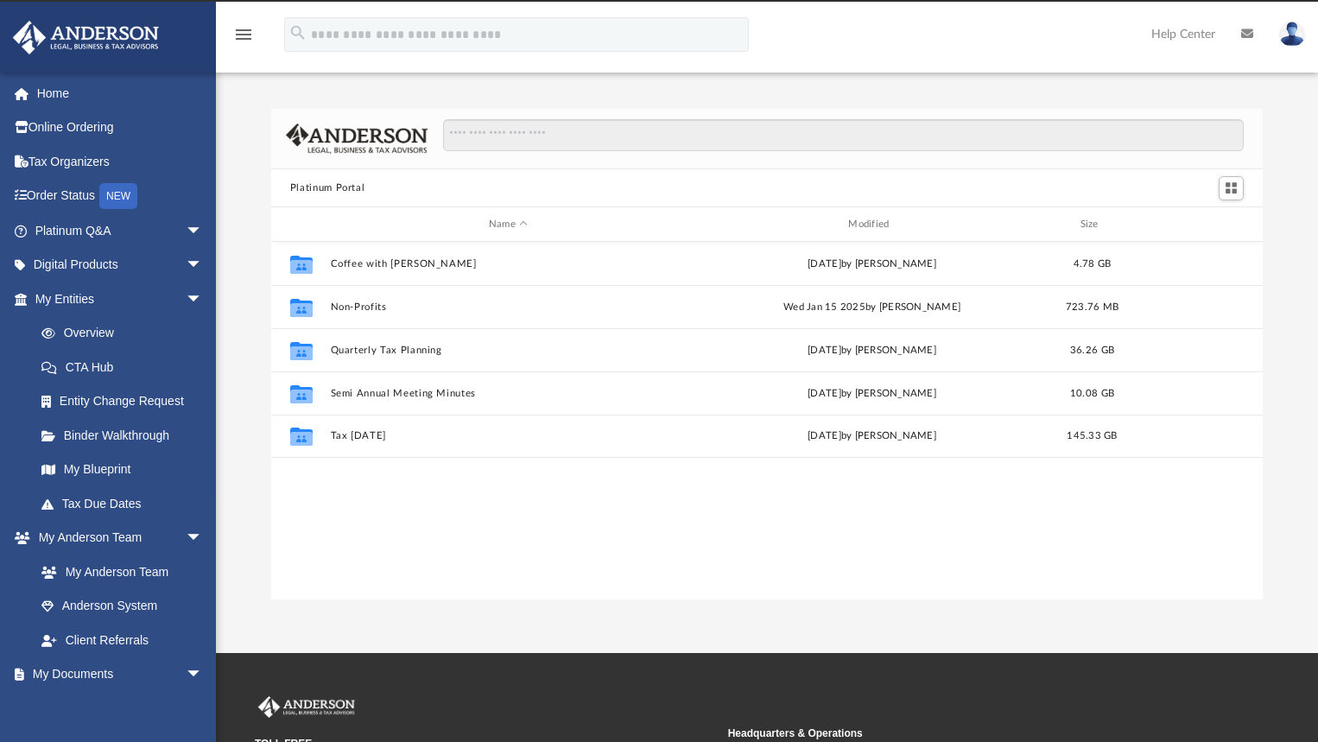
scroll to position [380, 980]
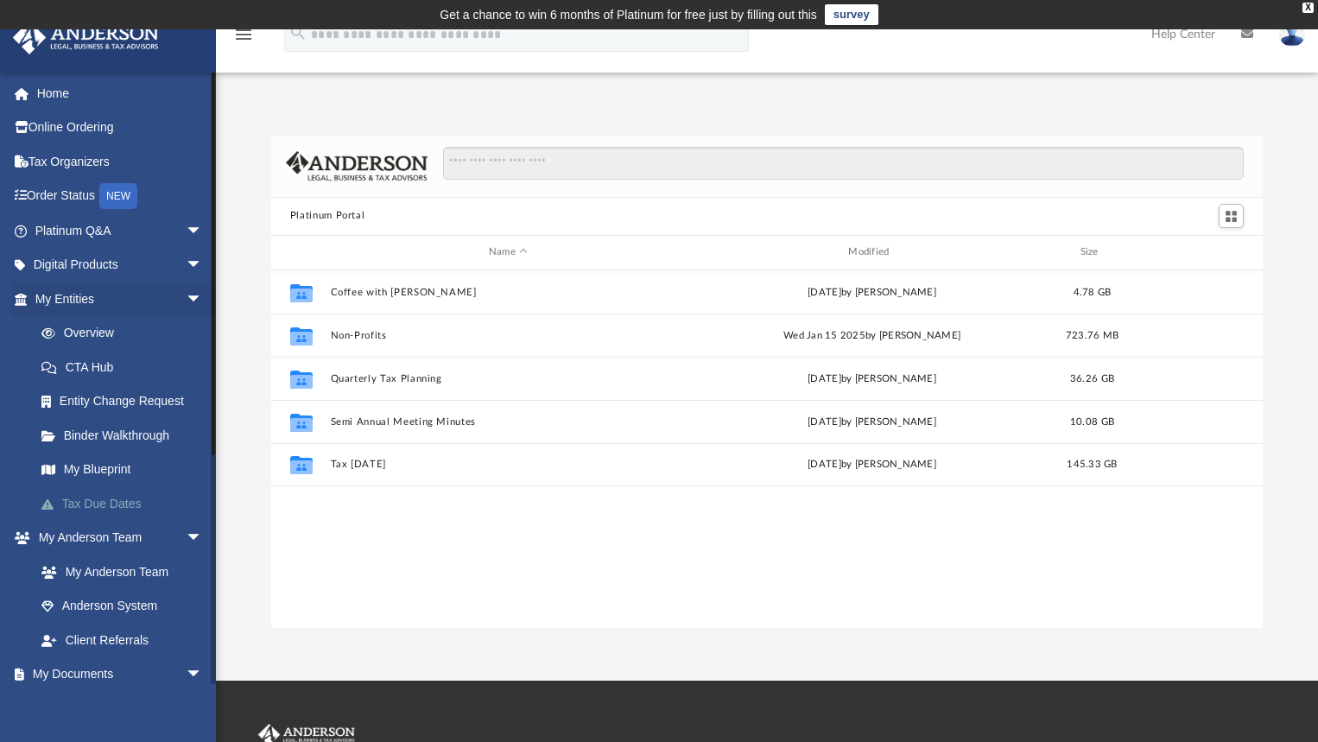
click at [93, 504] on link "Tax Due Dates" at bounding box center [126, 503] width 205 height 35
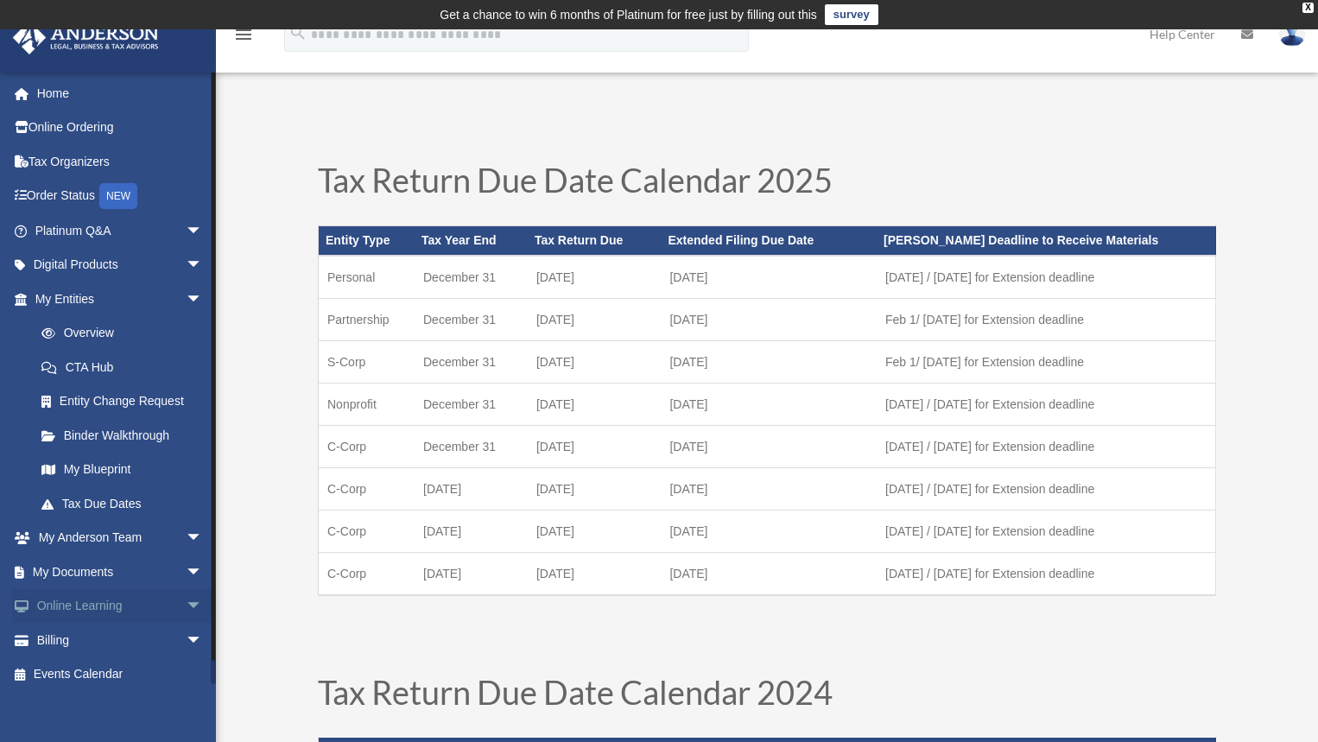
click at [91, 605] on link "Online Learning arrow_drop_down" at bounding box center [120, 606] width 217 height 35
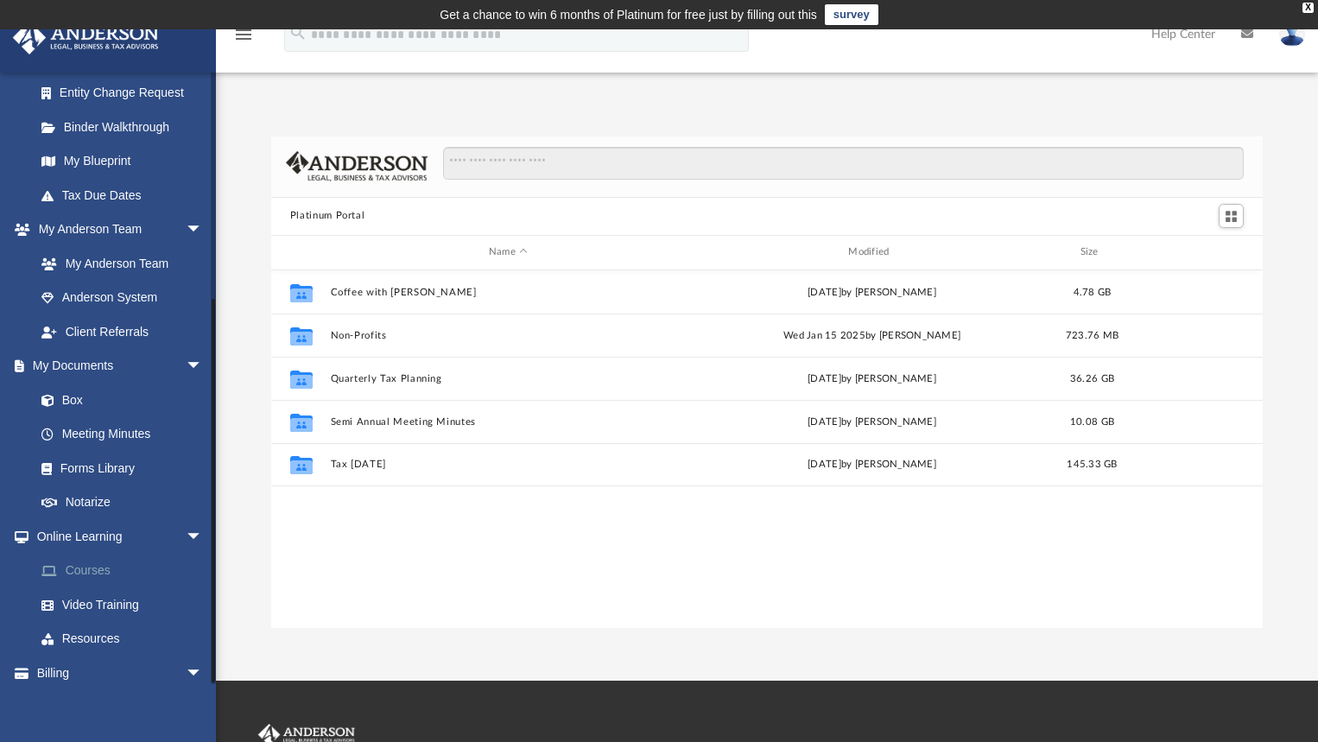
scroll to position [352, 0]
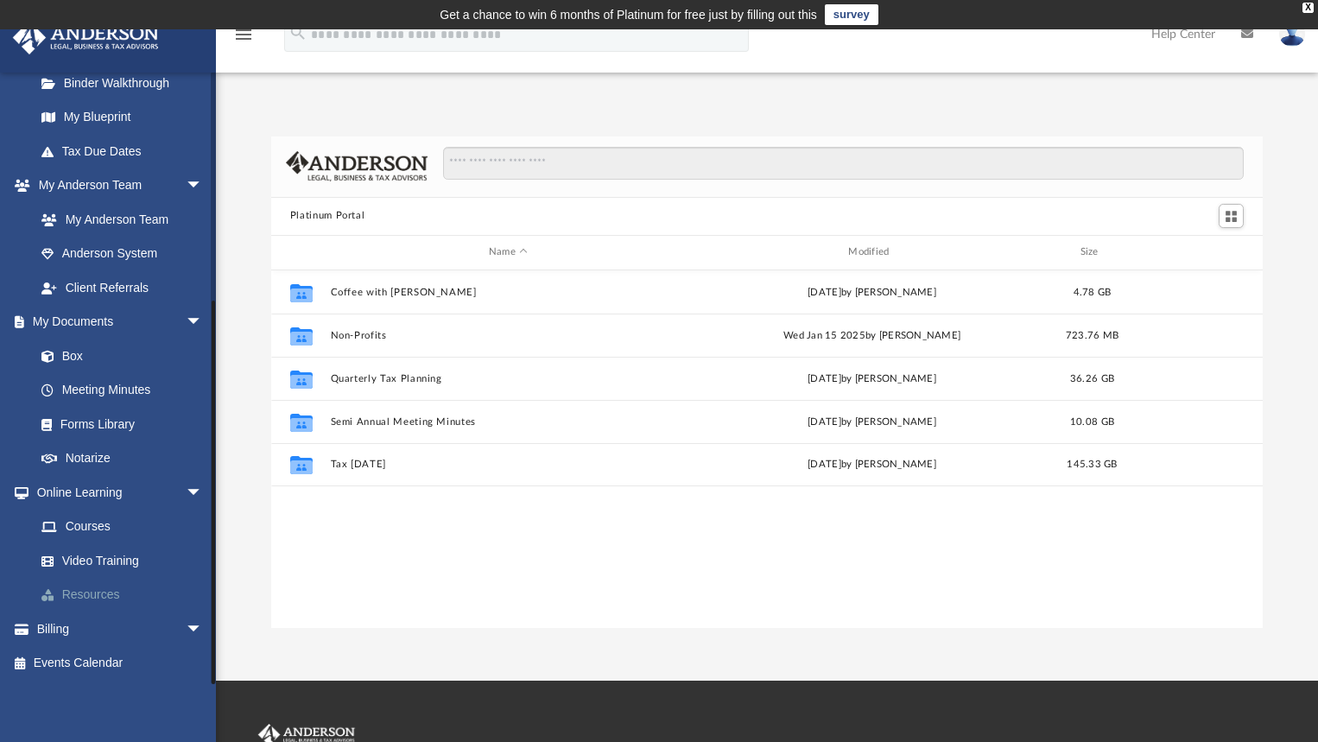
click at [99, 591] on link "Resources" at bounding box center [126, 595] width 205 height 35
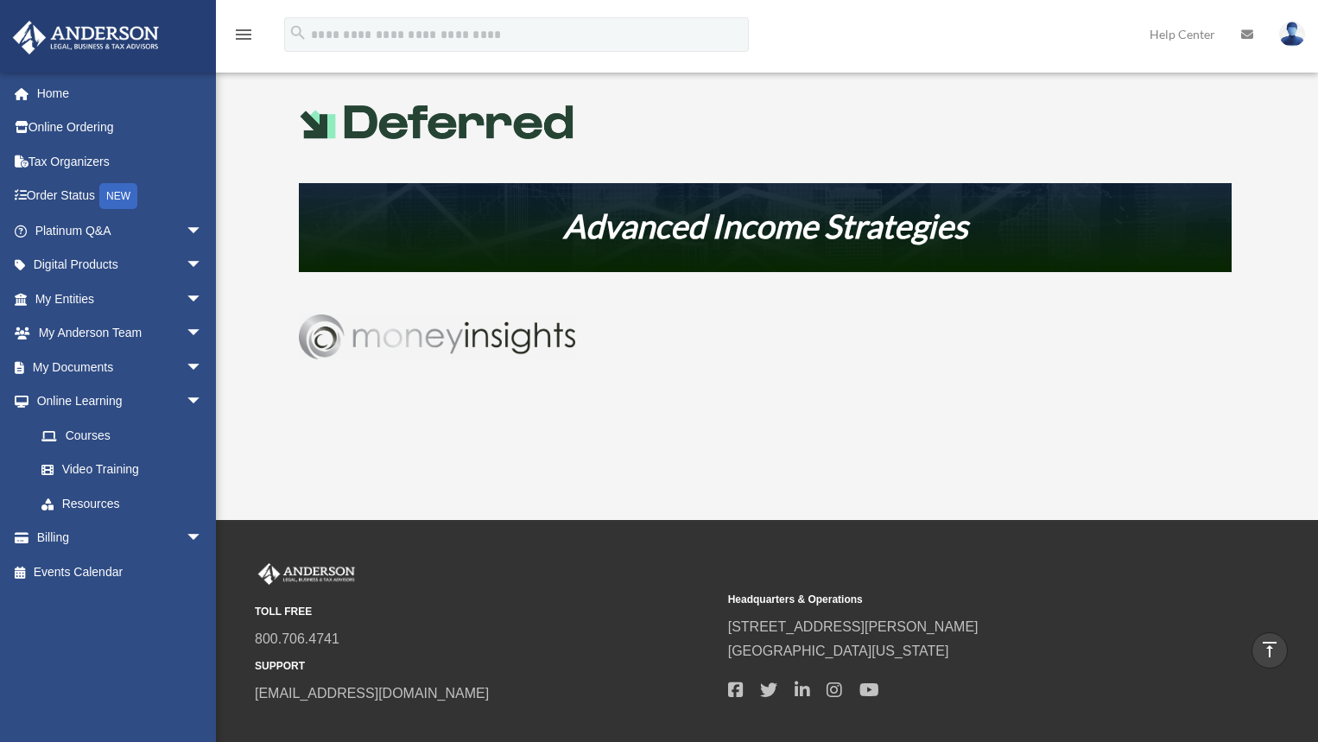
scroll to position [950, 0]
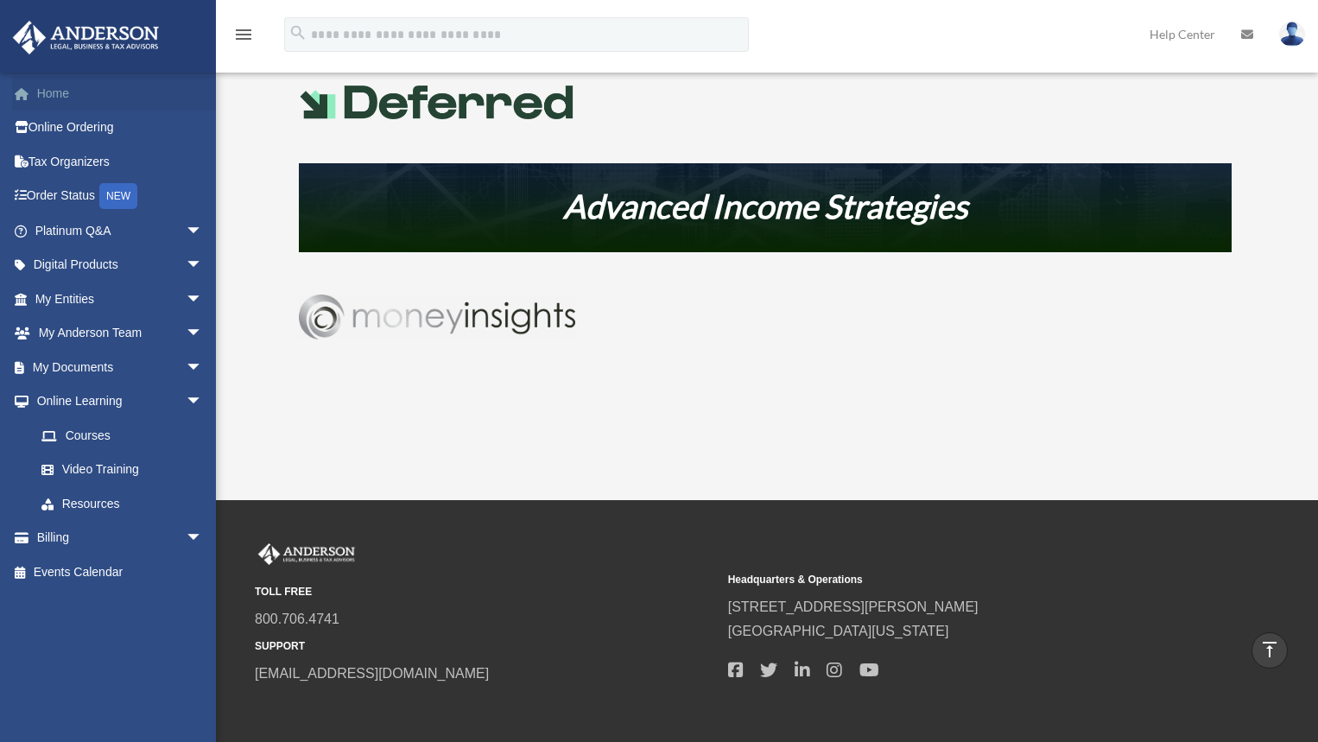
click at [80, 86] on link "Home" at bounding box center [120, 93] width 217 height 35
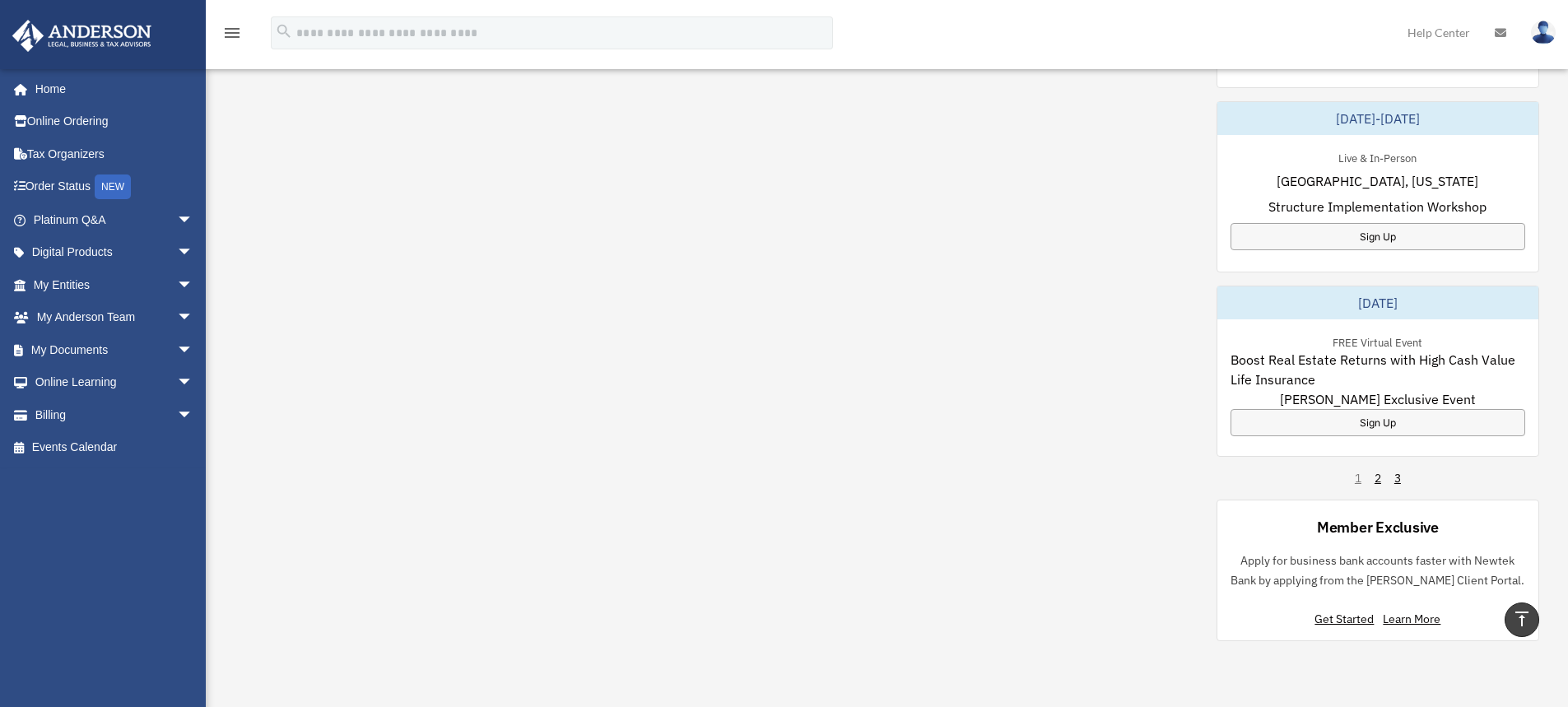
scroll to position [1070, 0]
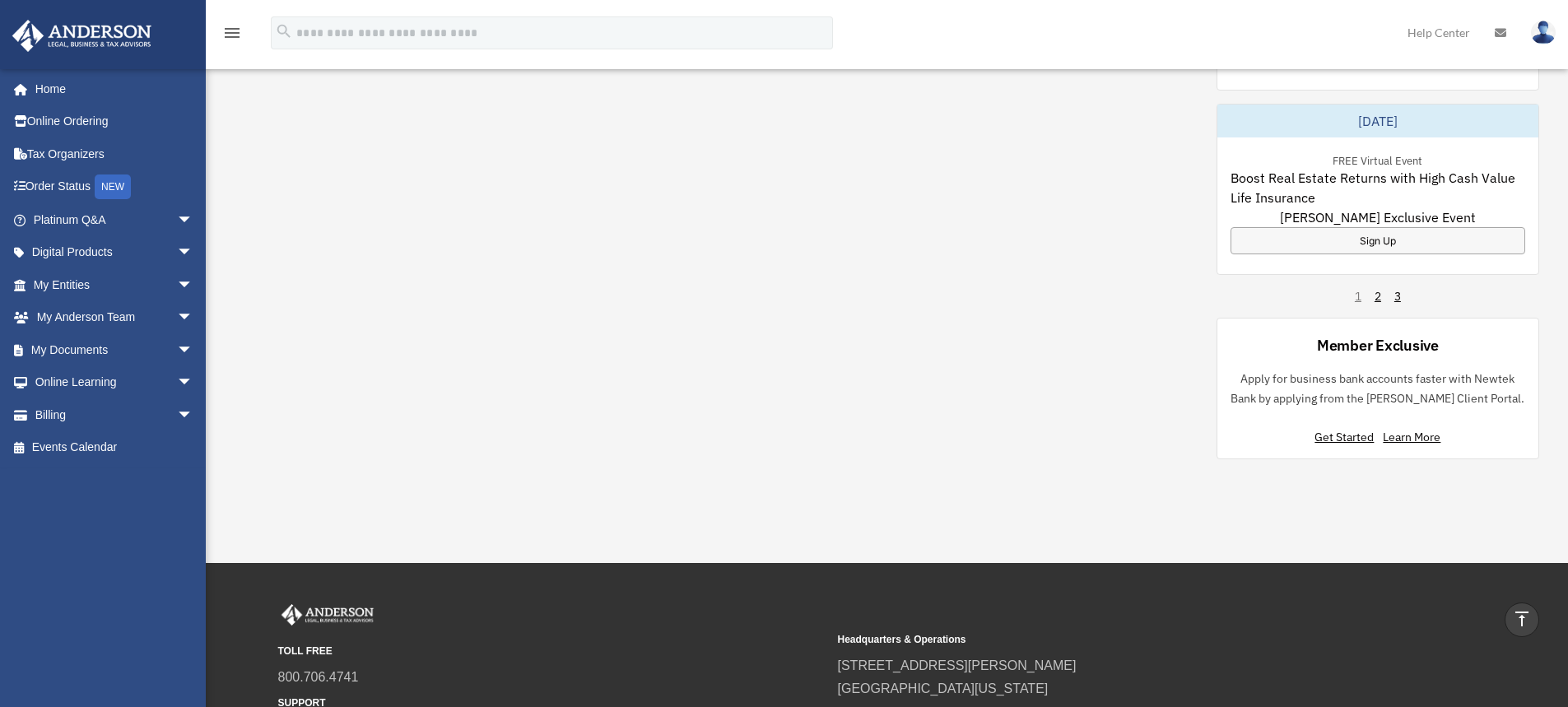
scroll to position [1022, 0]
